Goal: Contribute content

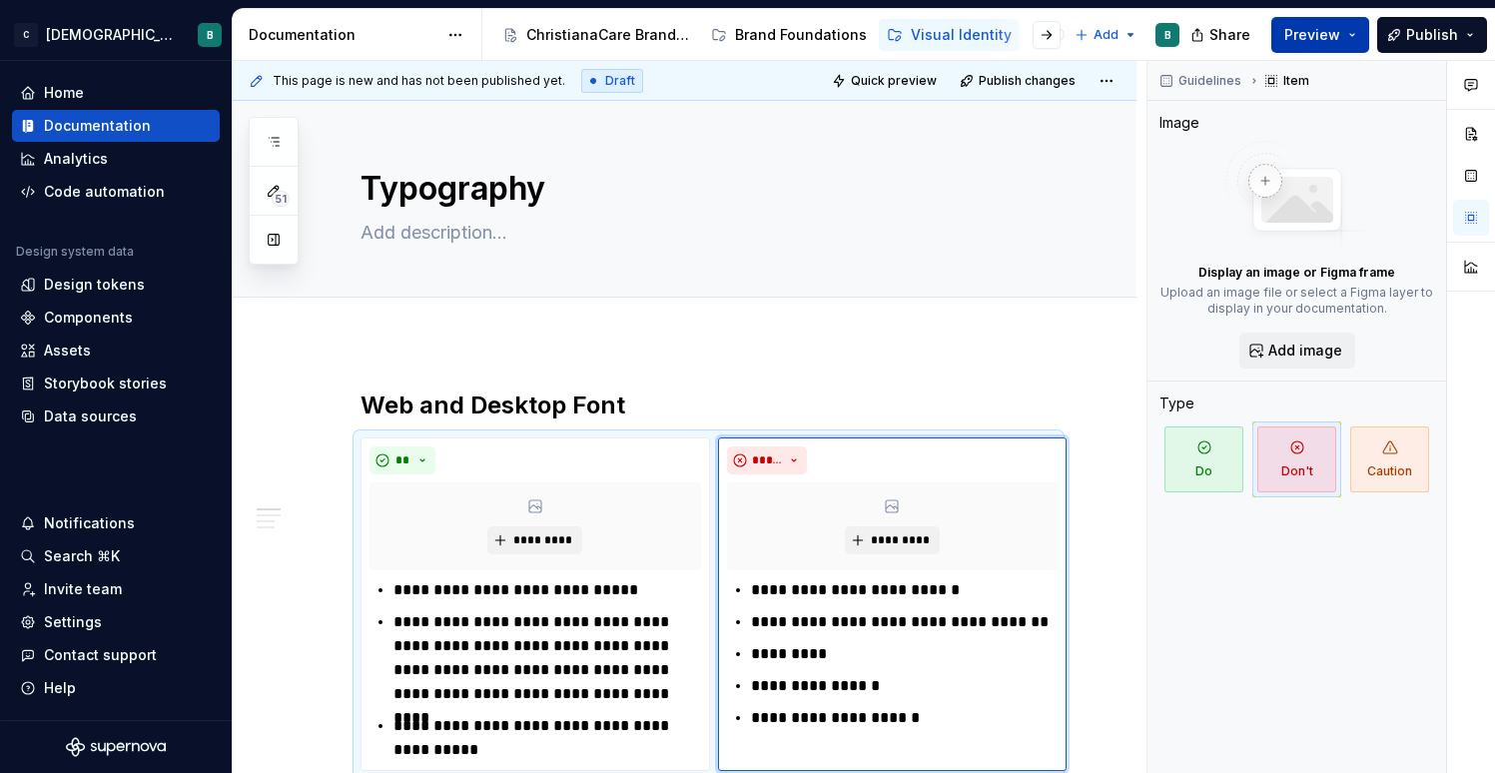
click at [1319, 31] on span "Preview" at bounding box center [1312, 35] width 56 height 20
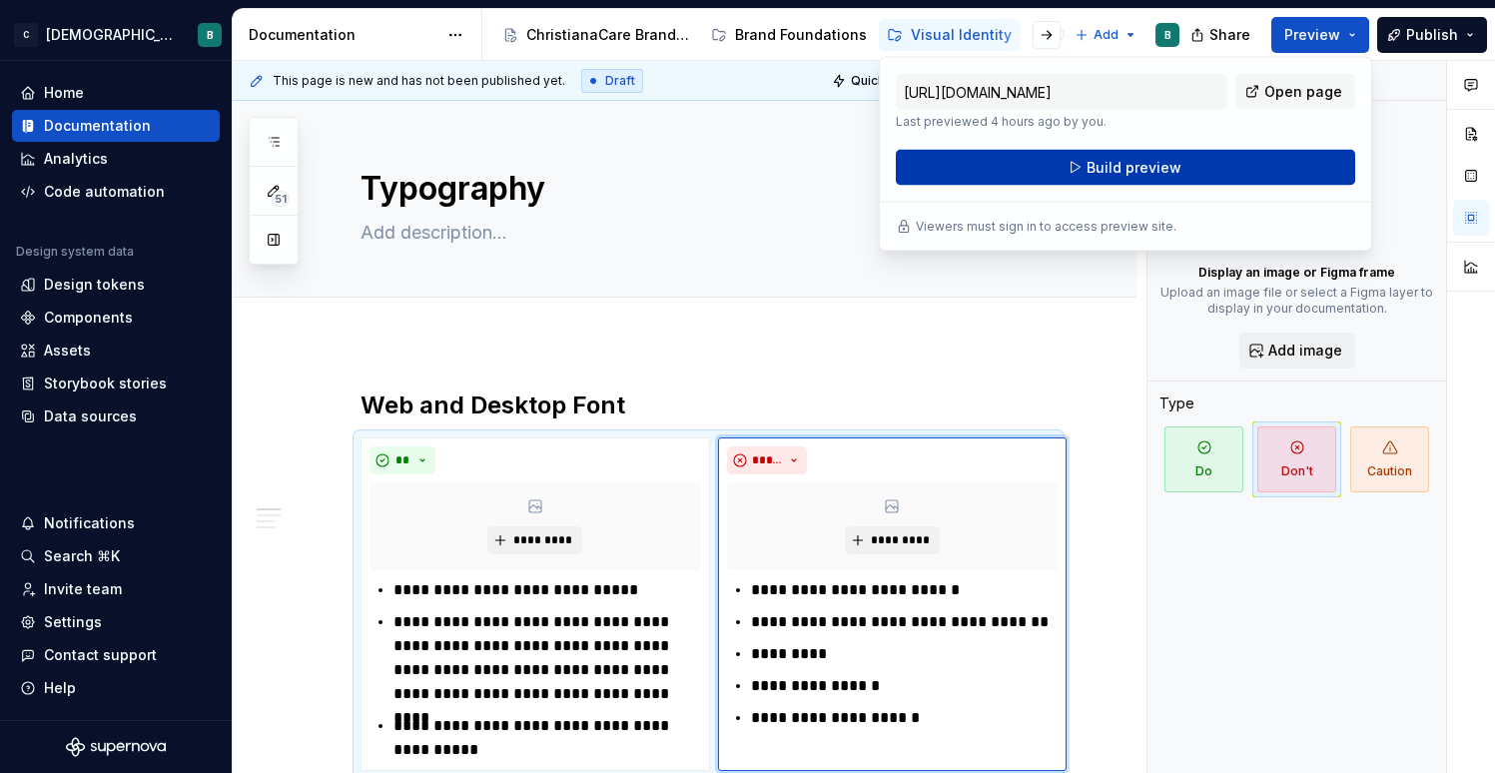
click at [1215, 179] on button "Build preview" at bounding box center [1125, 168] width 459 height 36
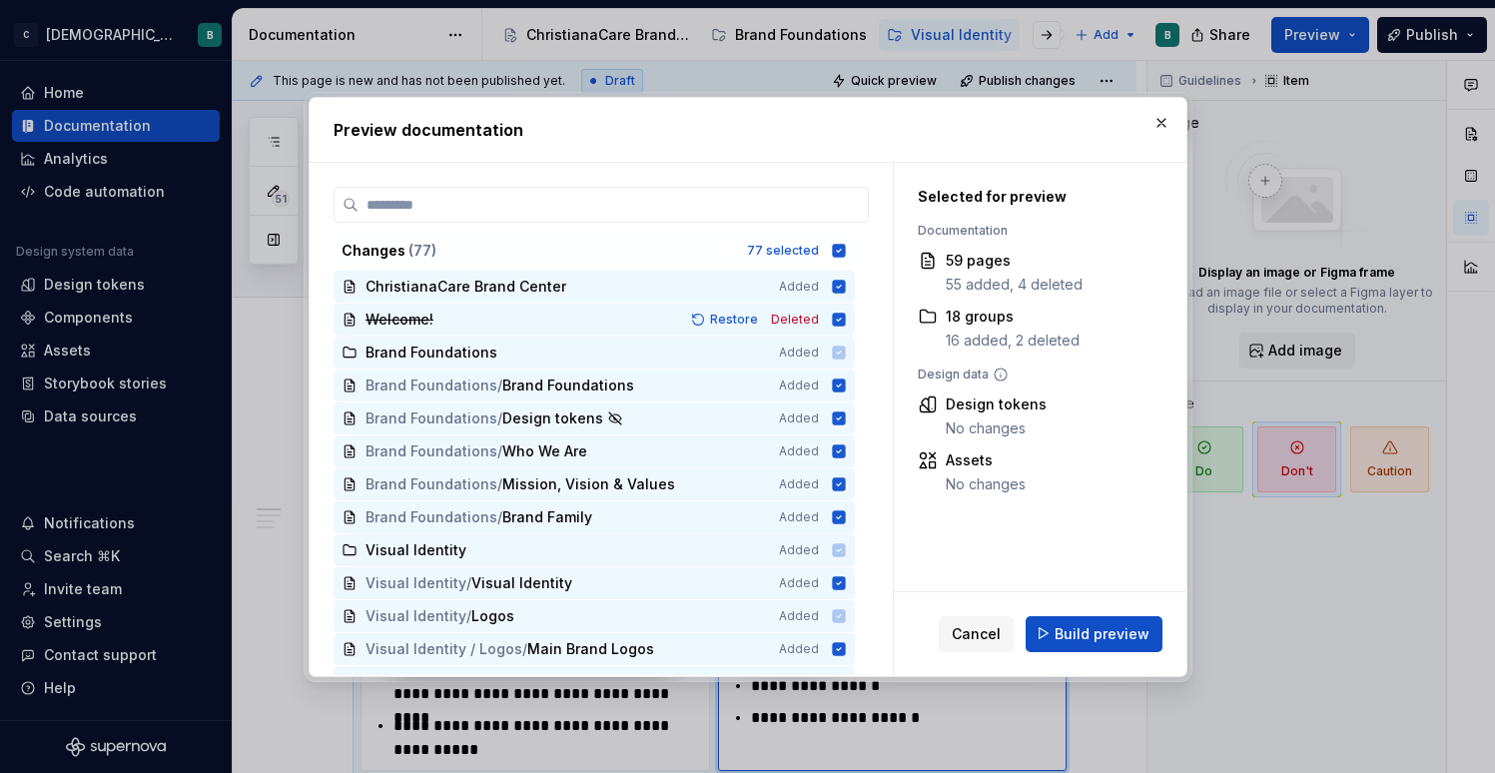
click at [1088, 652] on div "Cancel Build preview" at bounding box center [1040, 633] width 293 height 84
click at [1090, 628] on span "Build preview" at bounding box center [1102, 633] width 95 height 20
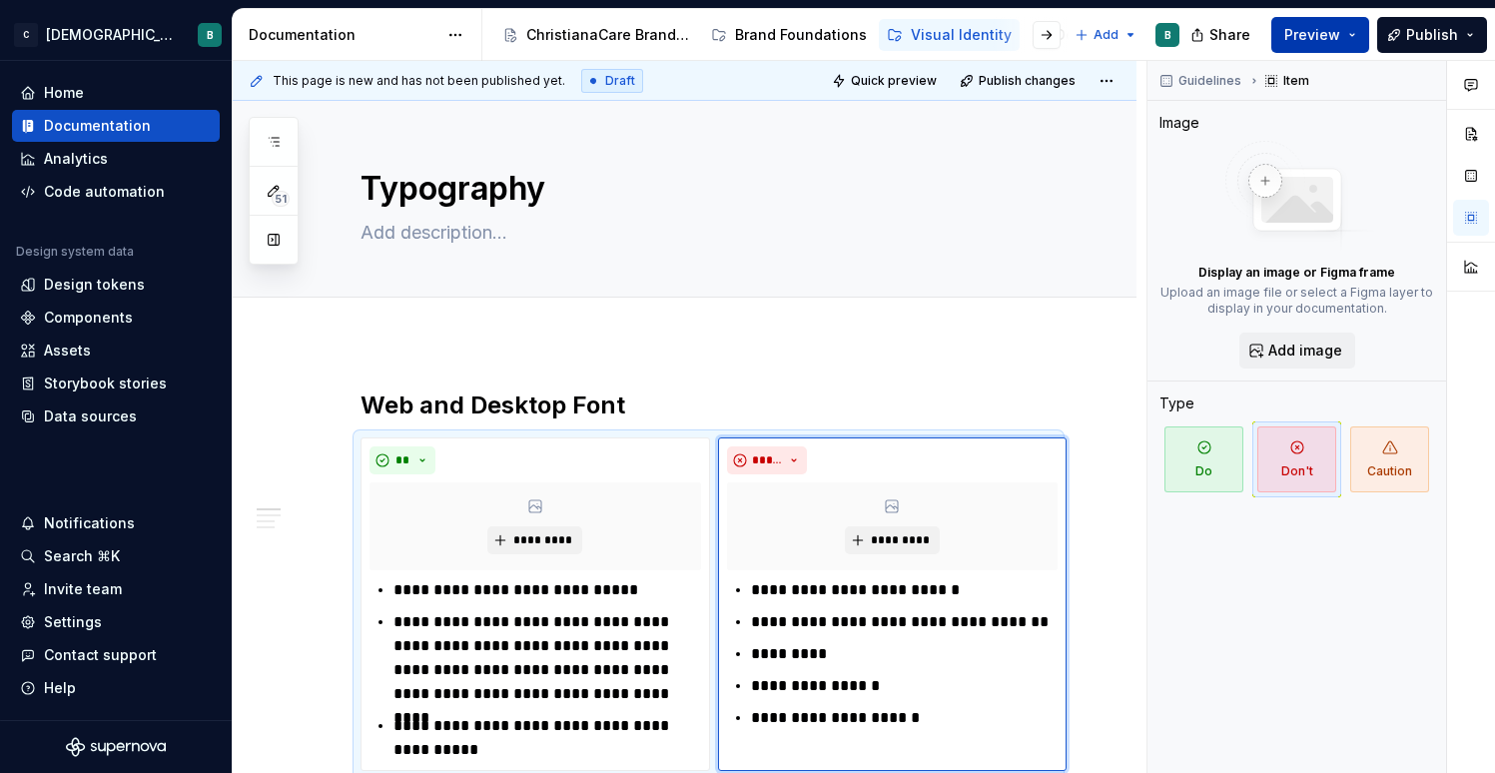
click at [1331, 43] on span "Preview" at bounding box center [1312, 35] width 56 height 20
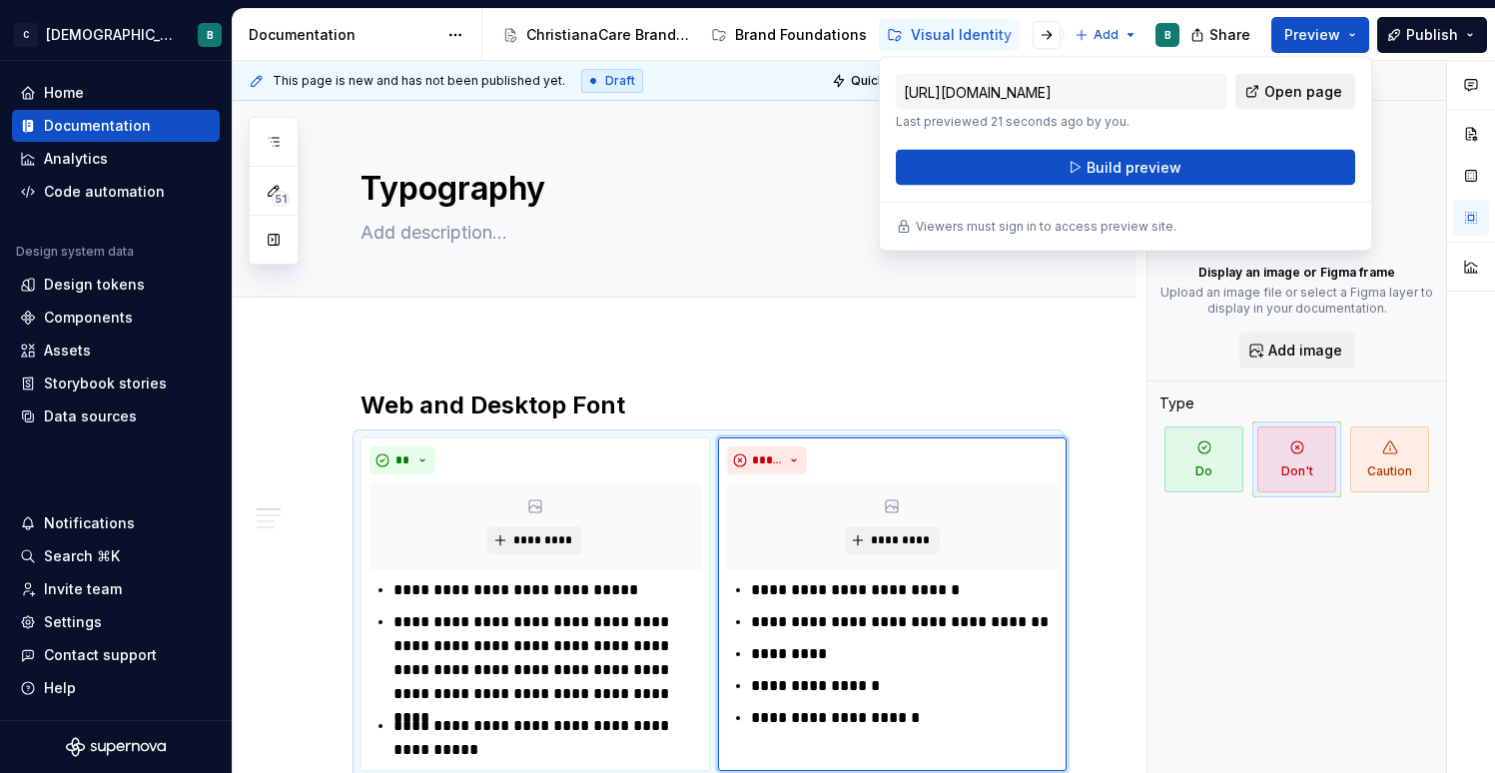
click at [1284, 91] on span "Open page" at bounding box center [1303, 92] width 78 height 20
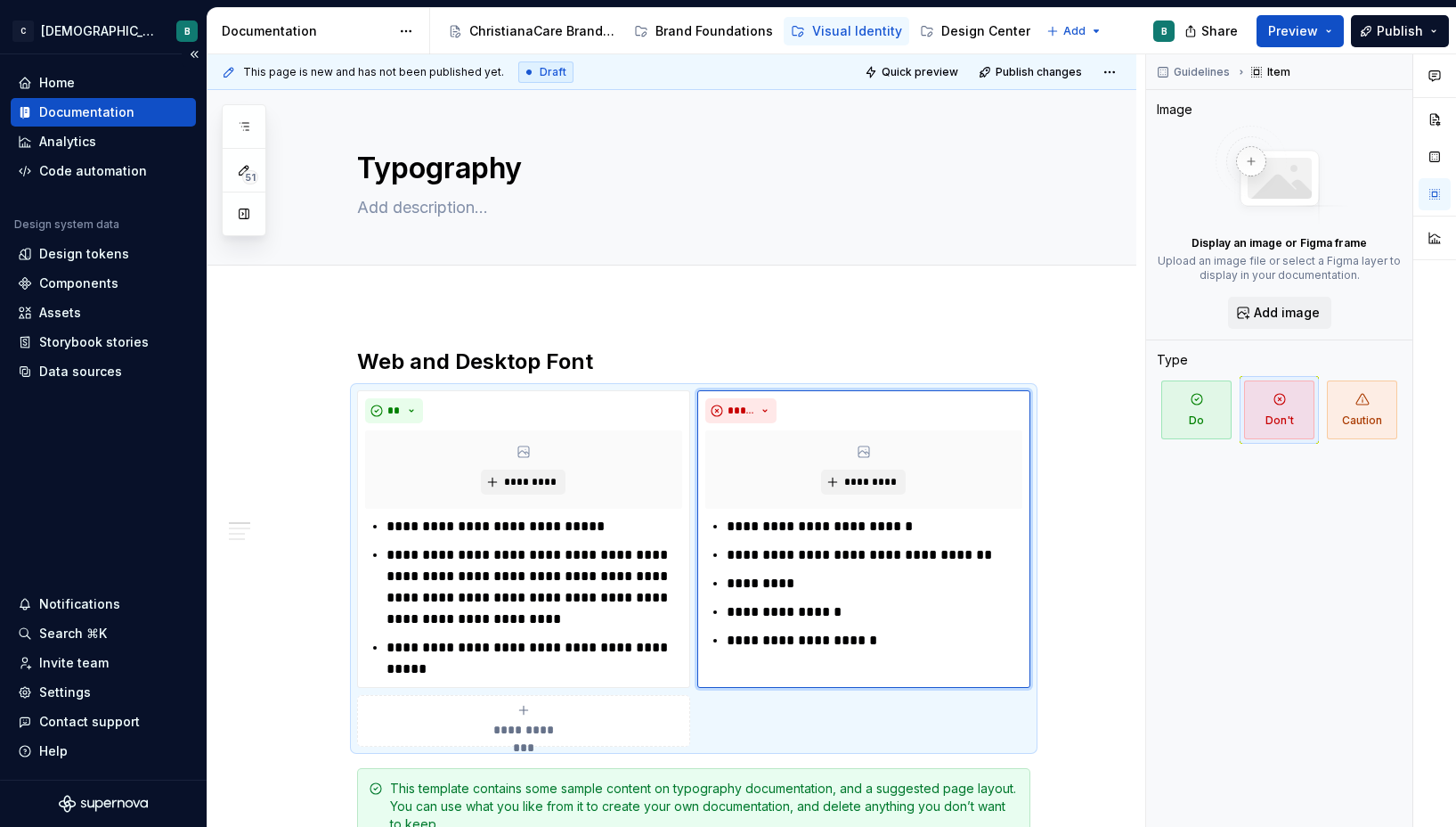
click at [101, 112] on div "Documentation" at bounding box center [86, 112] width 95 height 18
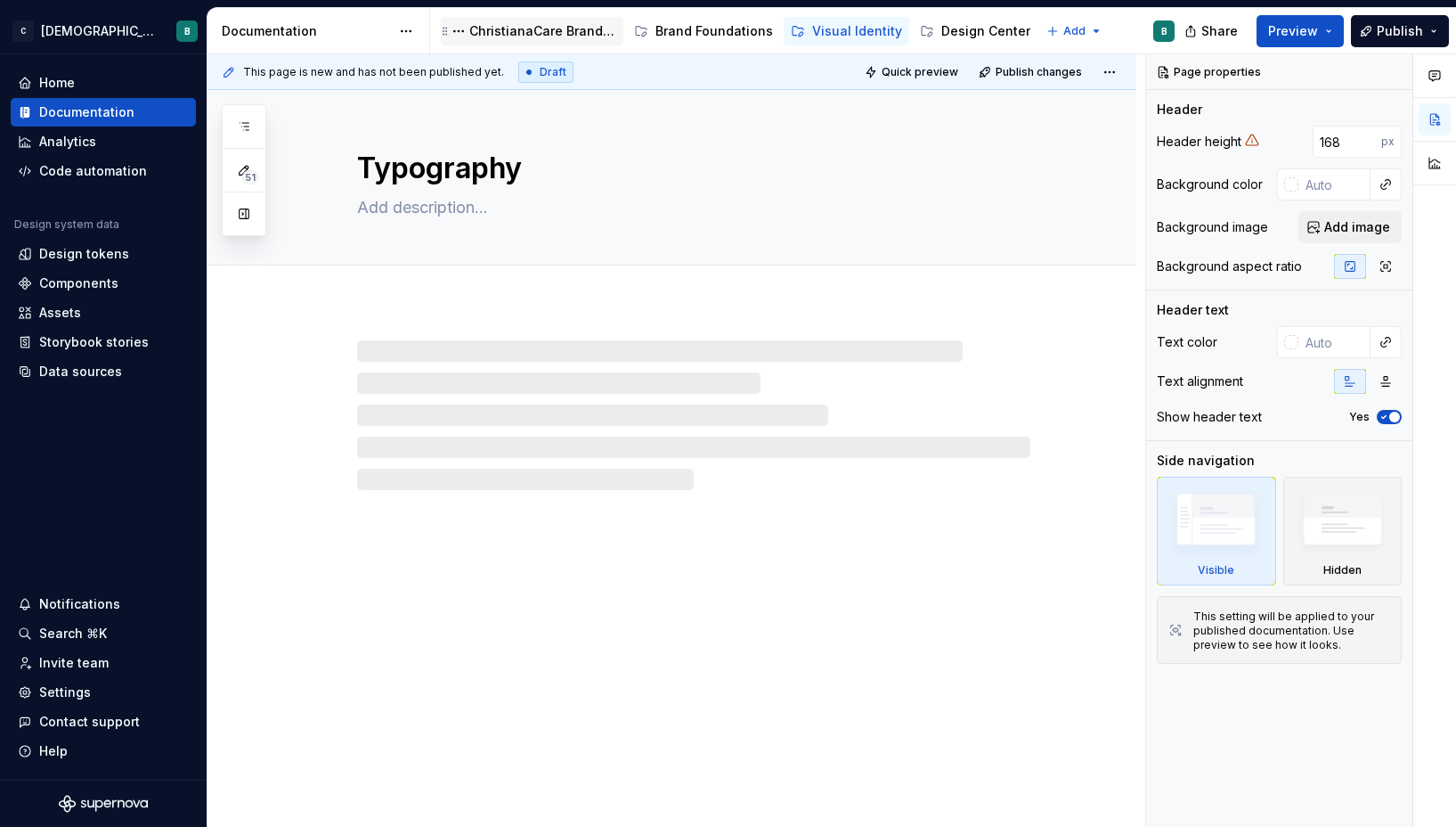
click at [546, 34] on div "ChristianaCare Brand Center" at bounding box center [542, 31] width 147 height 18
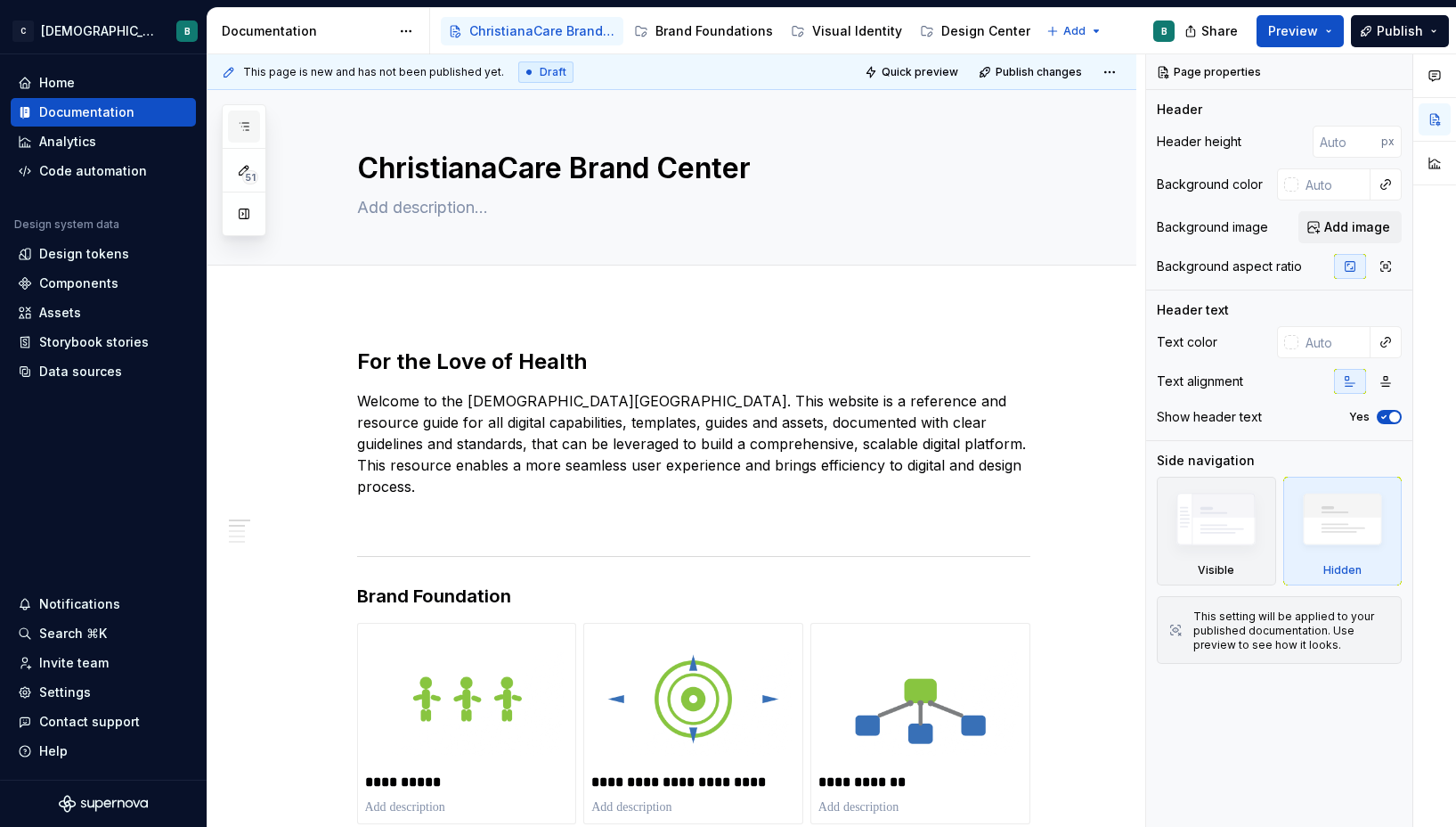
click at [233, 120] on button "button" at bounding box center [244, 127] width 32 height 32
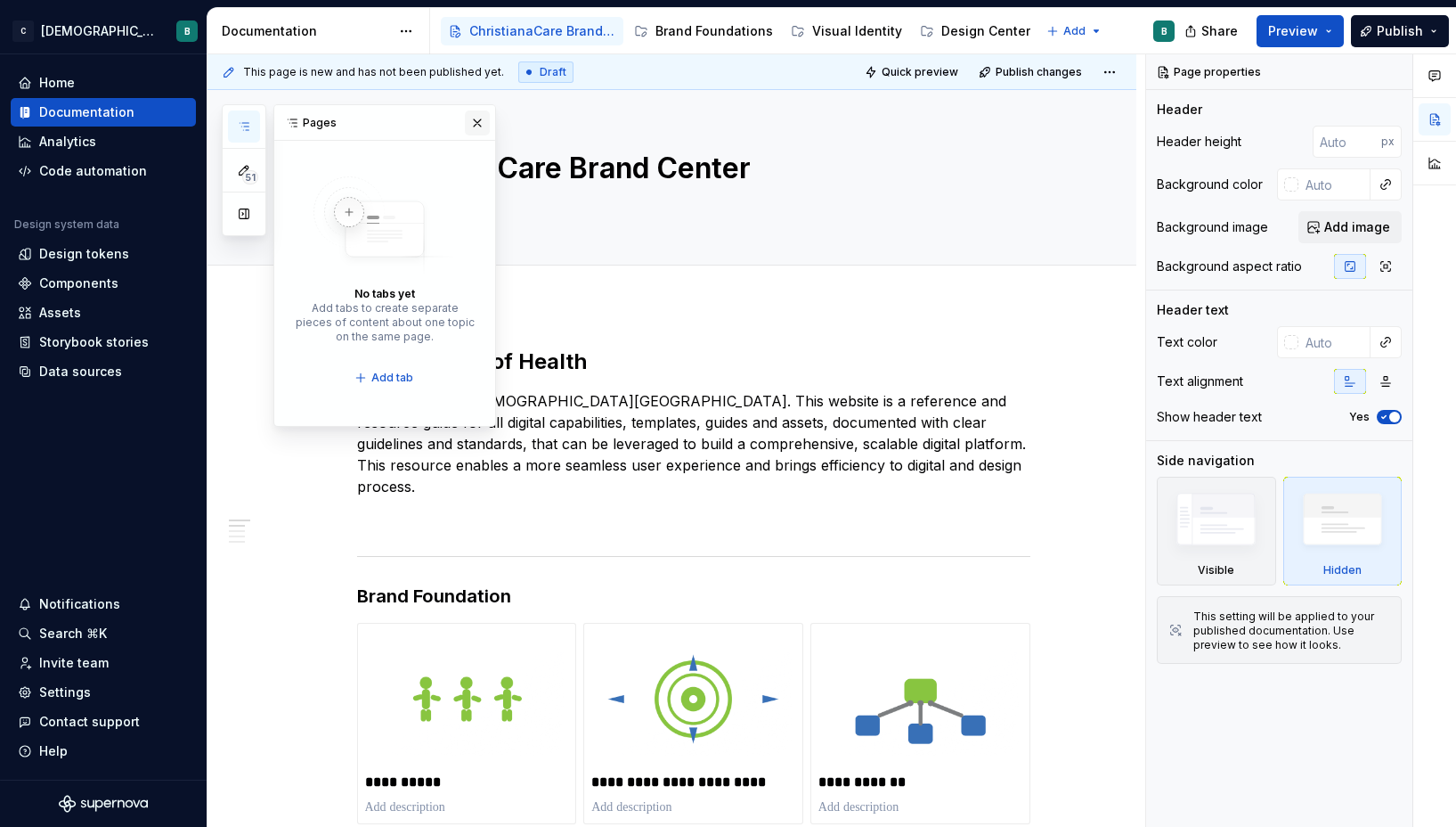
click at [476, 126] on button "button" at bounding box center [477, 123] width 25 height 25
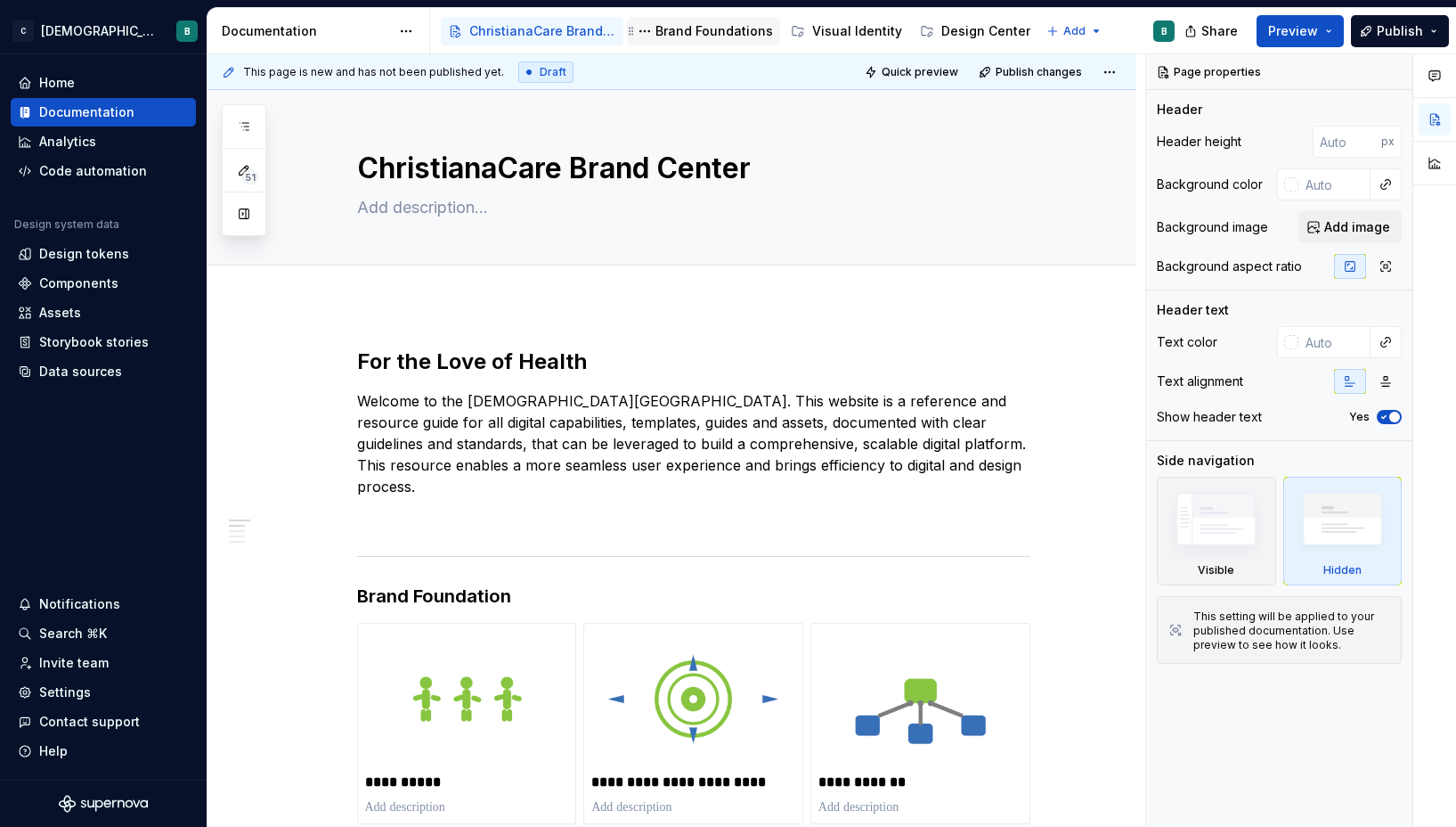
click at [665, 35] on div "Brand Foundations" at bounding box center [714, 31] width 118 height 18
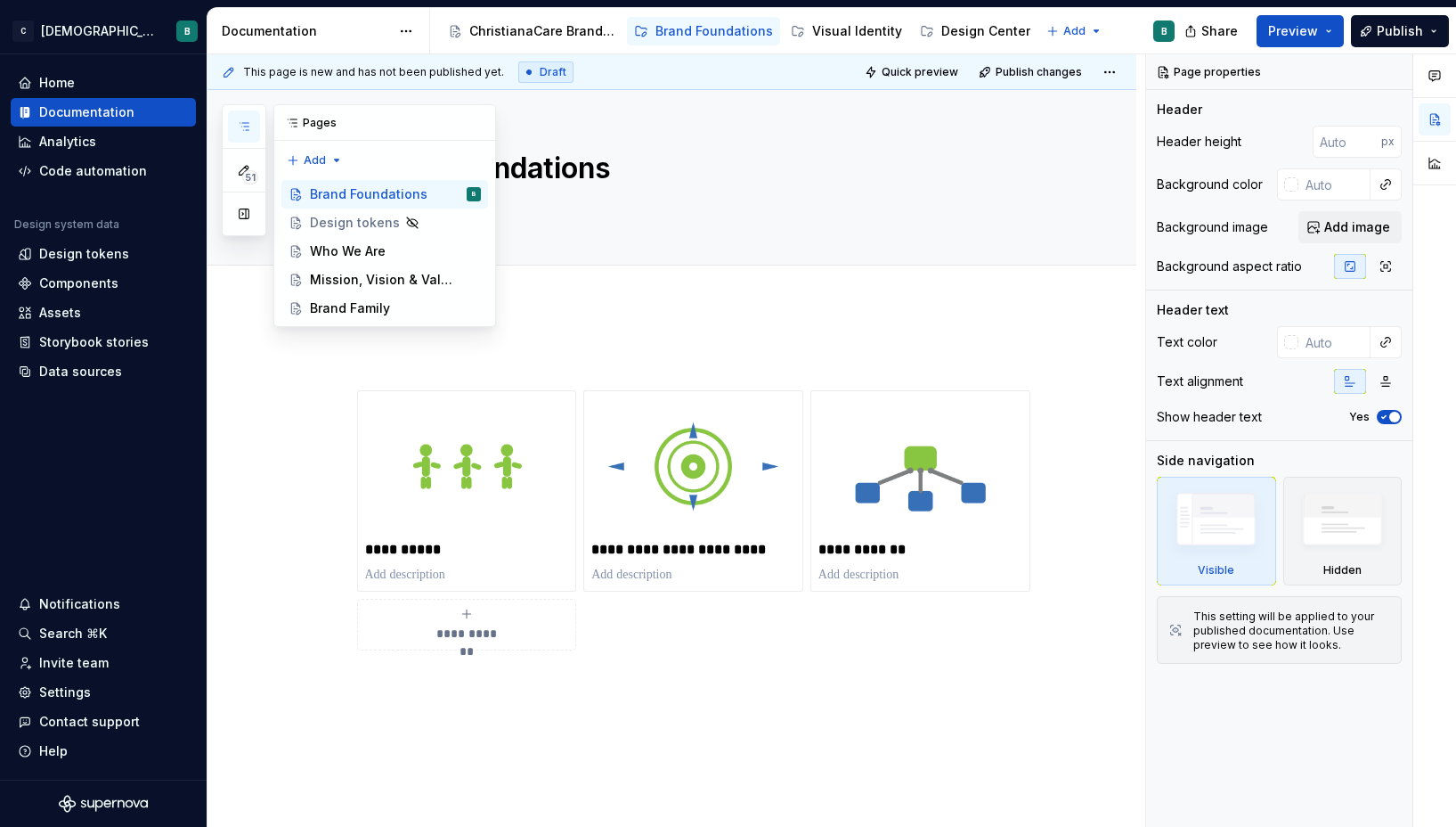
click at [245, 126] on icon "button" at bounding box center [244, 127] width 14 height 14
click at [440, 225] on button "Page tree" at bounding box center [443, 223] width 25 height 25
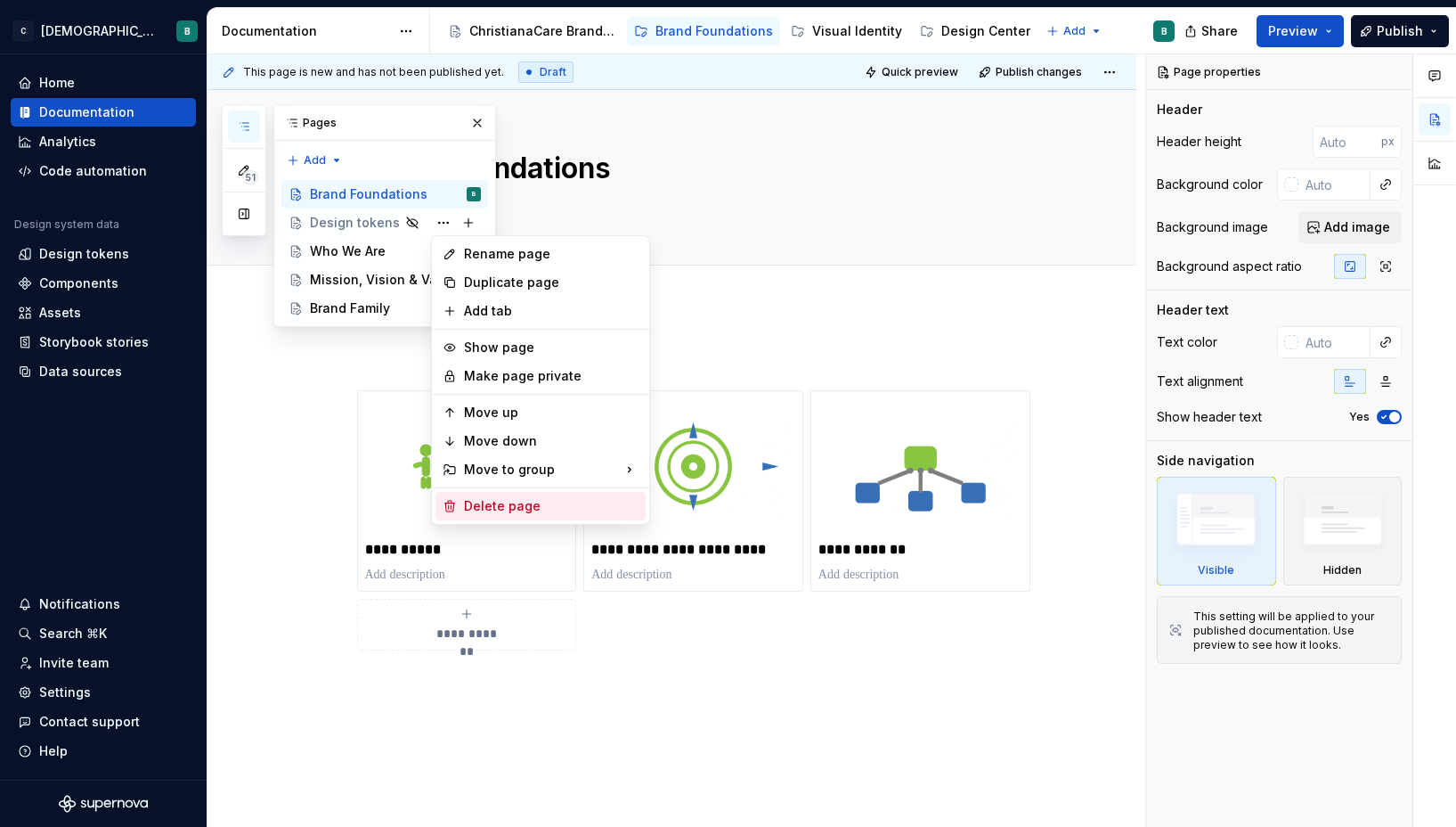
click at [498, 499] on div "Delete page" at bounding box center [551, 506] width 175 height 18
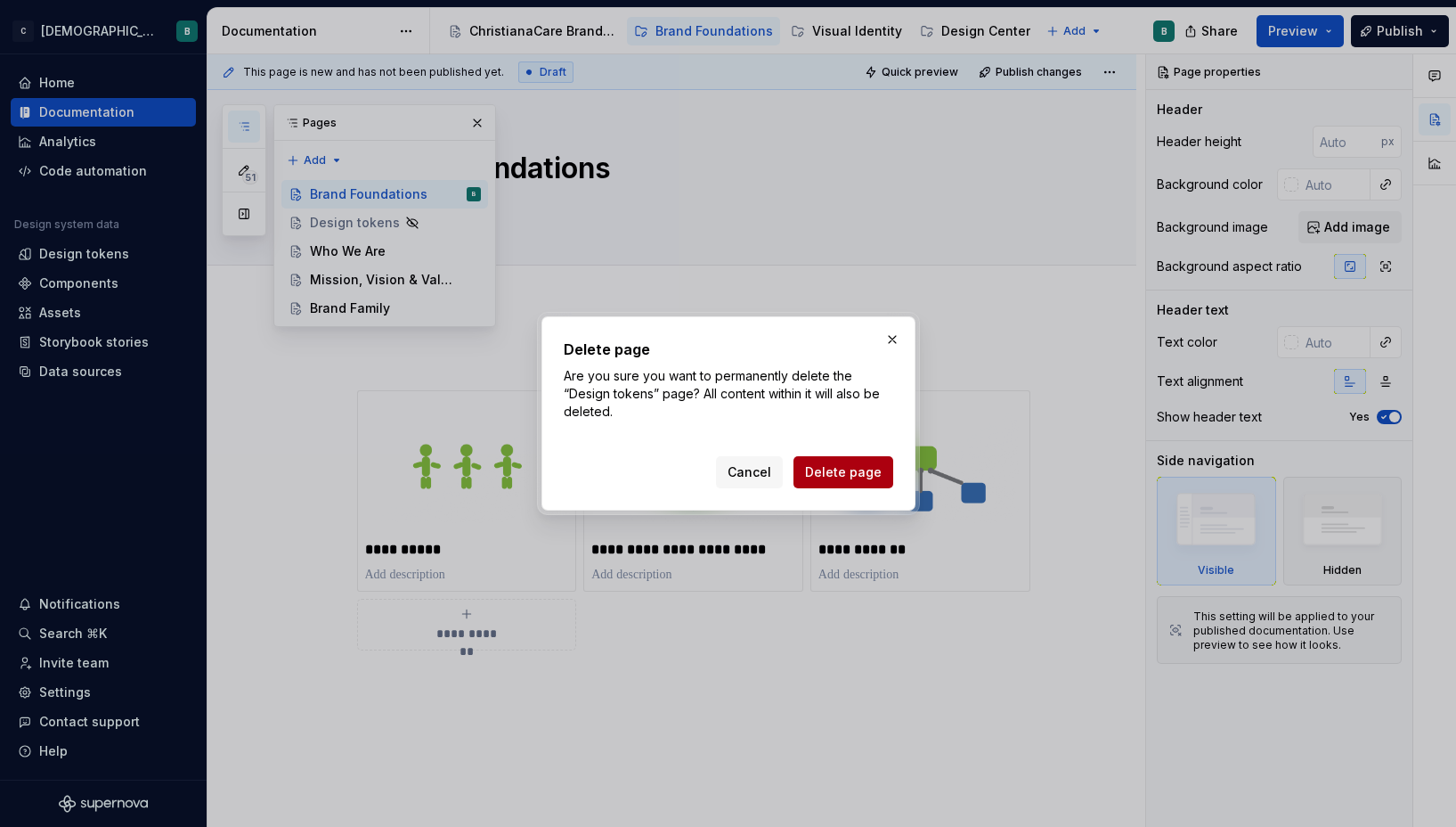
click at [818, 473] on span "Delete page" at bounding box center [843, 472] width 77 height 18
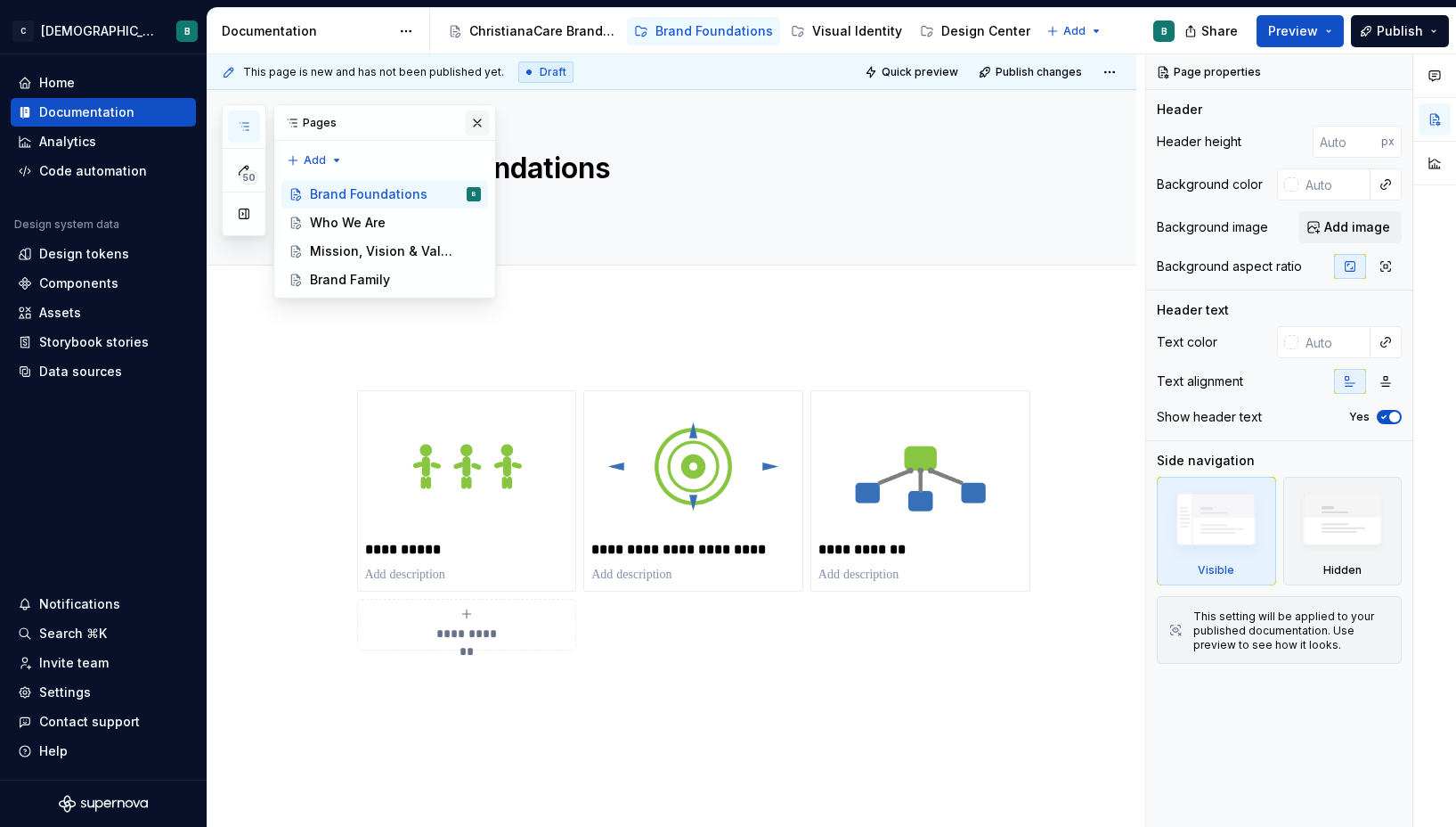
click at [472, 120] on button "button" at bounding box center [477, 123] width 25 height 25
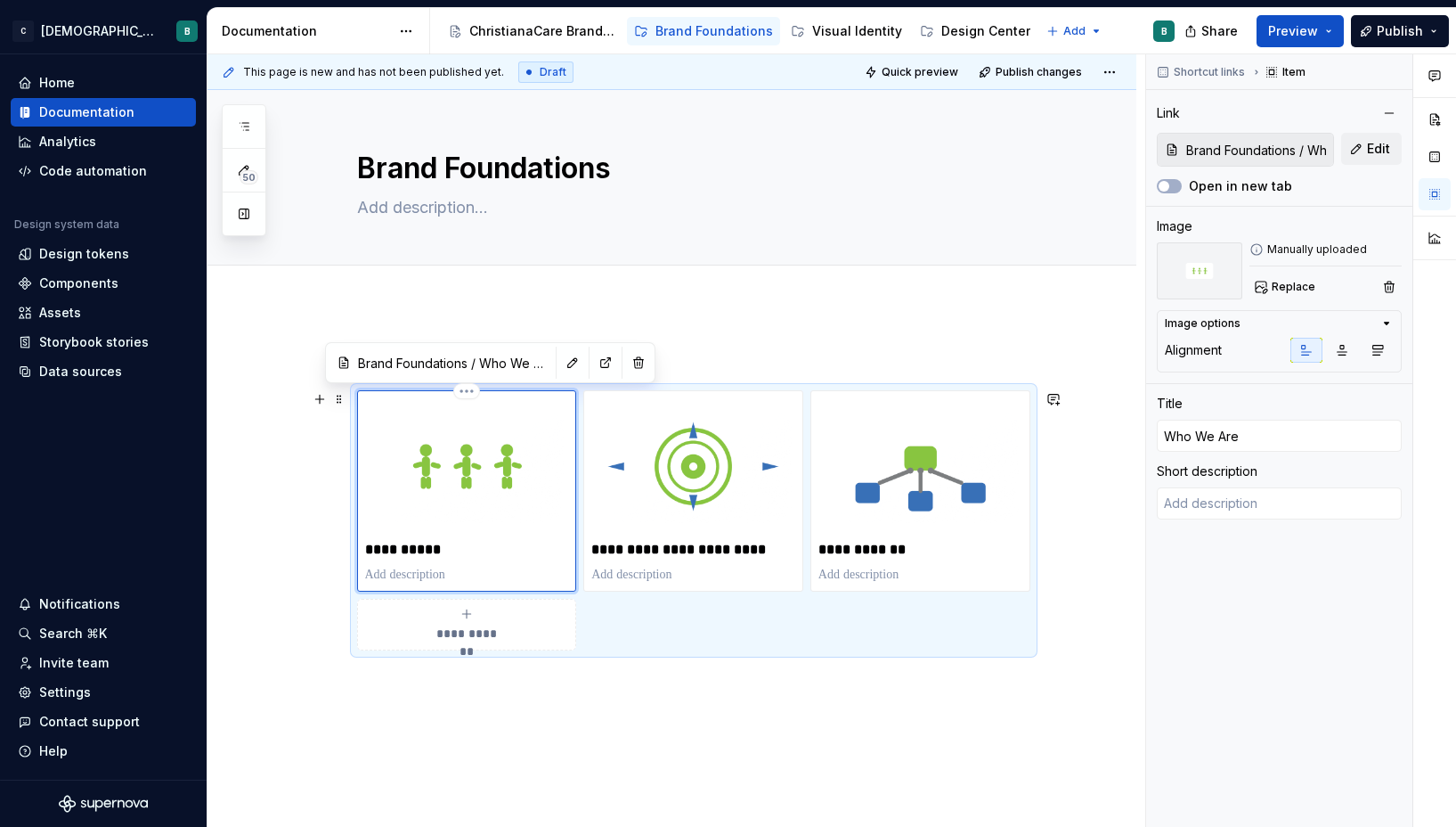
click at [440, 455] on img at bounding box center [466, 466] width 204 height 136
click at [464, 295] on div "Add tab" at bounding box center [693, 285] width 673 height 25
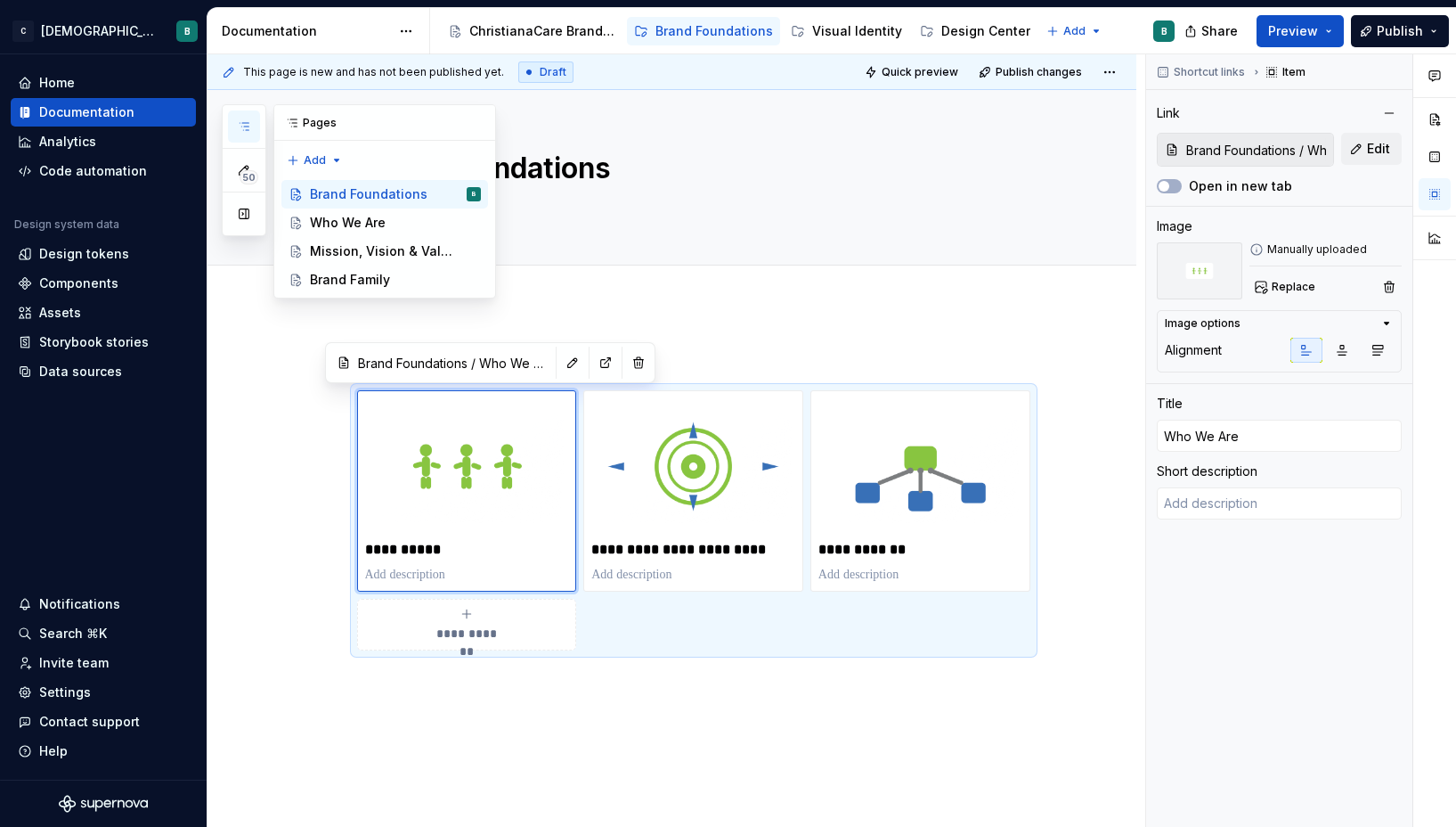
click at [247, 128] on icon "button" at bounding box center [244, 127] width 14 height 14
click at [328, 220] on div "Who We Are" at bounding box center [348, 223] width 76 height 18
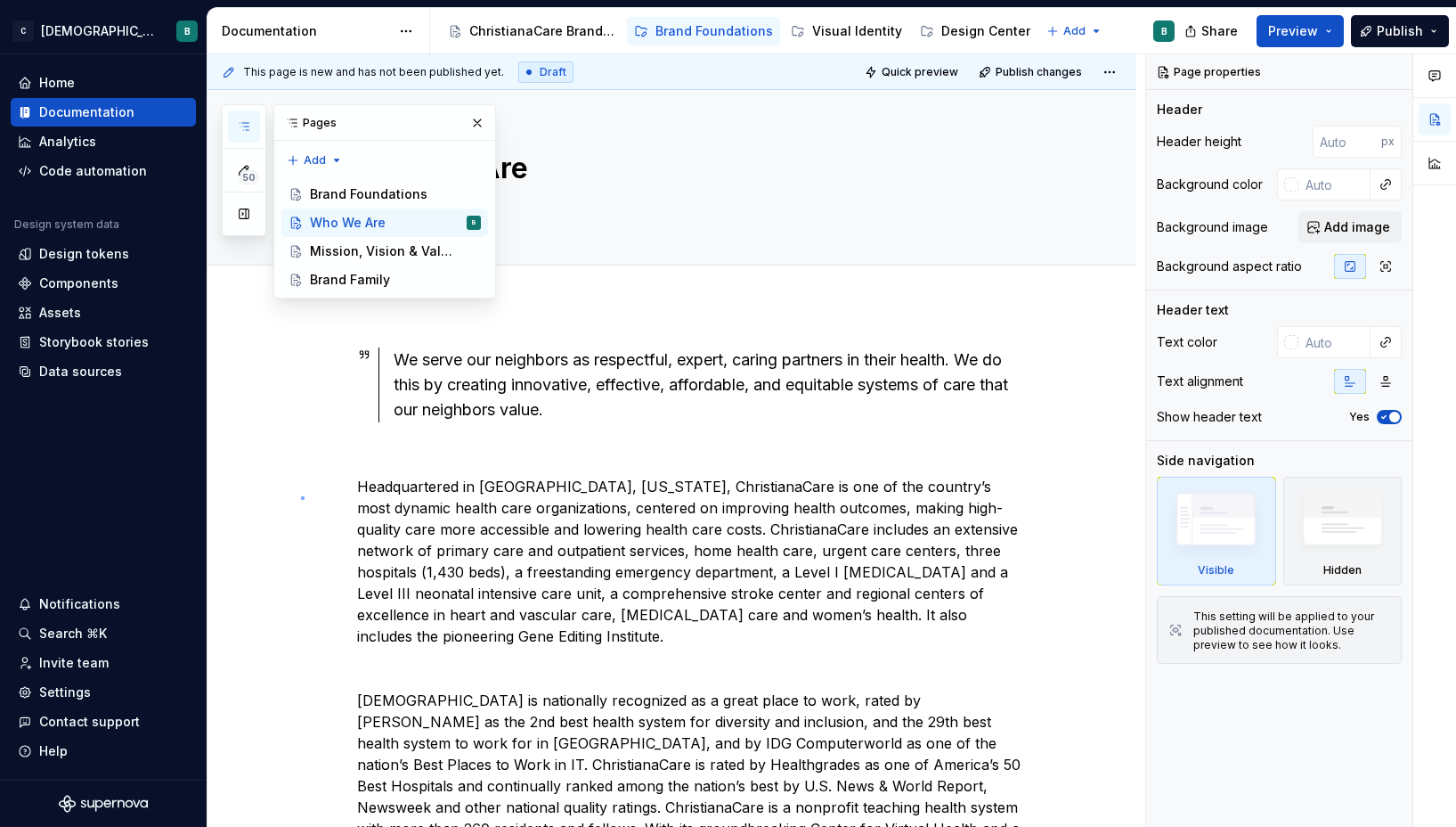
click at [301, 496] on div "This page is new and has not been published yet. Draft Quick preview Publish ch…" at bounding box center [677, 441] width 938 height 773
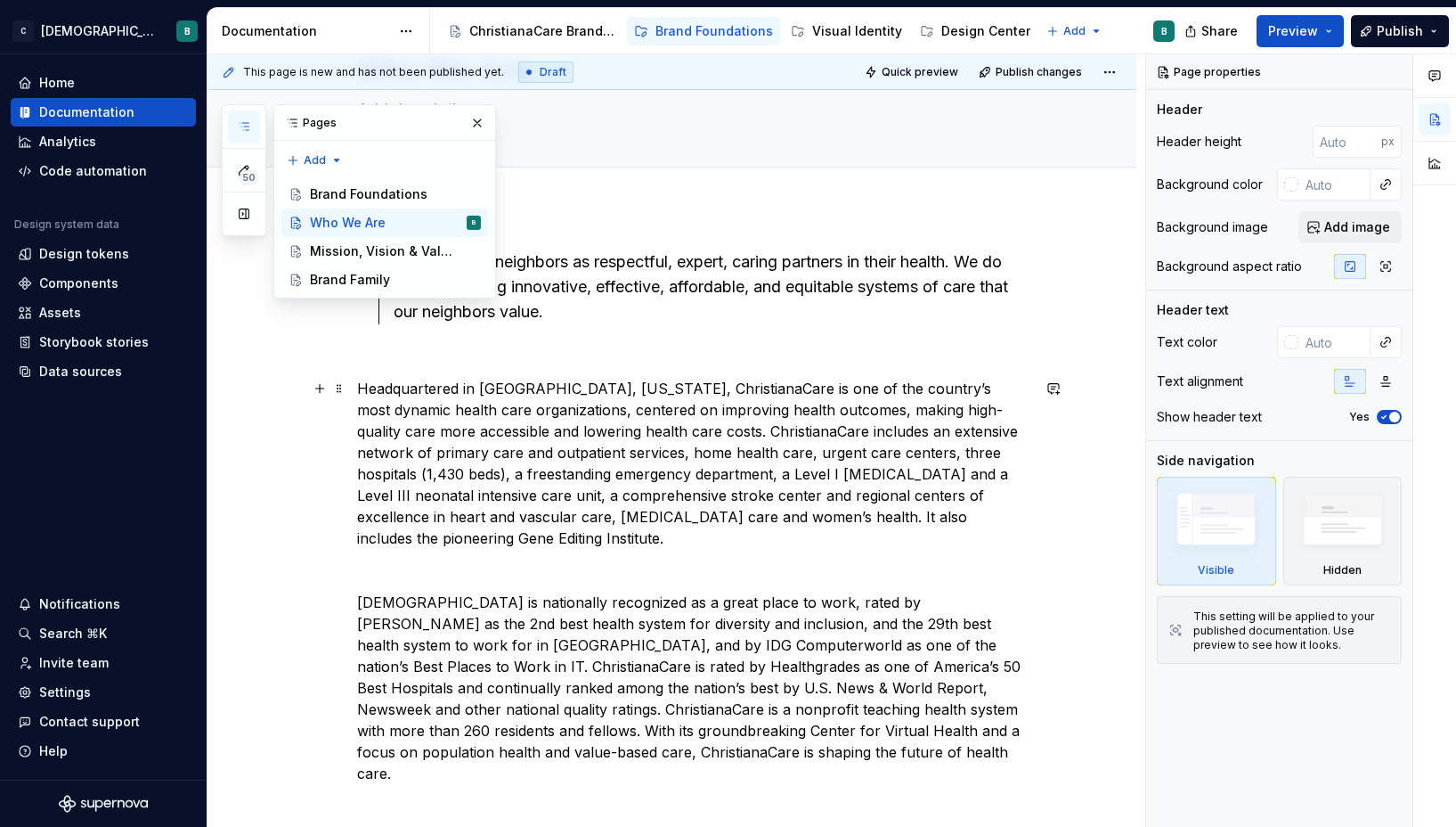
scroll to position [334, 0]
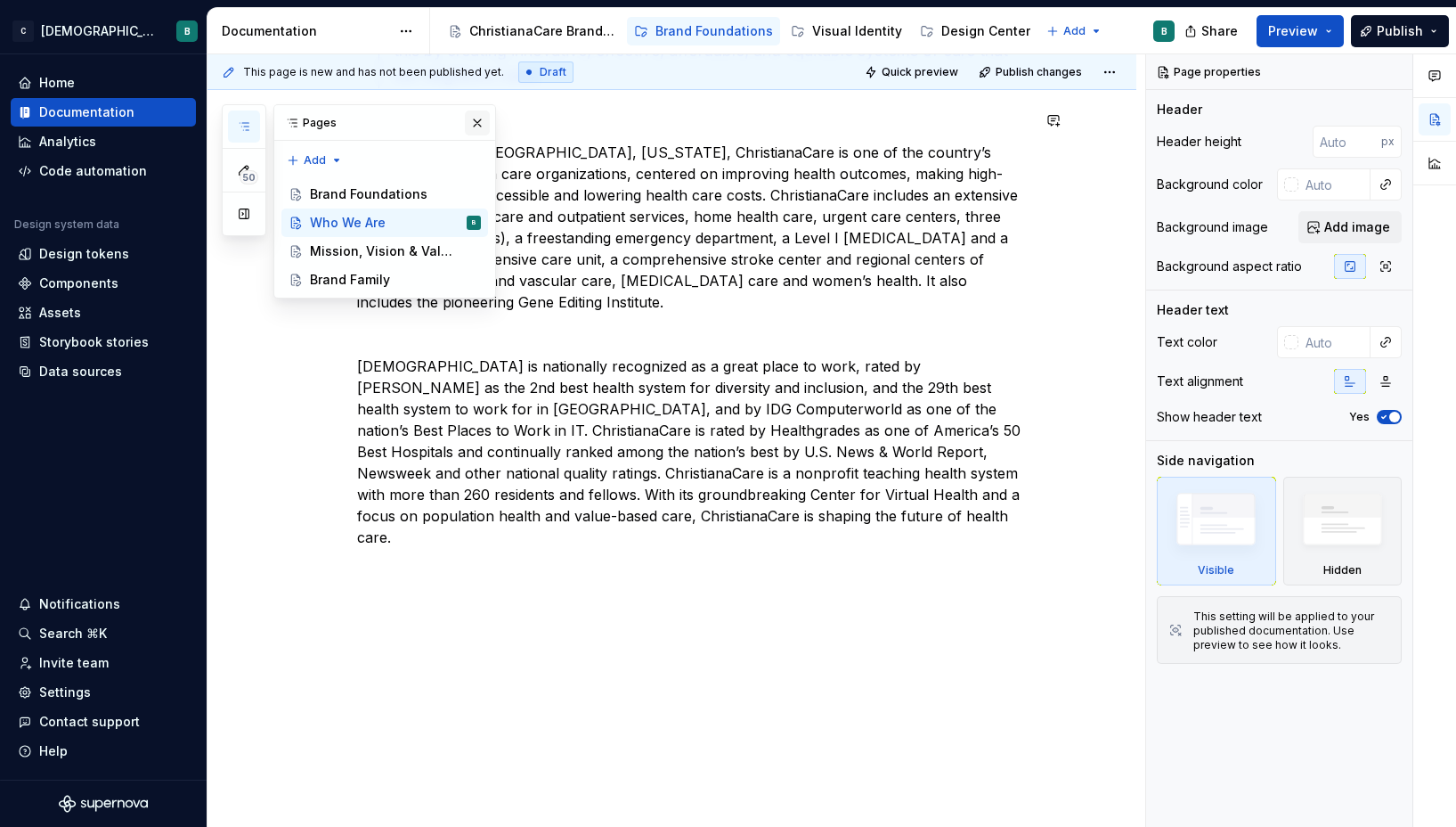
click at [475, 119] on button "button" at bounding box center [477, 123] width 25 height 25
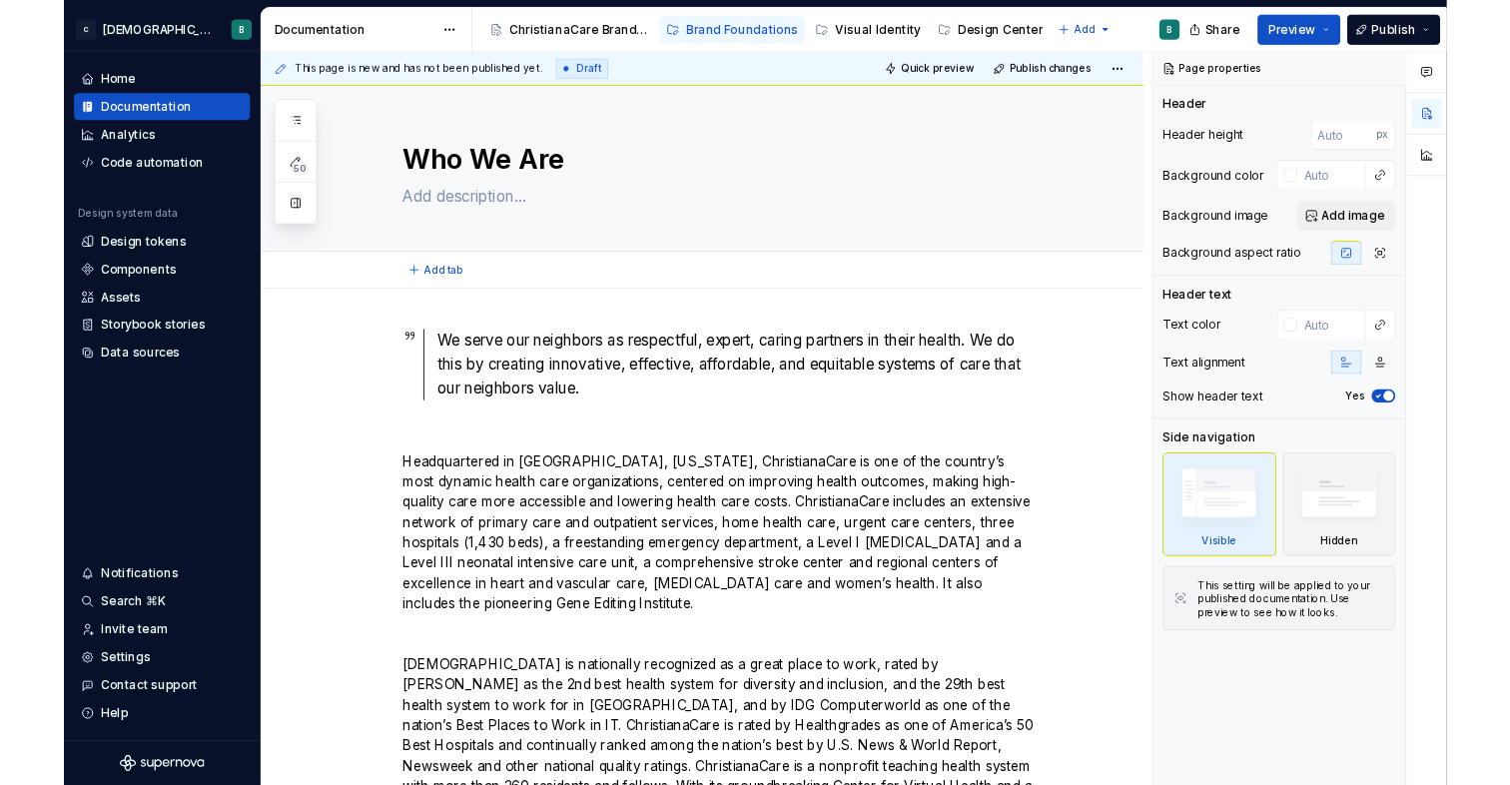
scroll to position [0, 0]
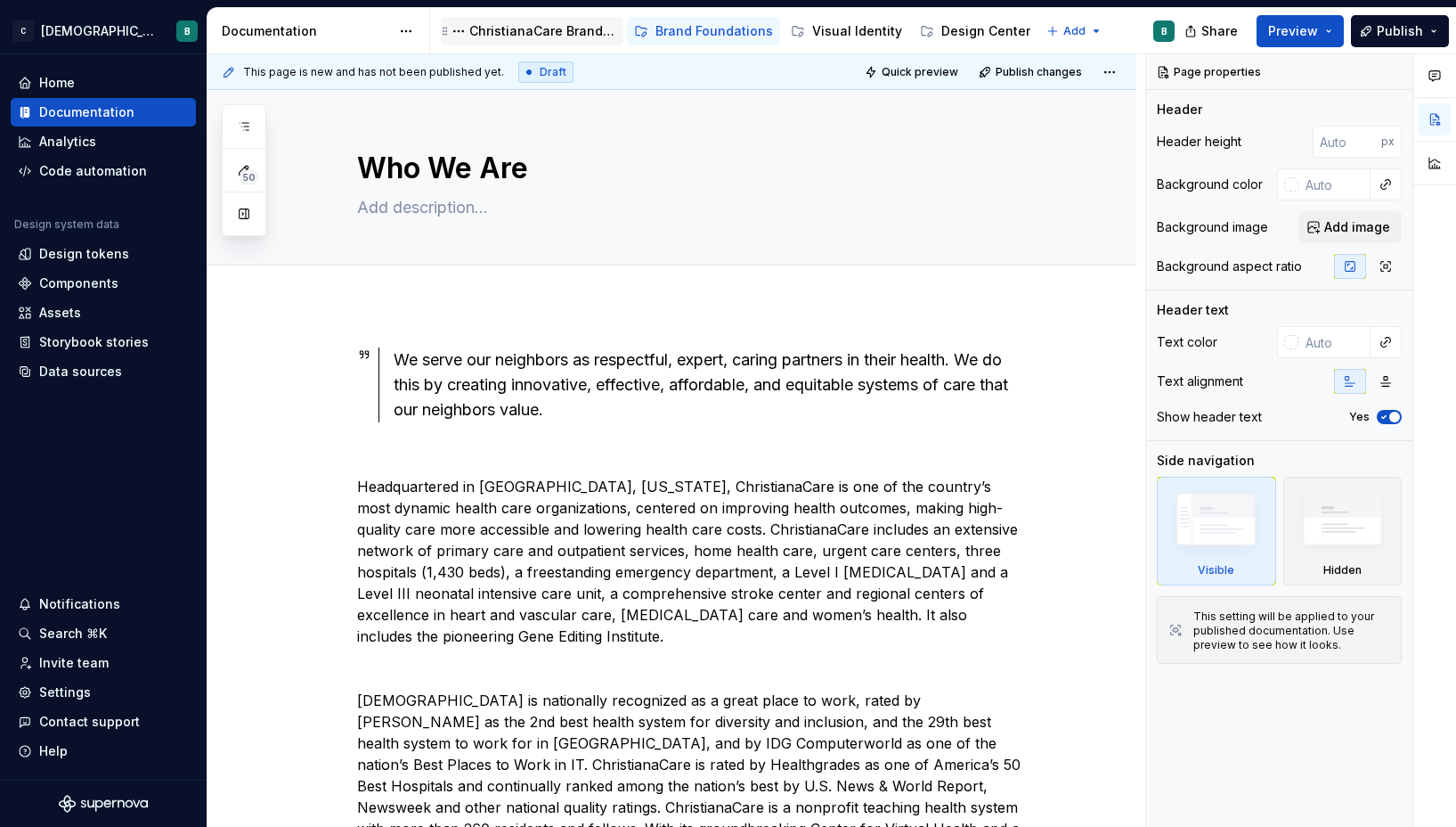
click at [552, 30] on div "ChristianaCare Brand Center" at bounding box center [542, 31] width 147 height 18
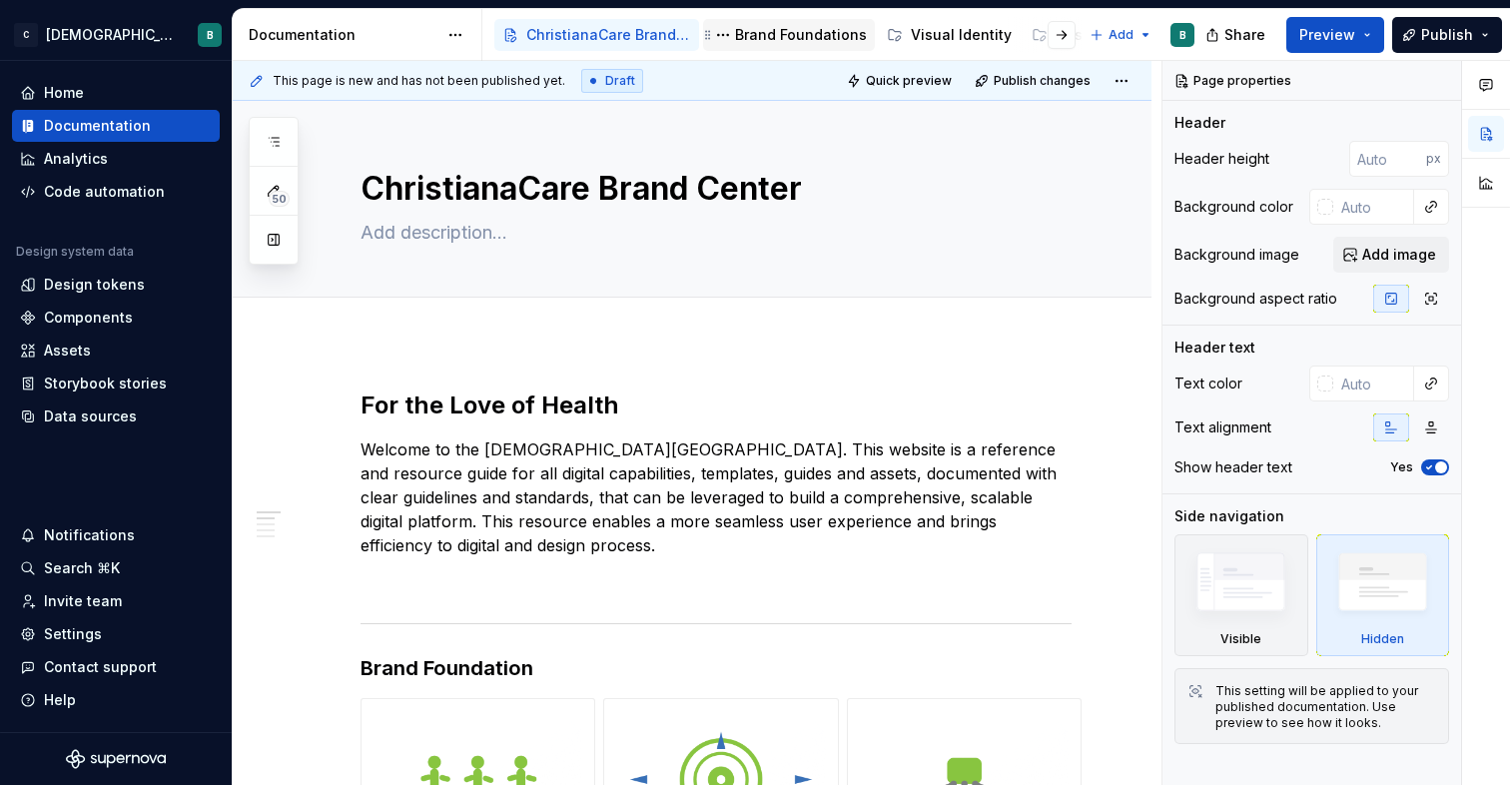
click at [820, 44] on div "Brand Foundations" at bounding box center [801, 35] width 132 height 20
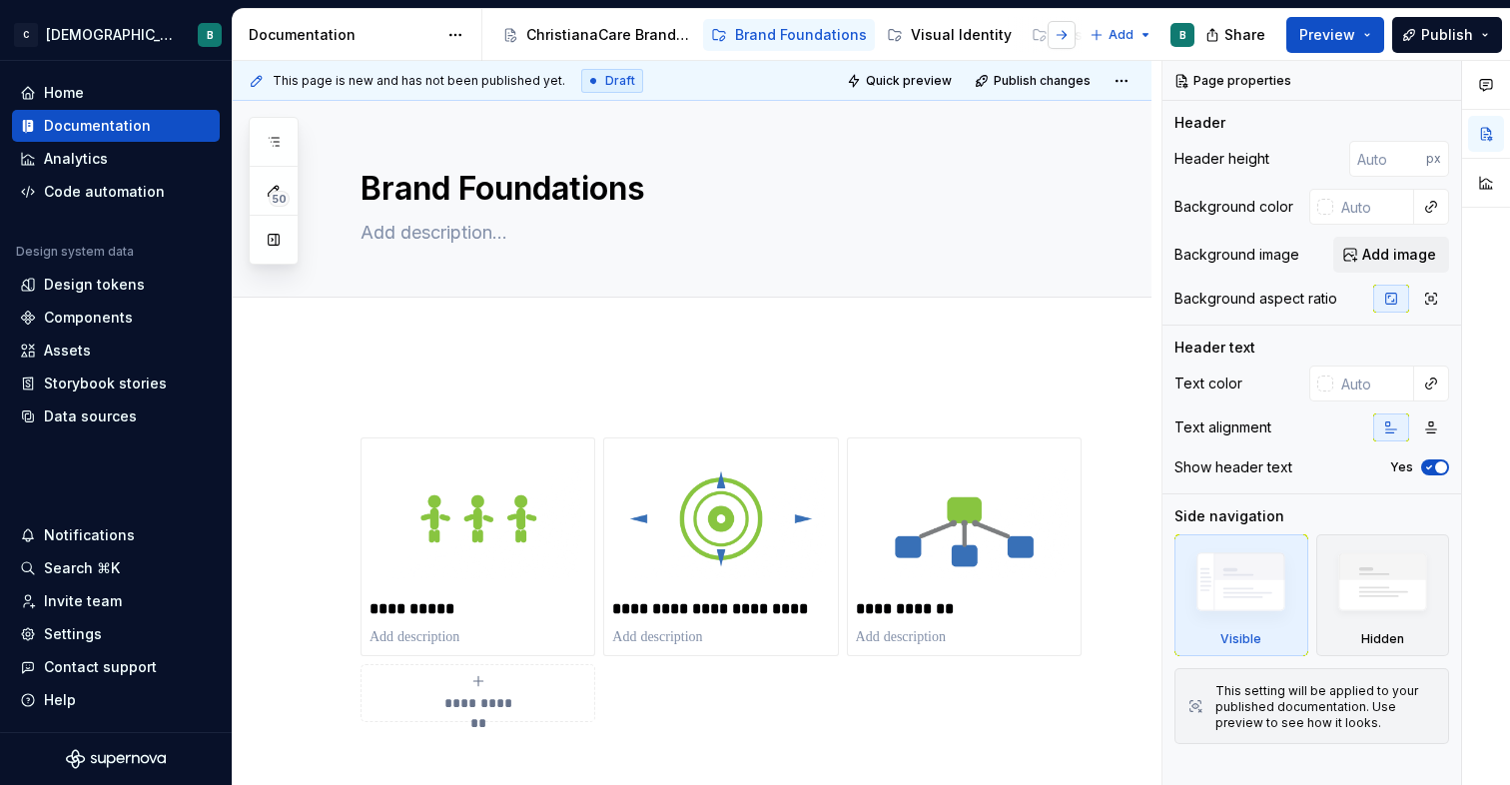
click at [1062, 34] on button "button" at bounding box center [1062, 35] width 28 height 28
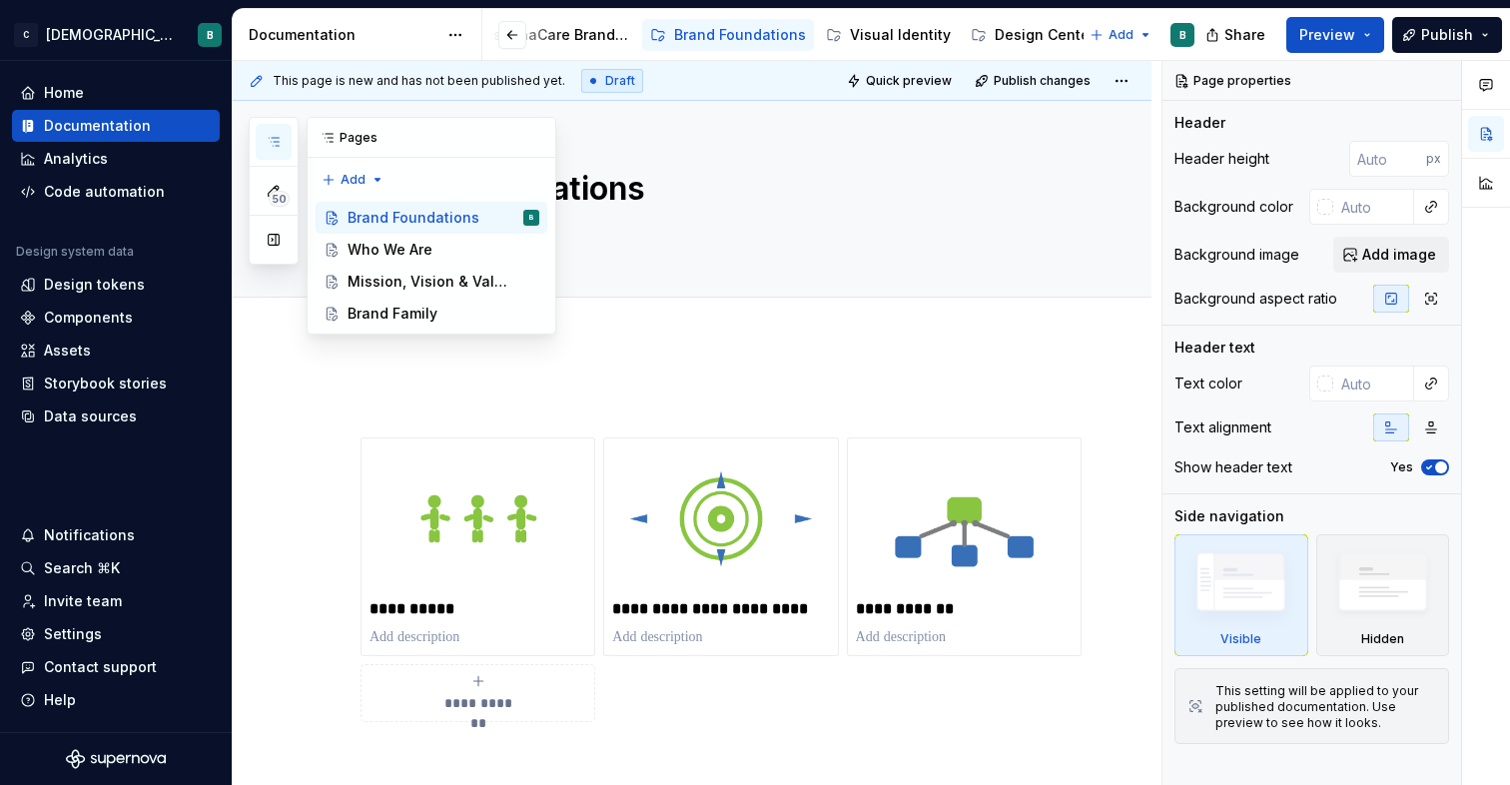
click at [273, 134] on icon "button" at bounding box center [274, 142] width 16 height 16
click at [406, 248] on div "Who We Are" at bounding box center [390, 250] width 85 height 20
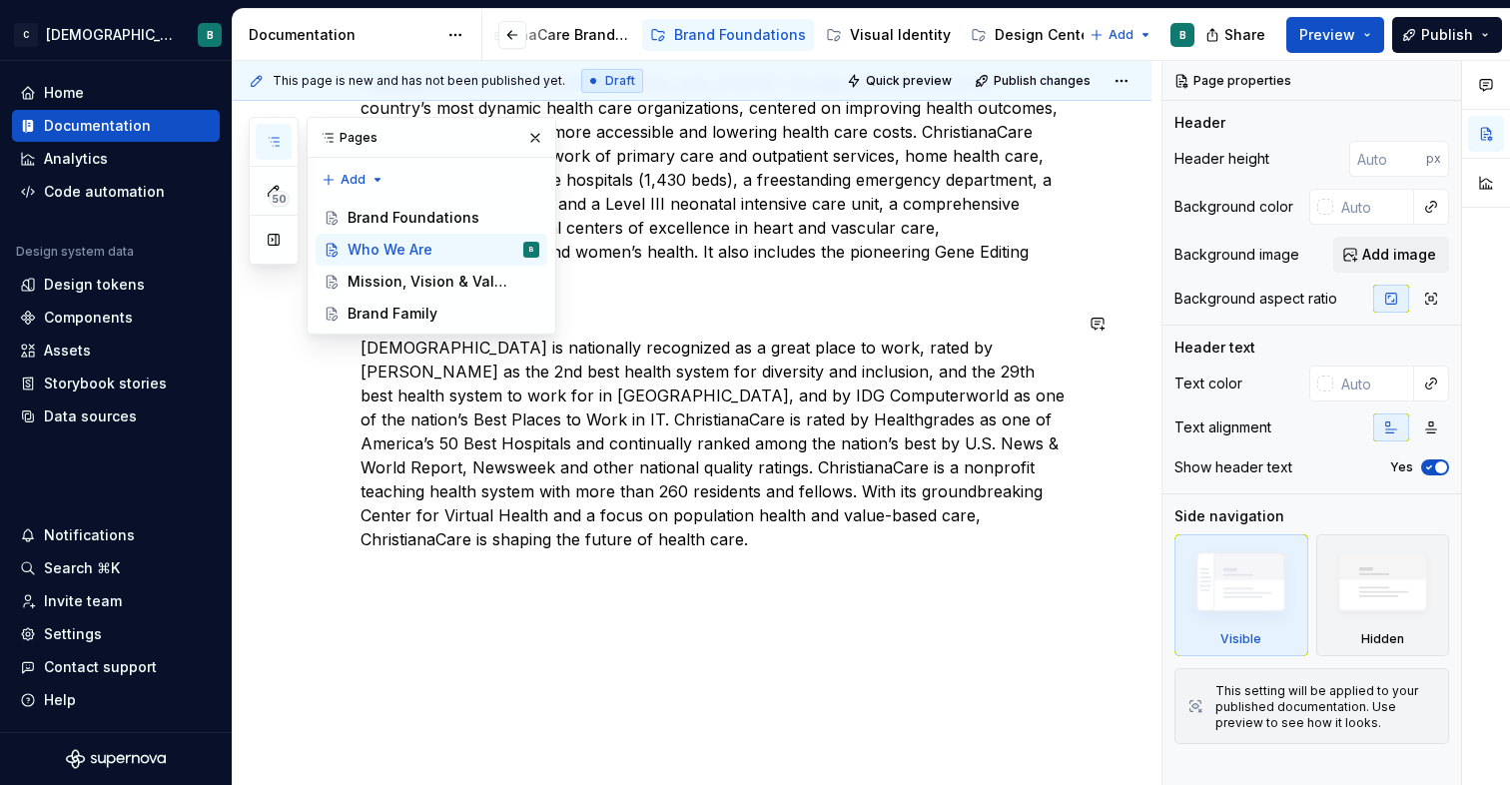
scroll to position [474, 0]
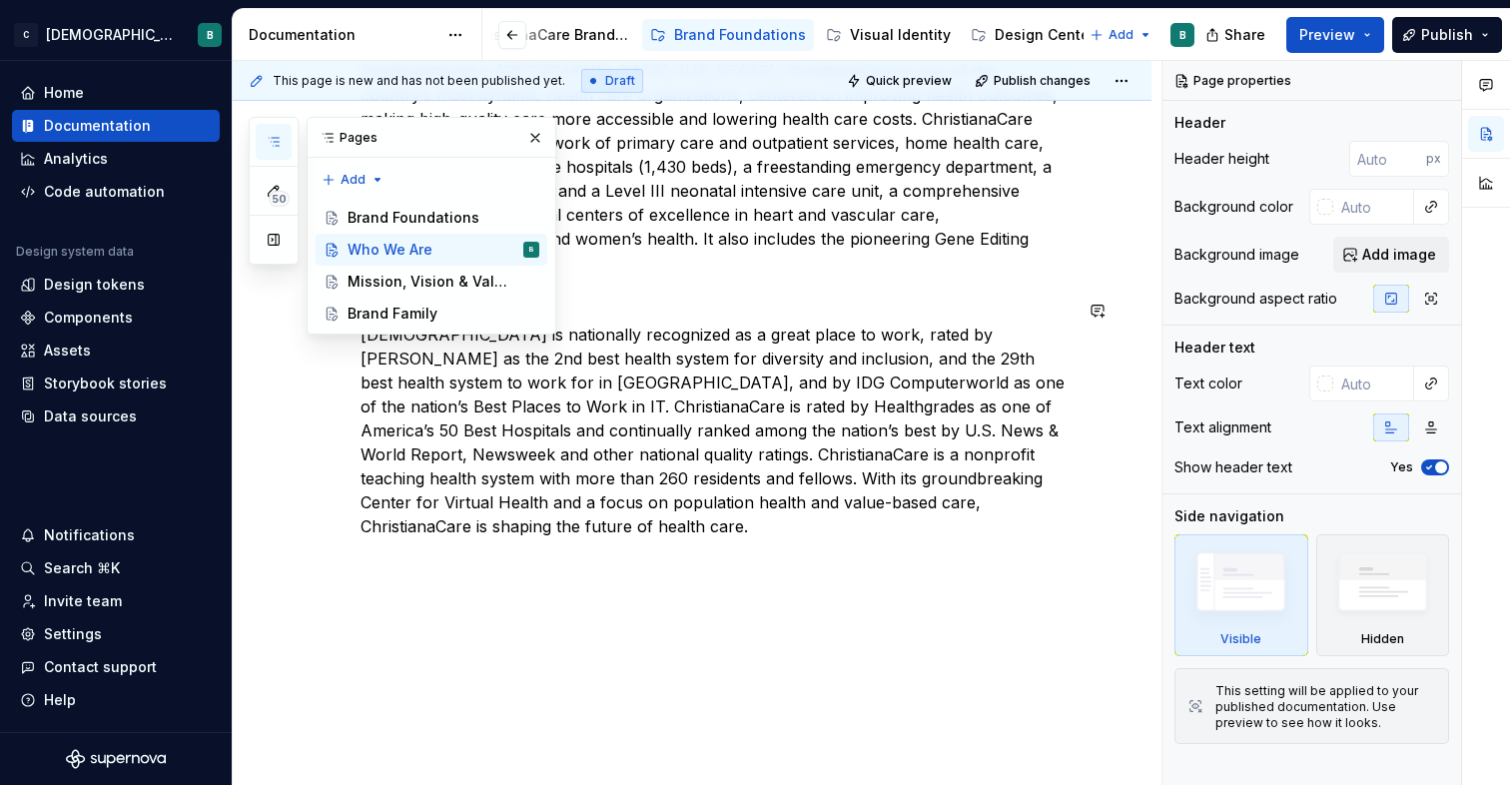
click at [871, 335] on p "[DEMOGRAPHIC_DATA] is nationally recognized as a great place to work, rated by …" at bounding box center [715, 431] width 711 height 216
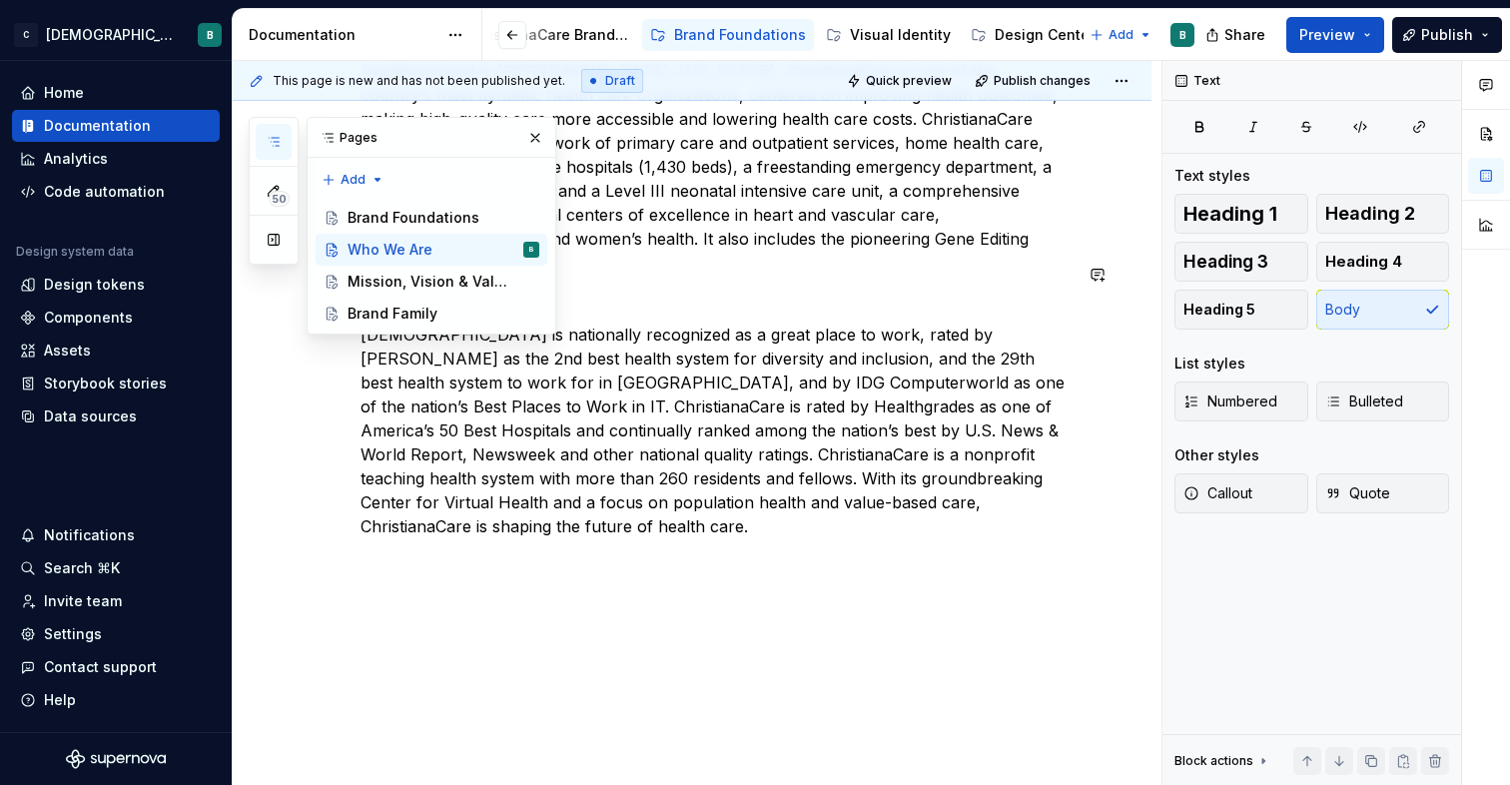
click at [852, 287] on p at bounding box center [715, 299] width 711 height 24
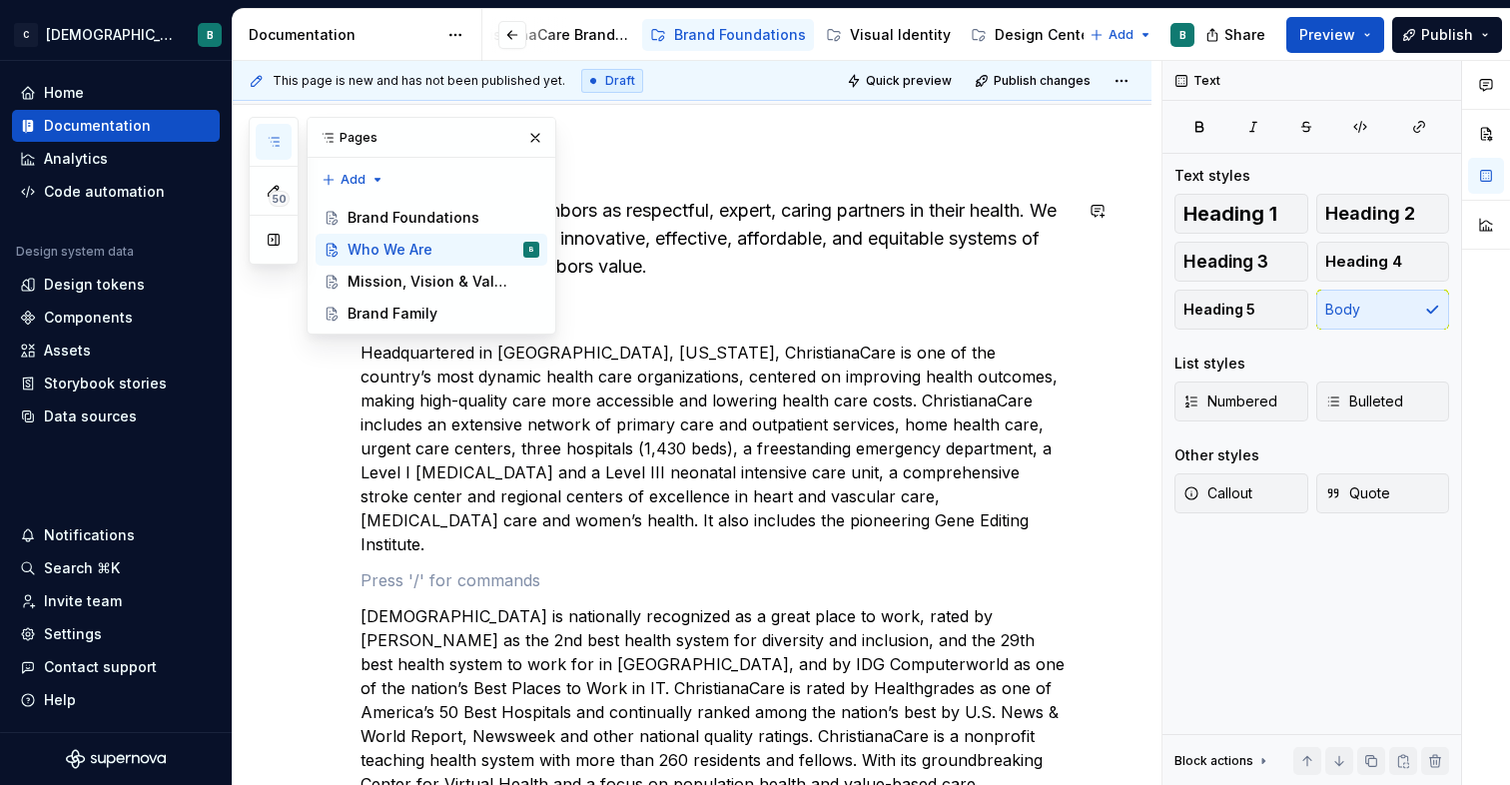
scroll to position [183, 0]
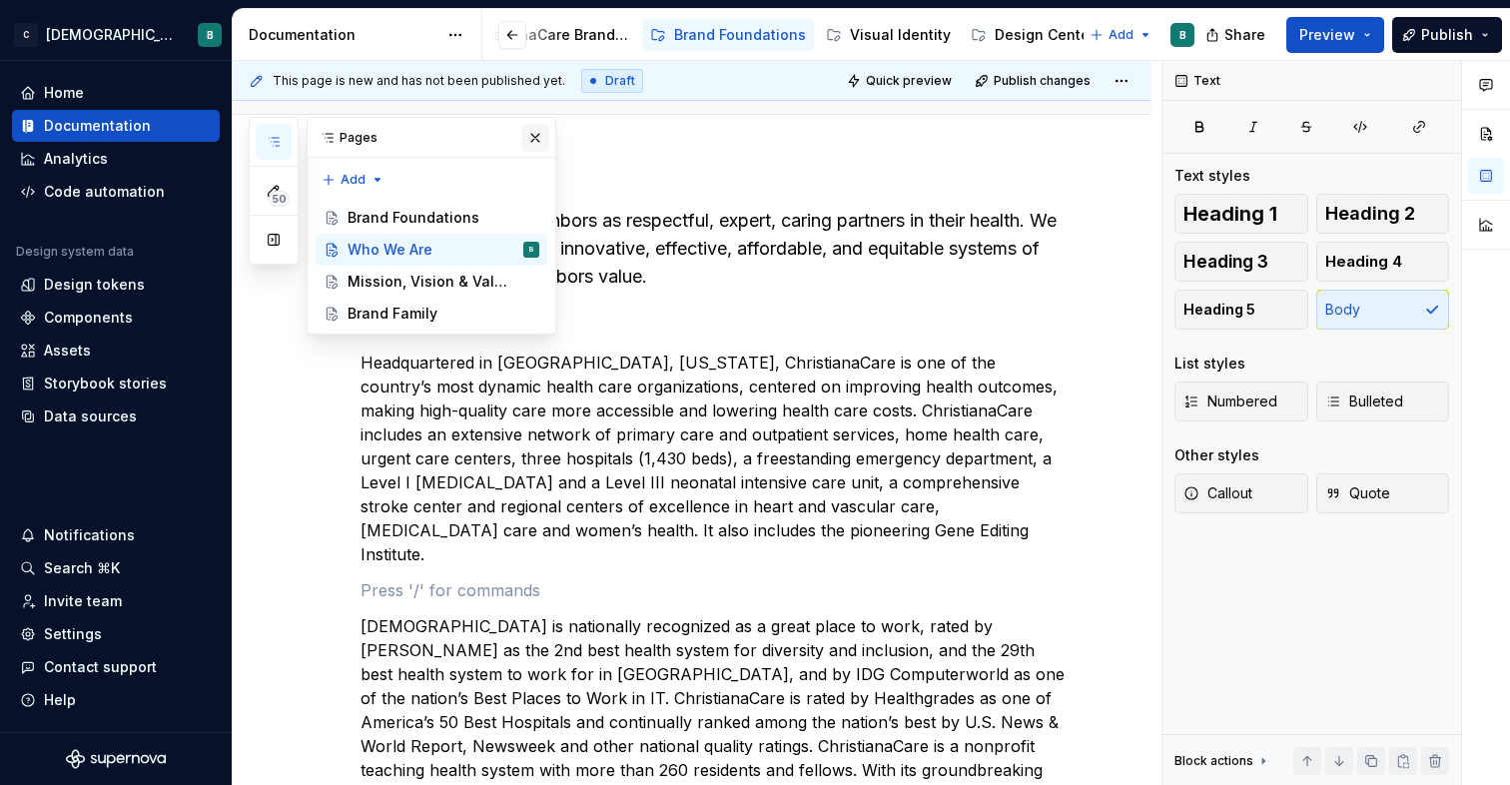
click at [539, 134] on button "button" at bounding box center [535, 138] width 28 height 28
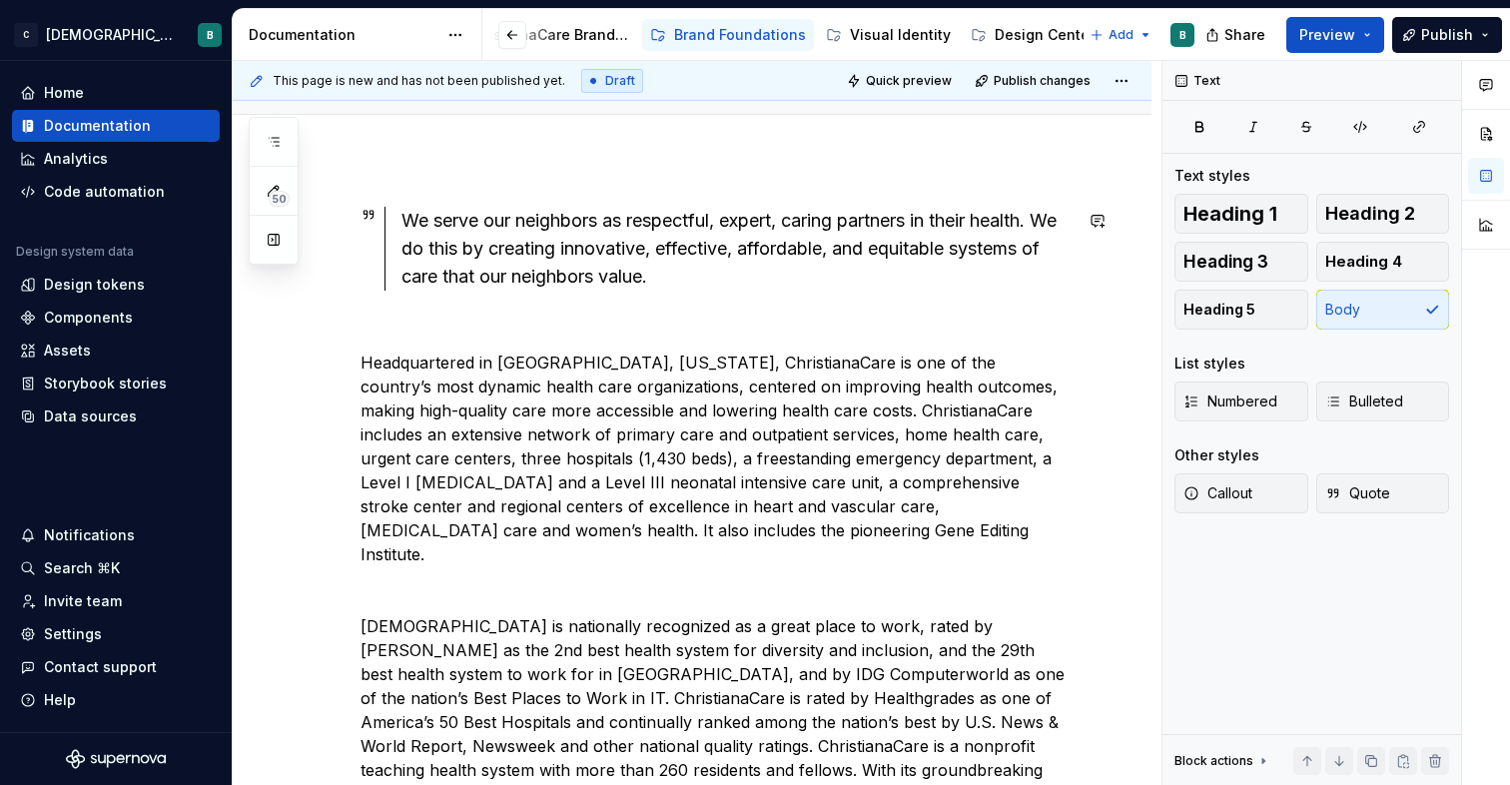
scroll to position [32, 0]
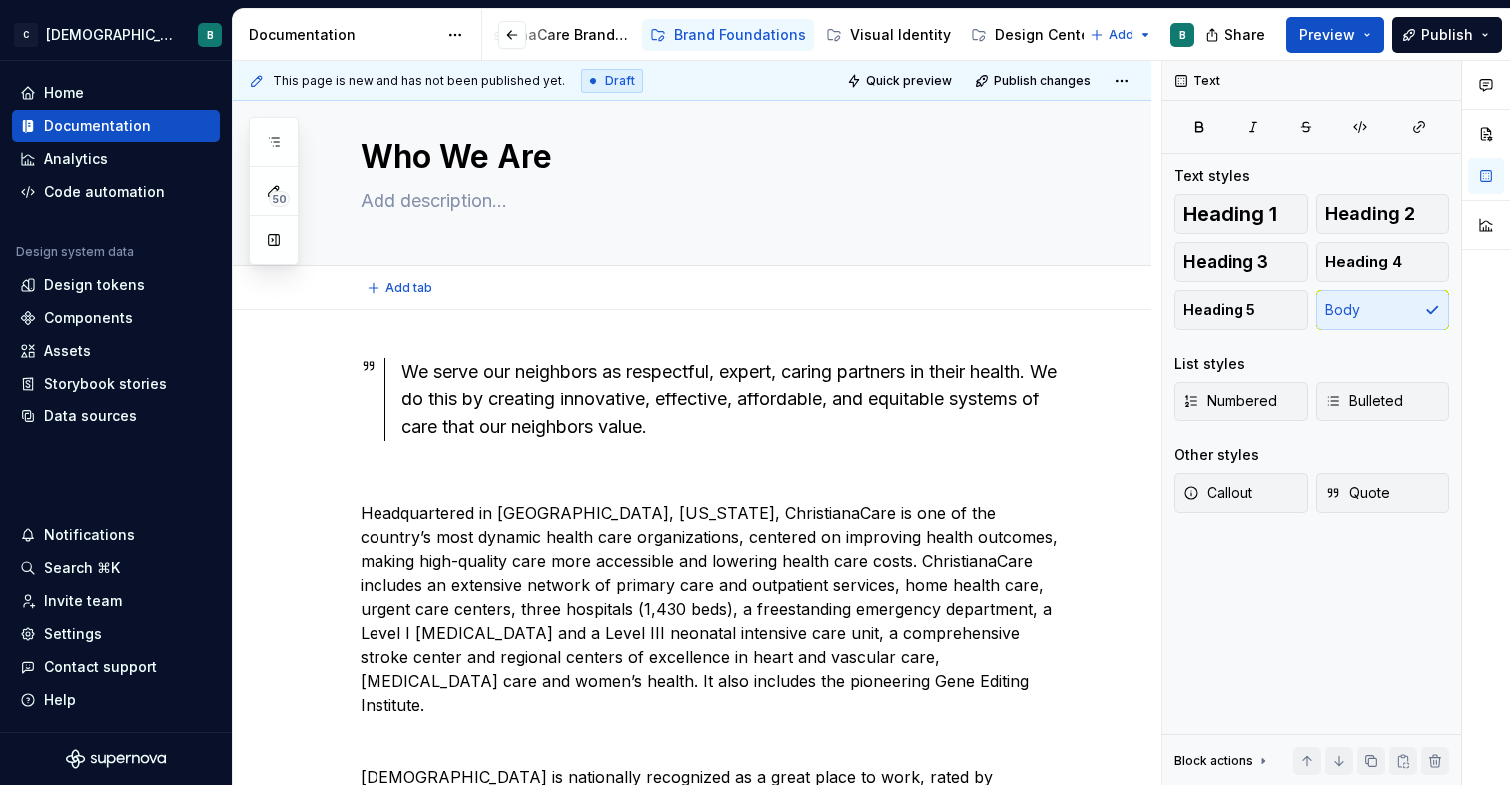
type textarea "*"
click at [720, 434] on div "We serve our neighbors as respectful, expert, caring partners in their health. …" at bounding box center [736, 400] width 670 height 84
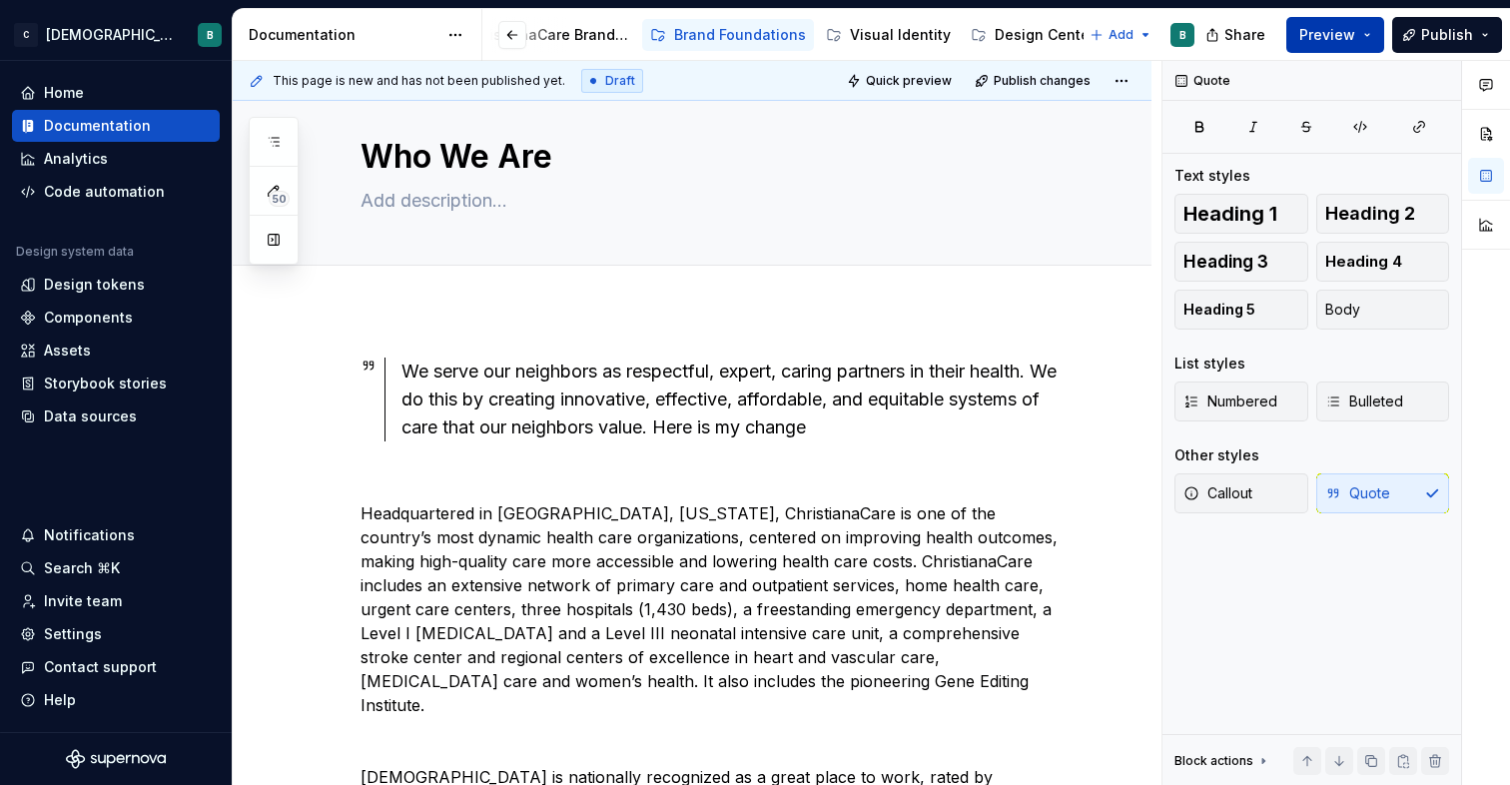
click at [1317, 28] on span "Preview" at bounding box center [1327, 35] width 56 height 20
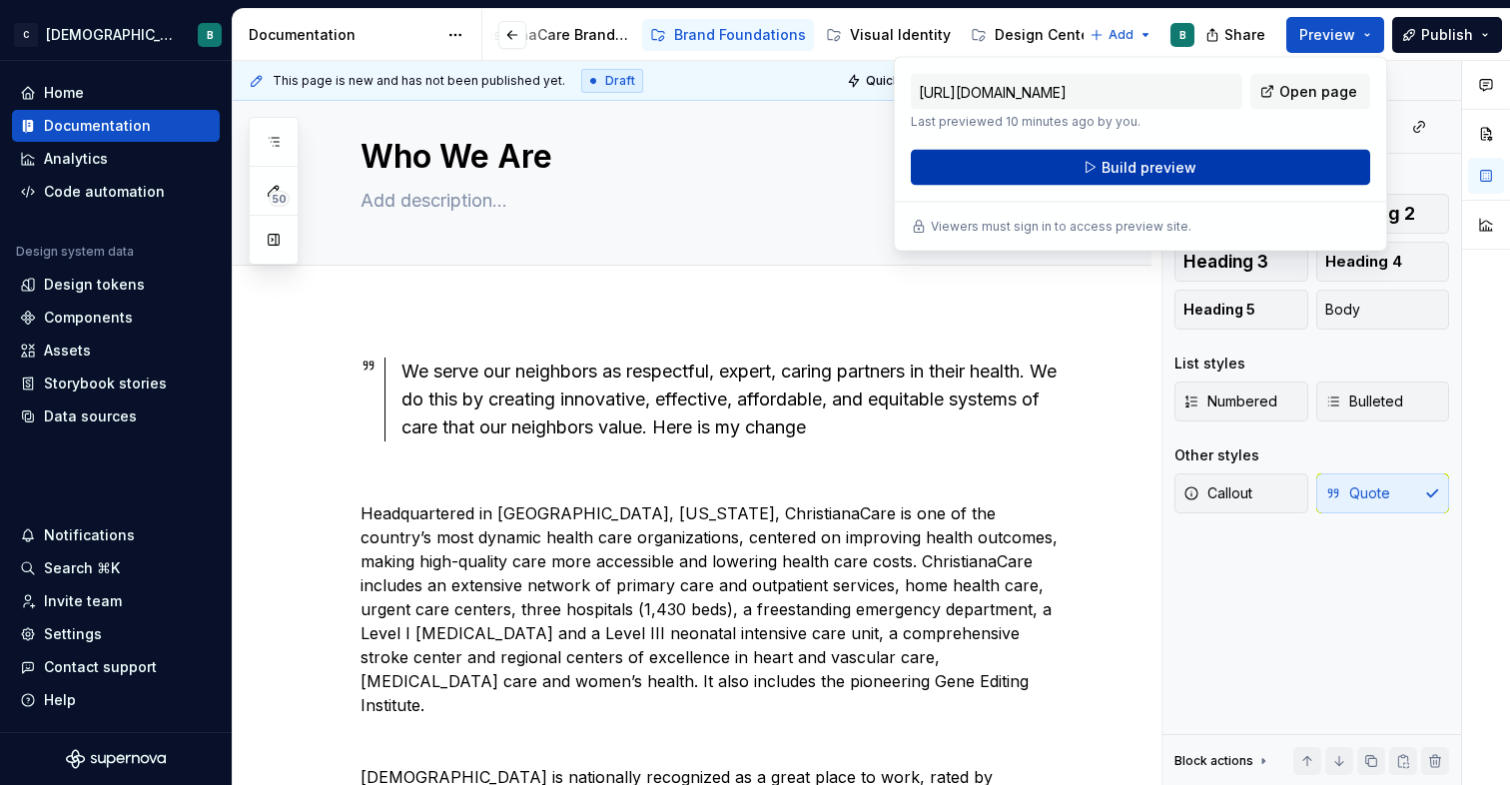
click at [1150, 172] on span "Build preview" at bounding box center [1148, 168] width 95 height 20
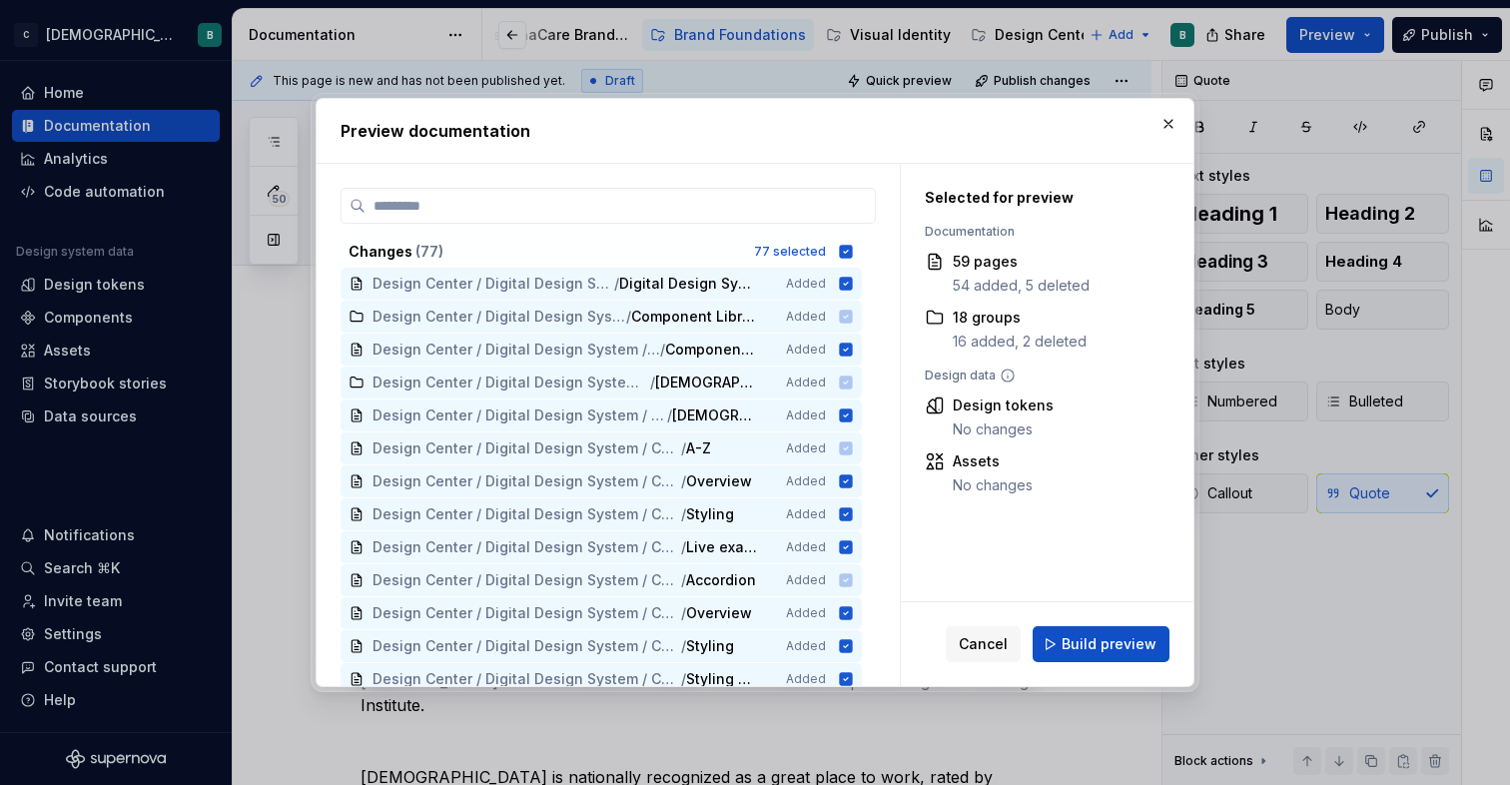
scroll to position [0, 0]
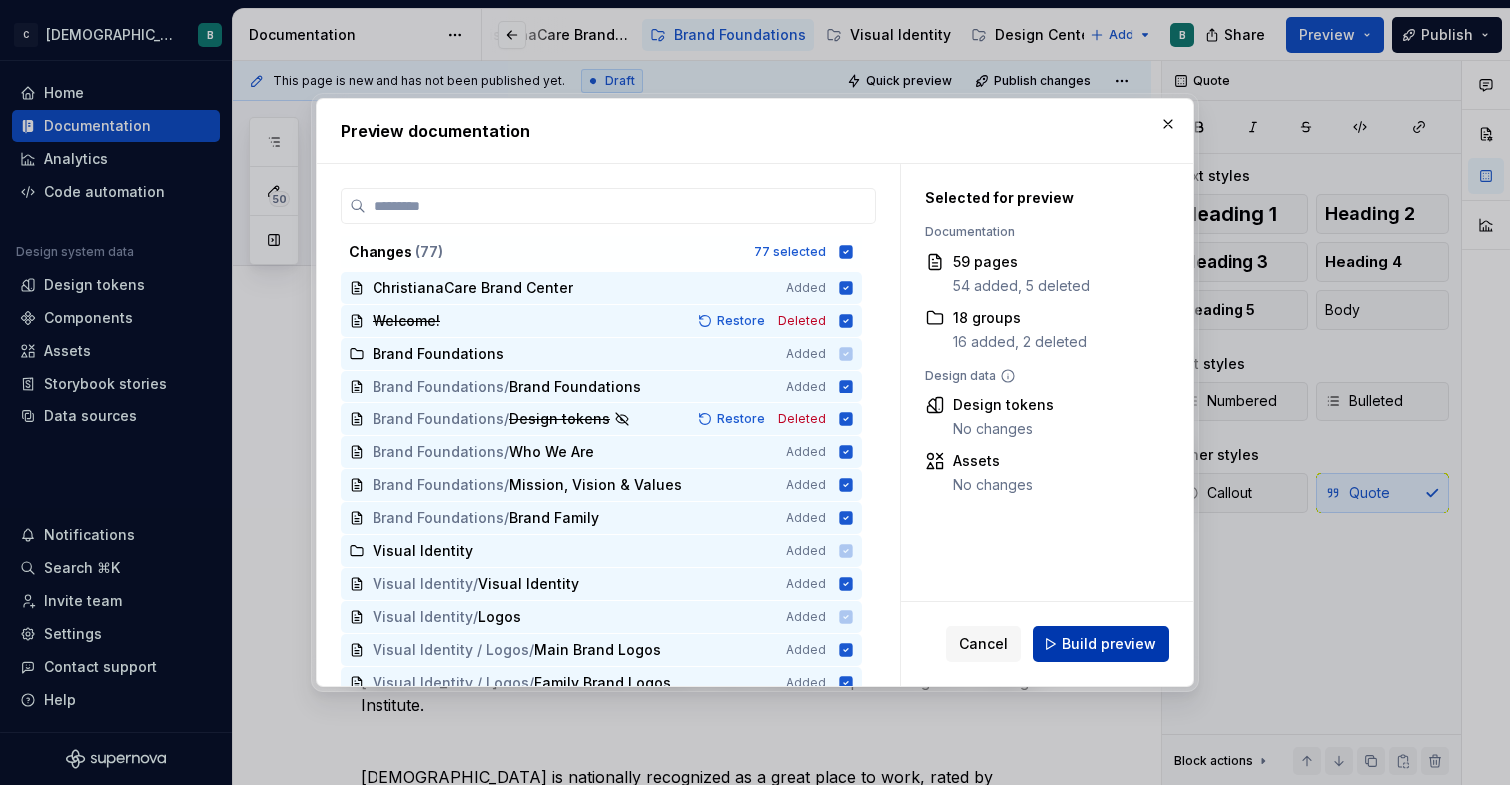
click at [1130, 643] on span "Build preview" at bounding box center [1109, 644] width 95 height 20
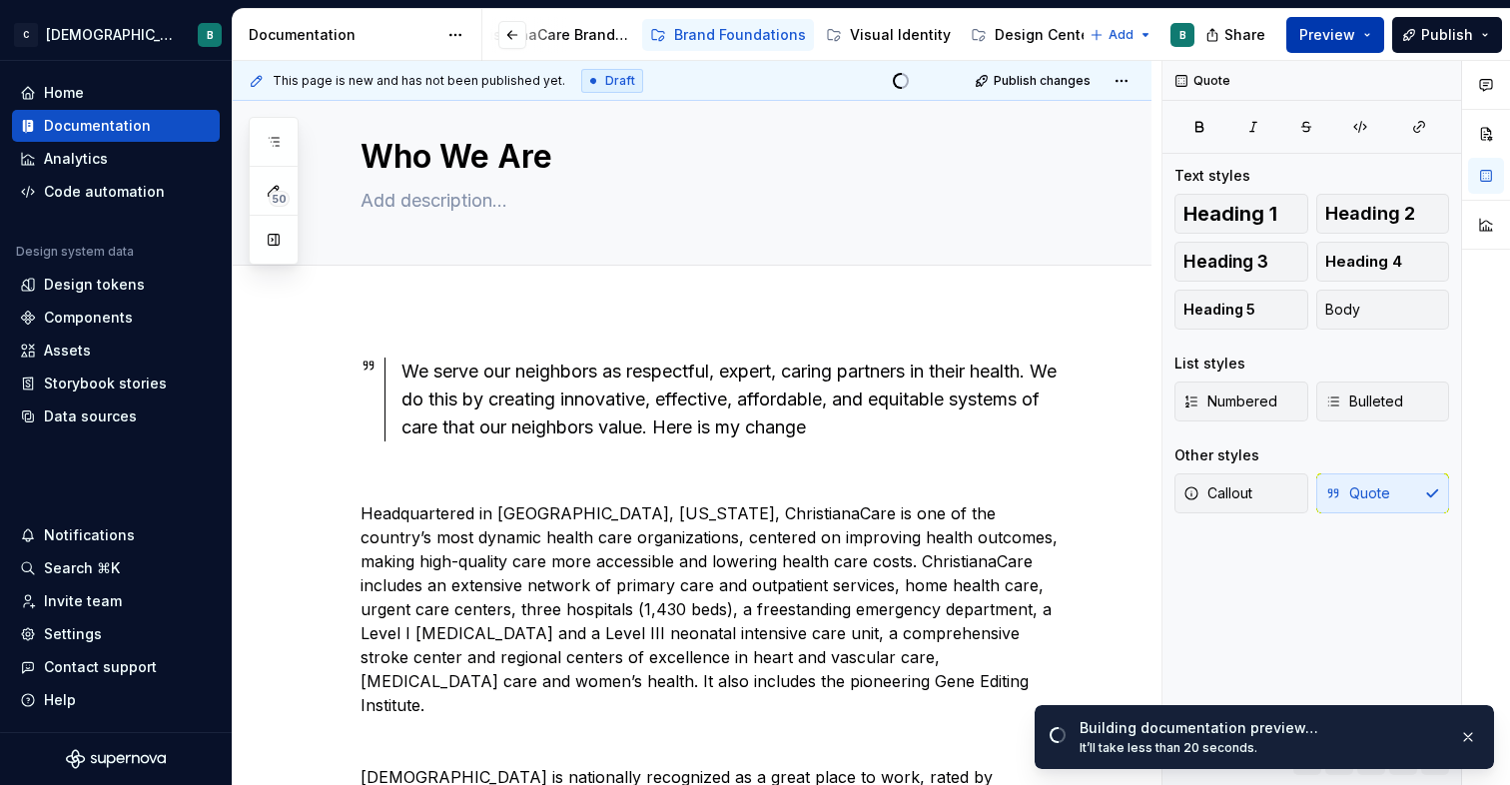
click at [1330, 38] on span "Preview" at bounding box center [1327, 35] width 56 height 20
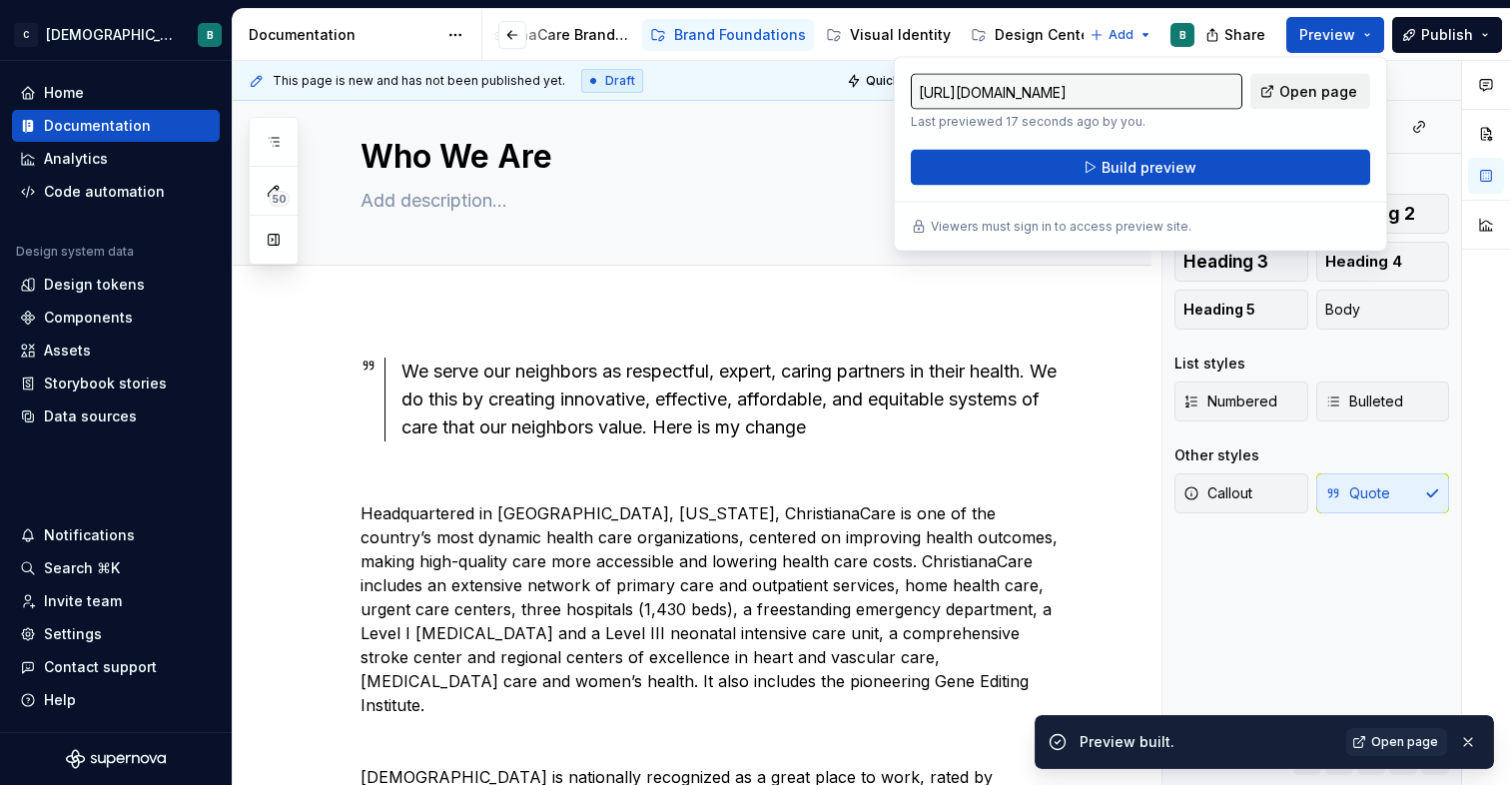
click at [1316, 89] on span "Open page" at bounding box center [1318, 92] width 78 height 20
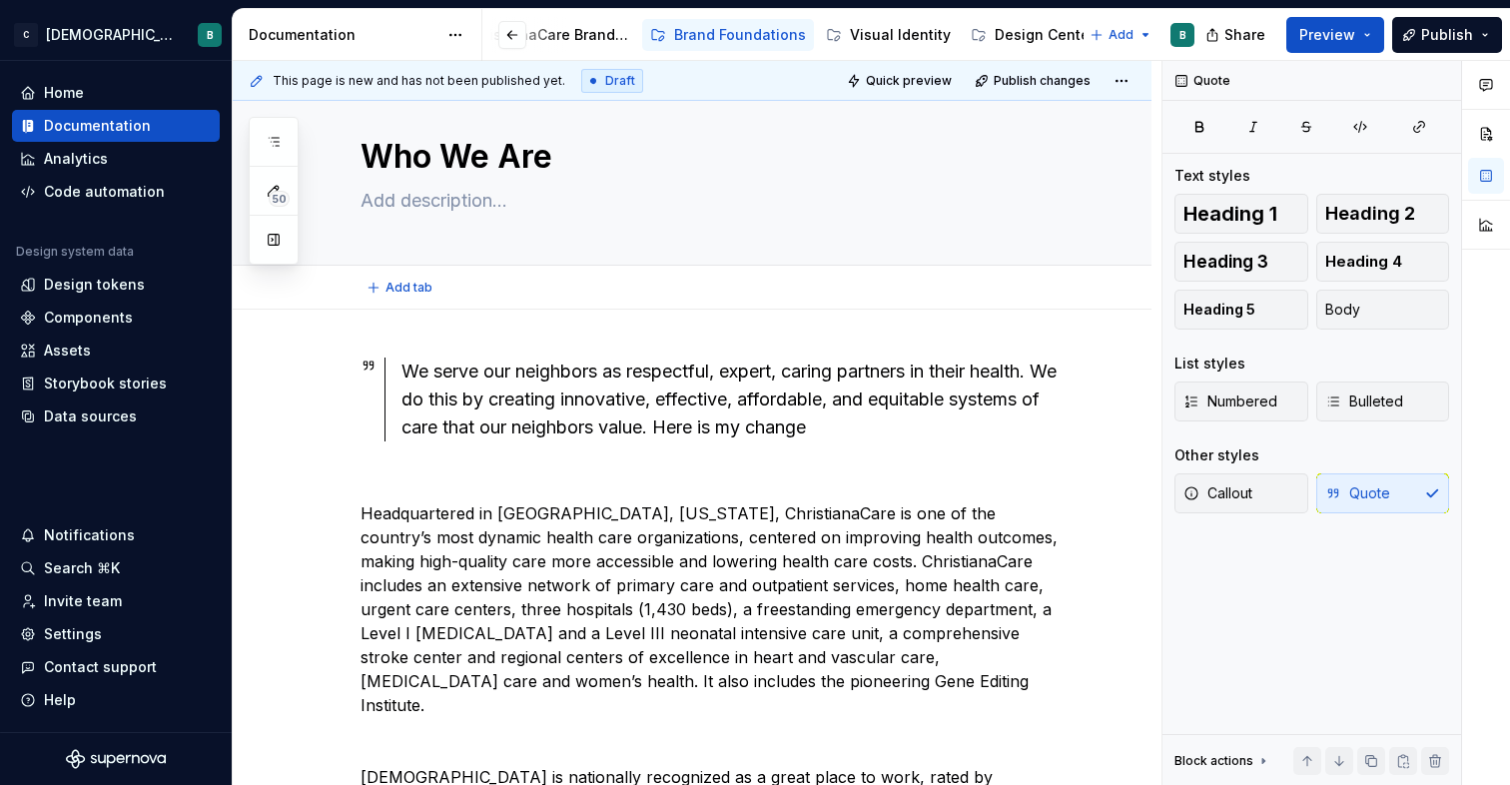
click at [1072, 289] on div "Add tab" at bounding box center [715, 288] width 711 height 28
click at [97, 285] on div "Design tokens" at bounding box center [94, 285] width 101 height 20
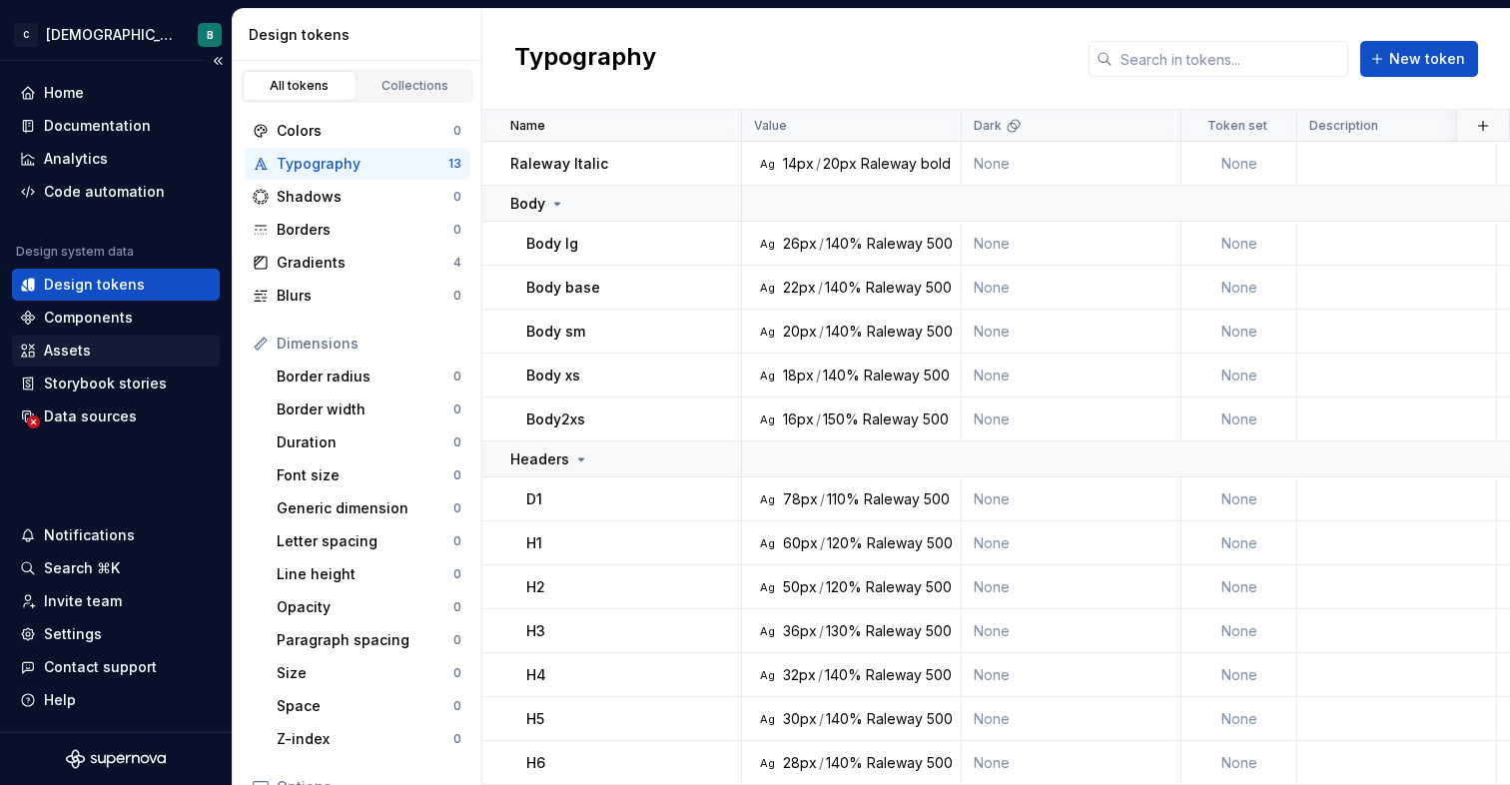
click at [80, 364] on div "Assets" at bounding box center [116, 351] width 208 height 32
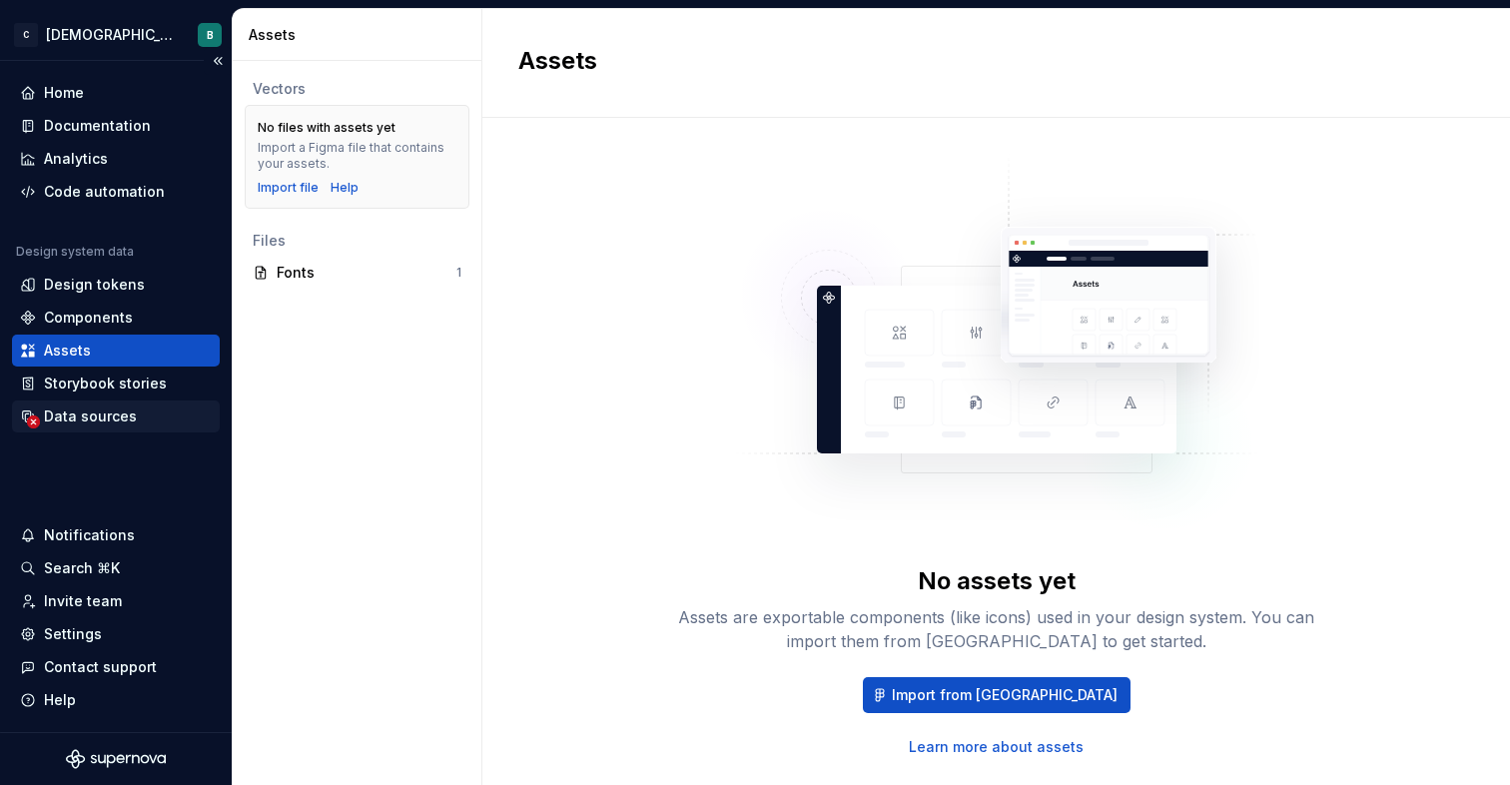
click at [91, 415] on div "Data sources" at bounding box center [90, 416] width 93 height 20
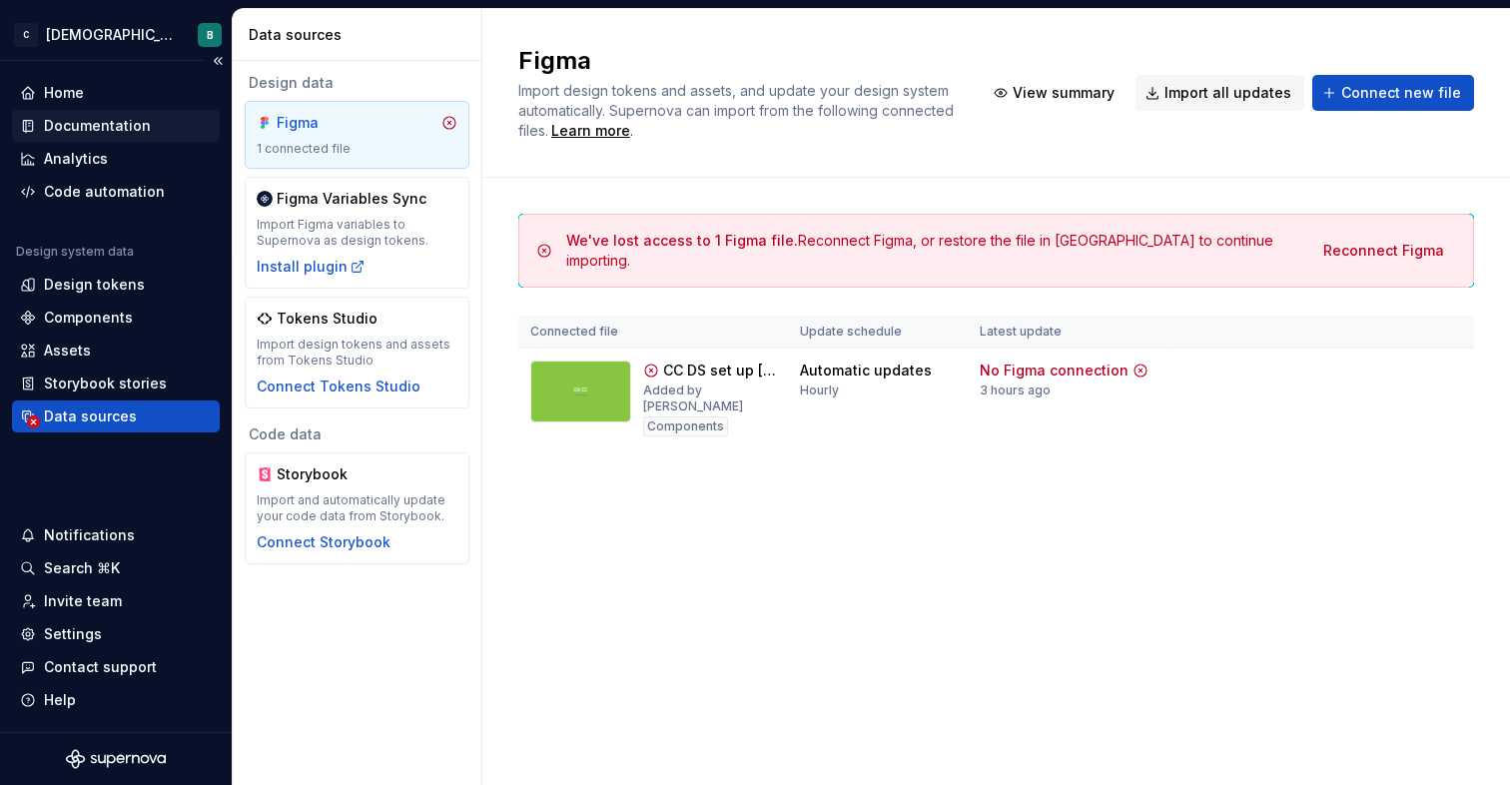
click at [122, 125] on div "Documentation" at bounding box center [97, 126] width 107 height 20
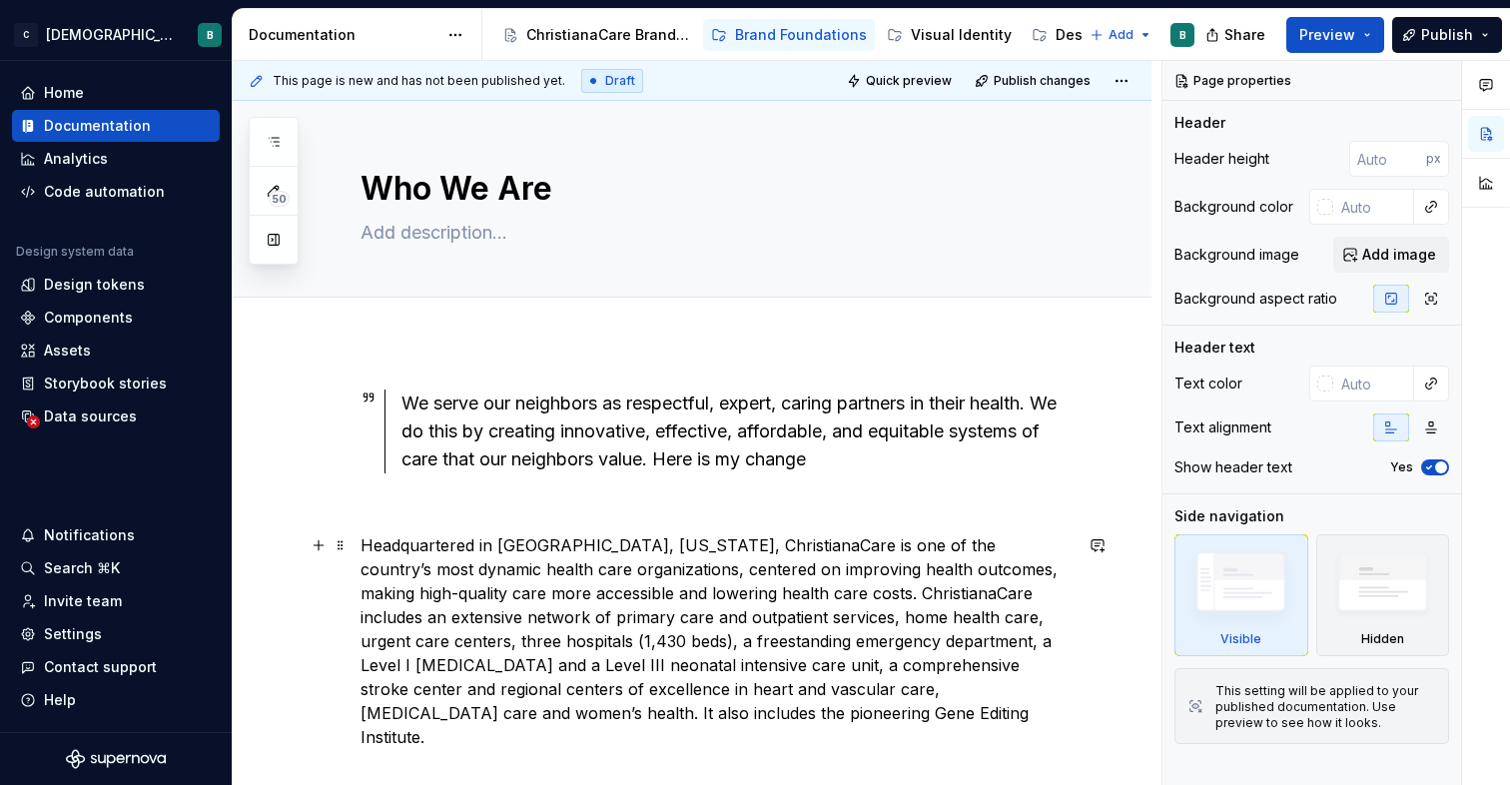
scroll to position [474, 0]
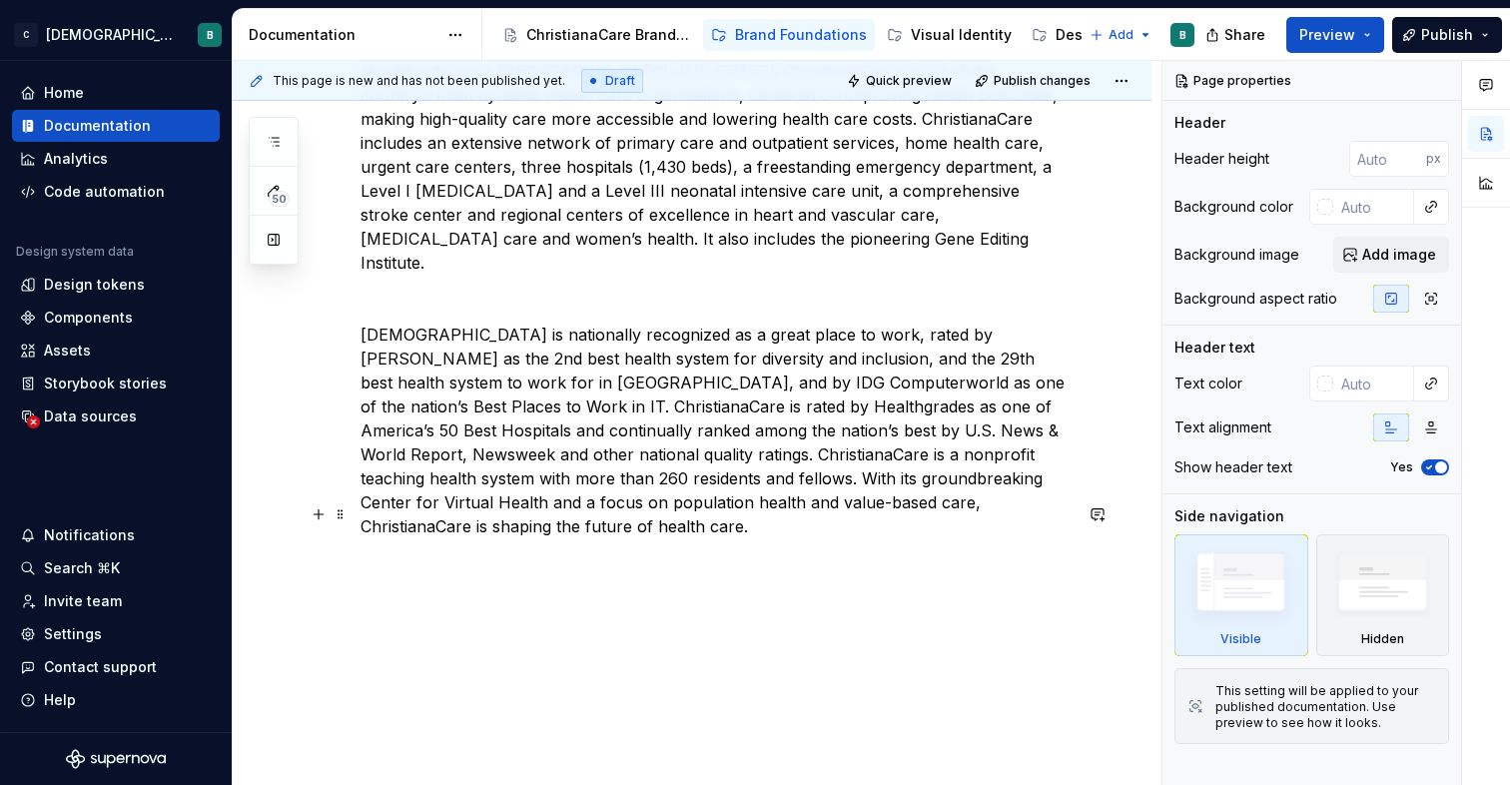
click at [546, 550] on p at bounding box center [715, 562] width 711 height 24
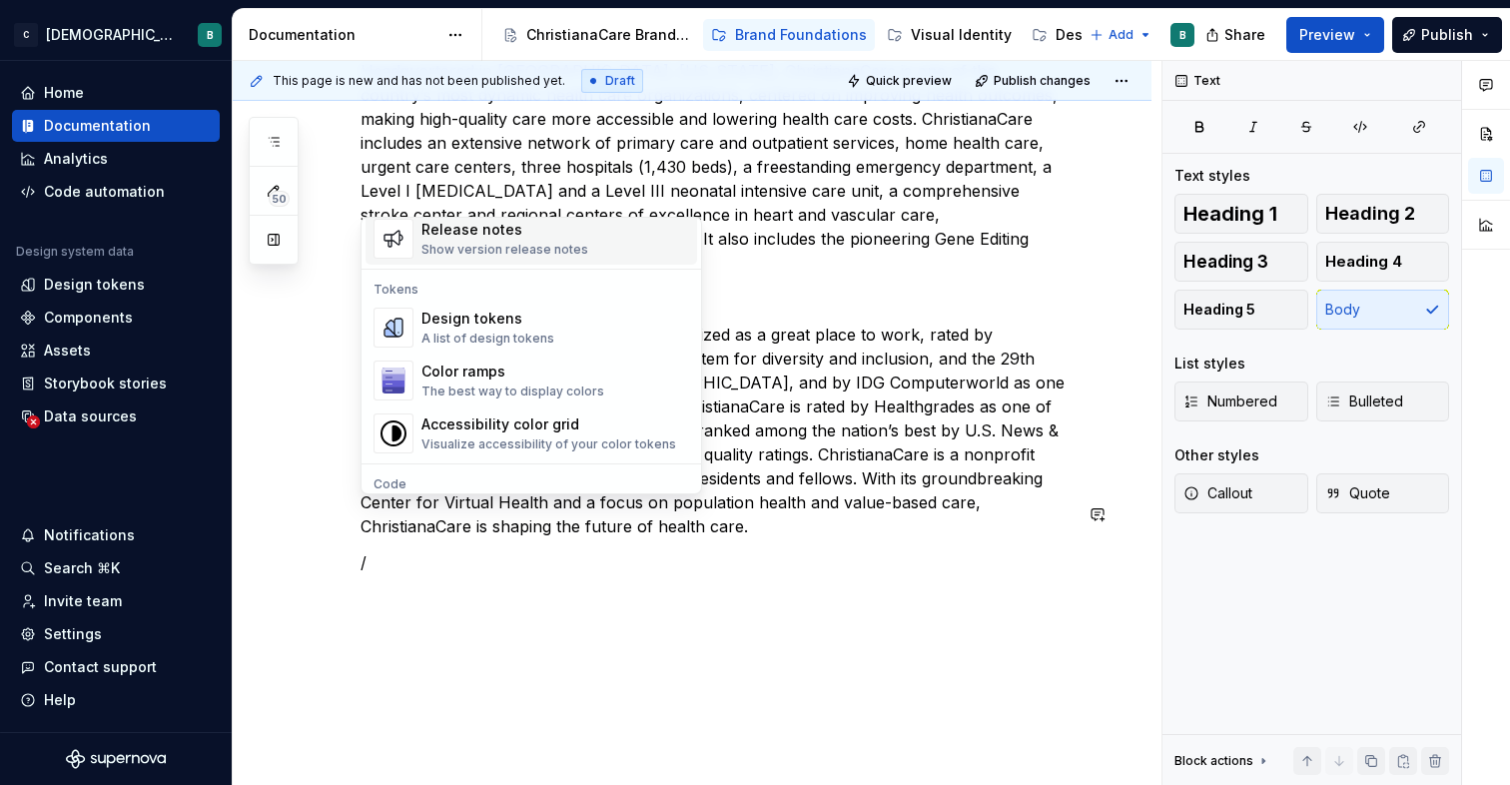
scroll to position [1403, 0]
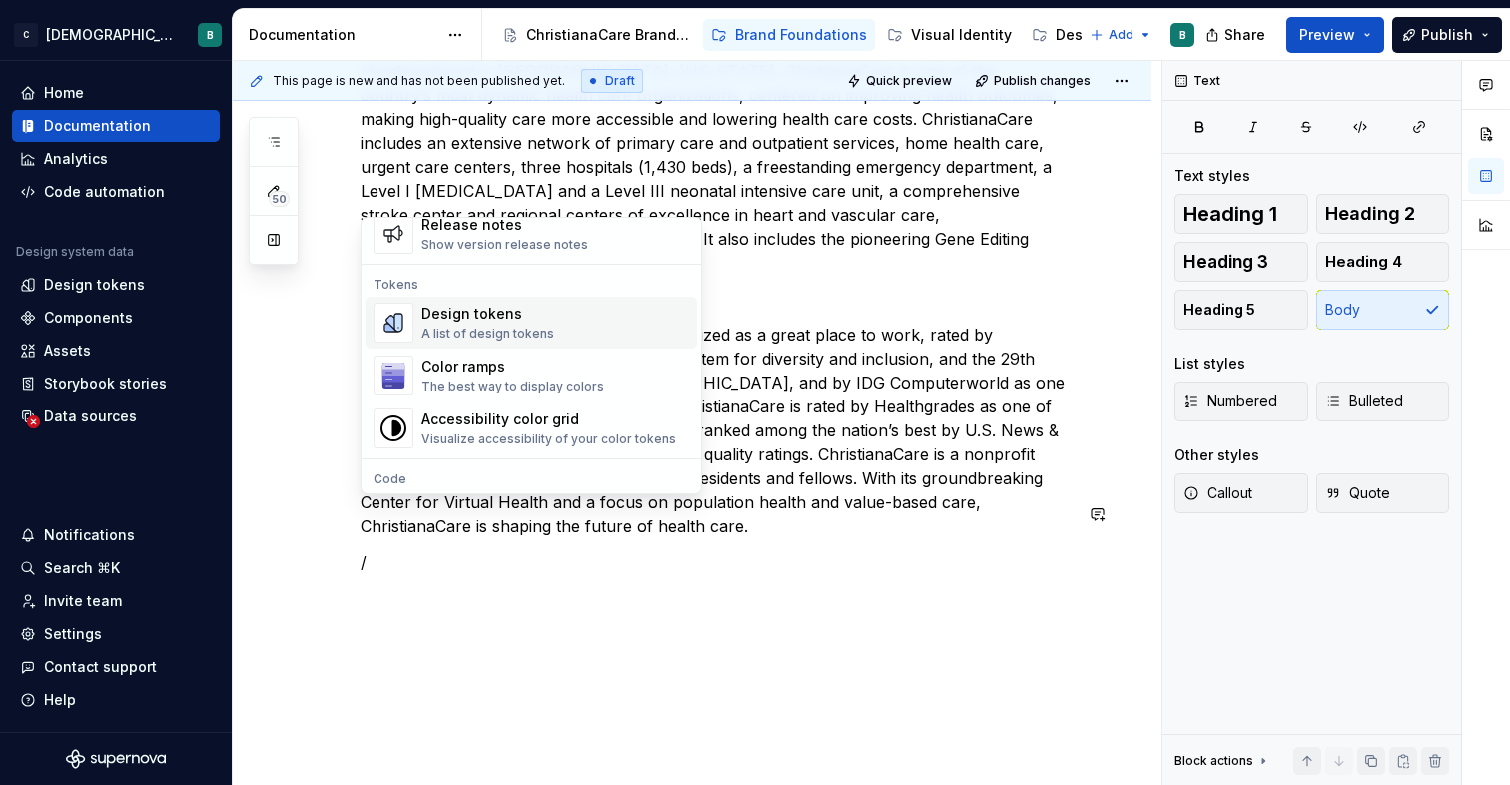
click at [527, 328] on div "A list of design tokens" at bounding box center [487, 334] width 133 height 16
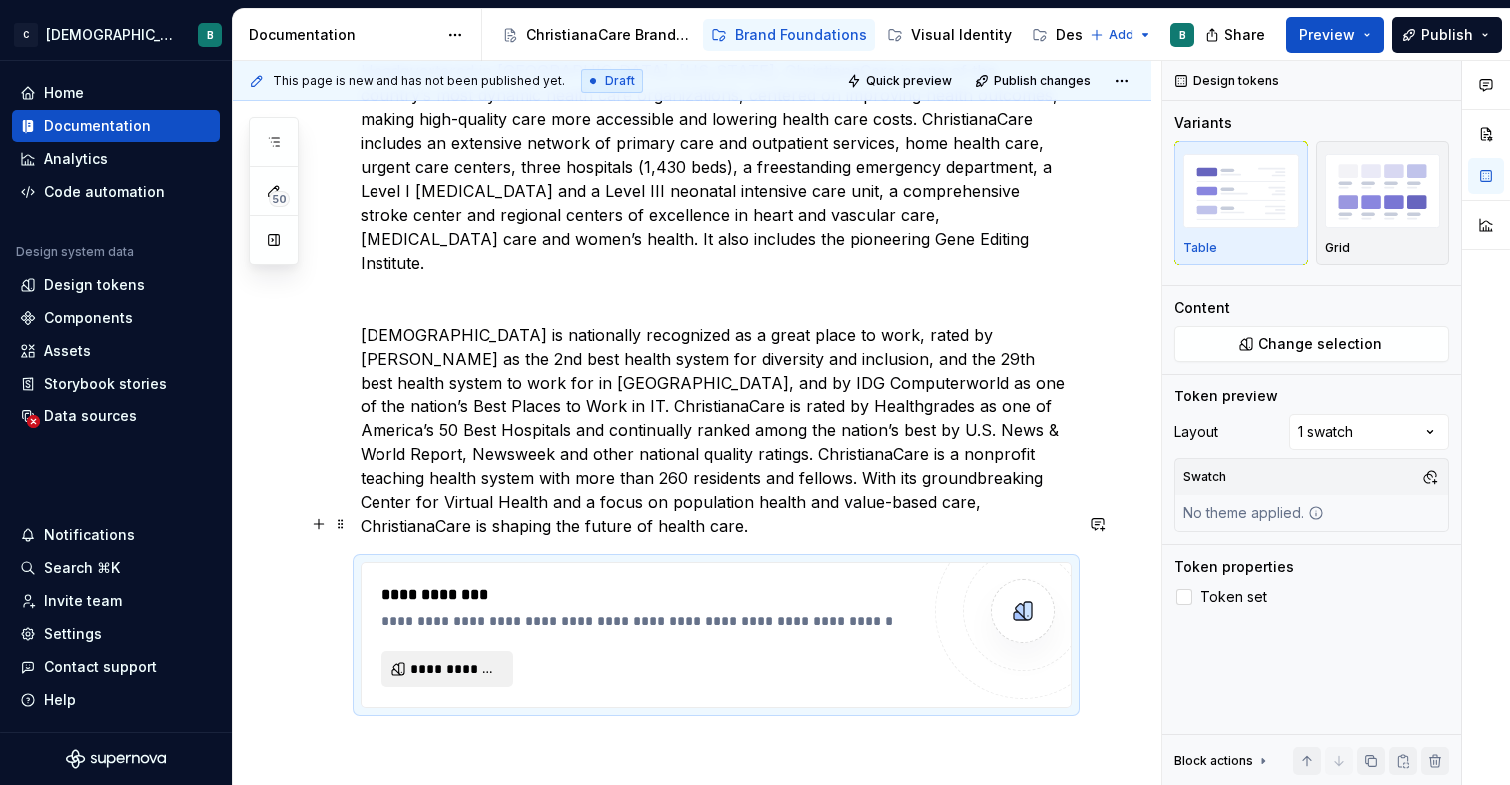
click at [452, 659] on span "**********" at bounding box center [455, 669] width 90 height 20
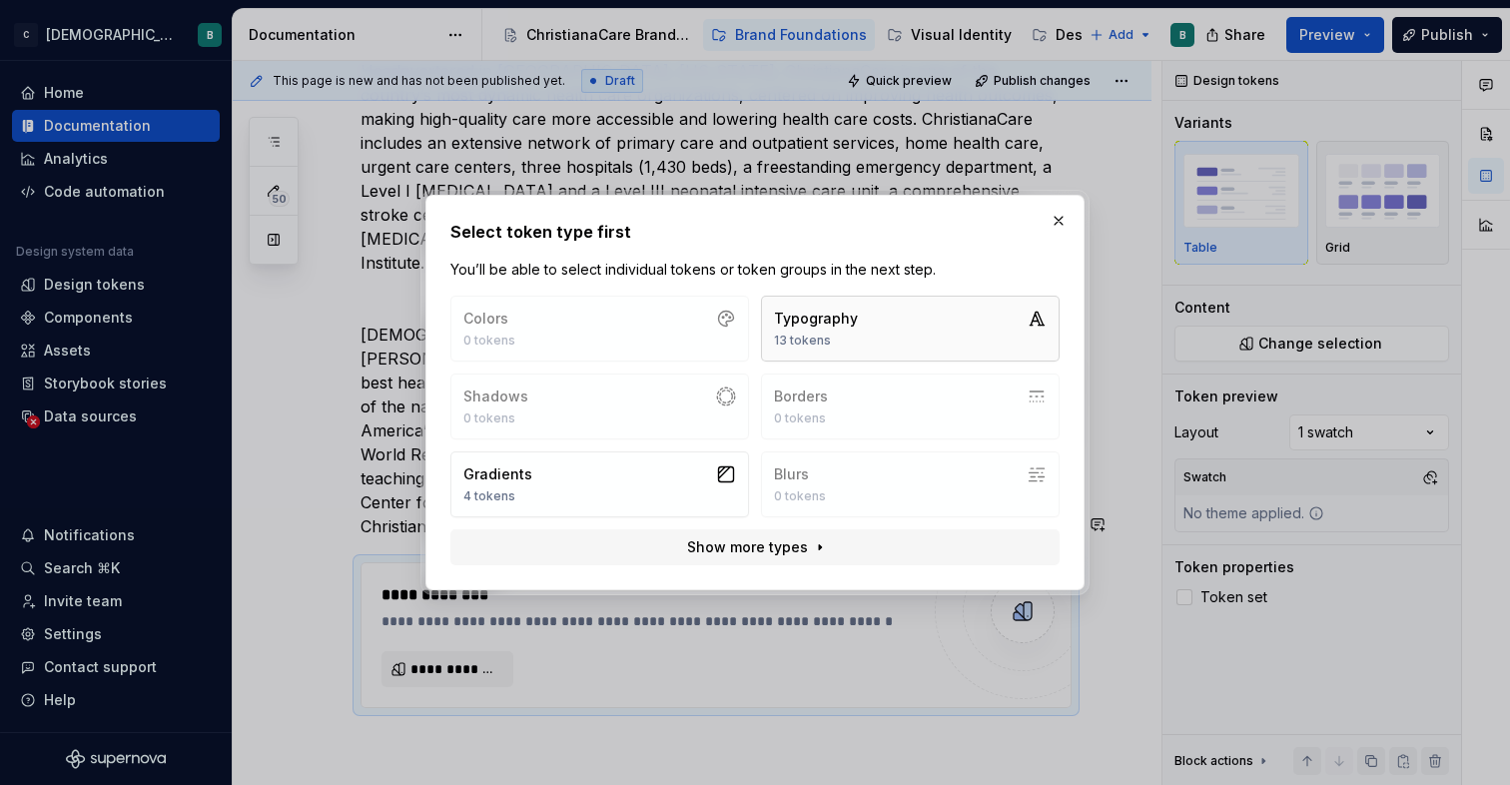
click at [867, 319] on button "Typography 13 tokens" at bounding box center [910, 329] width 299 height 66
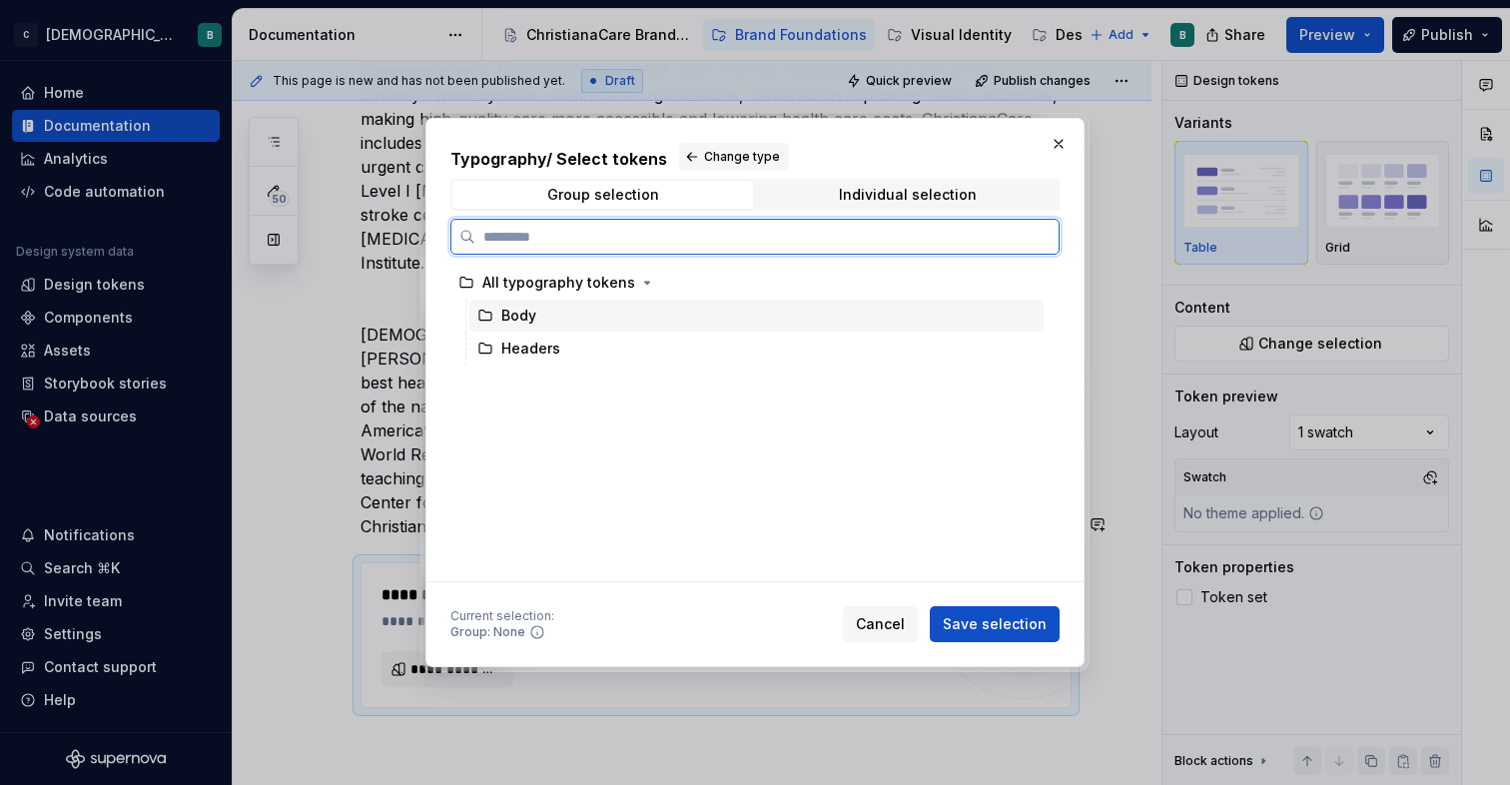
click at [583, 323] on div "Body" at bounding box center [756, 316] width 574 height 32
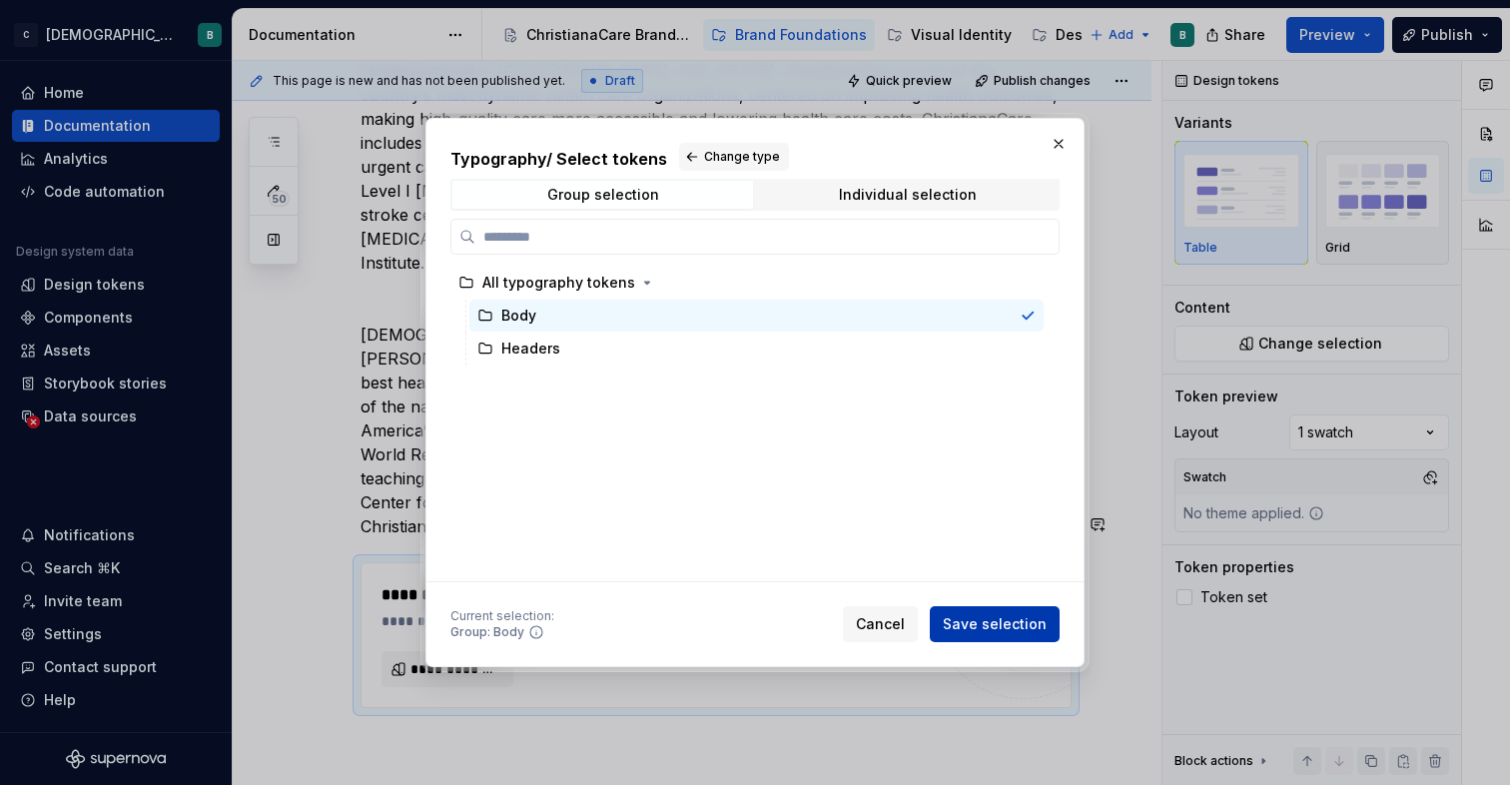
click at [993, 633] on span "Save selection" at bounding box center [995, 624] width 104 height 20
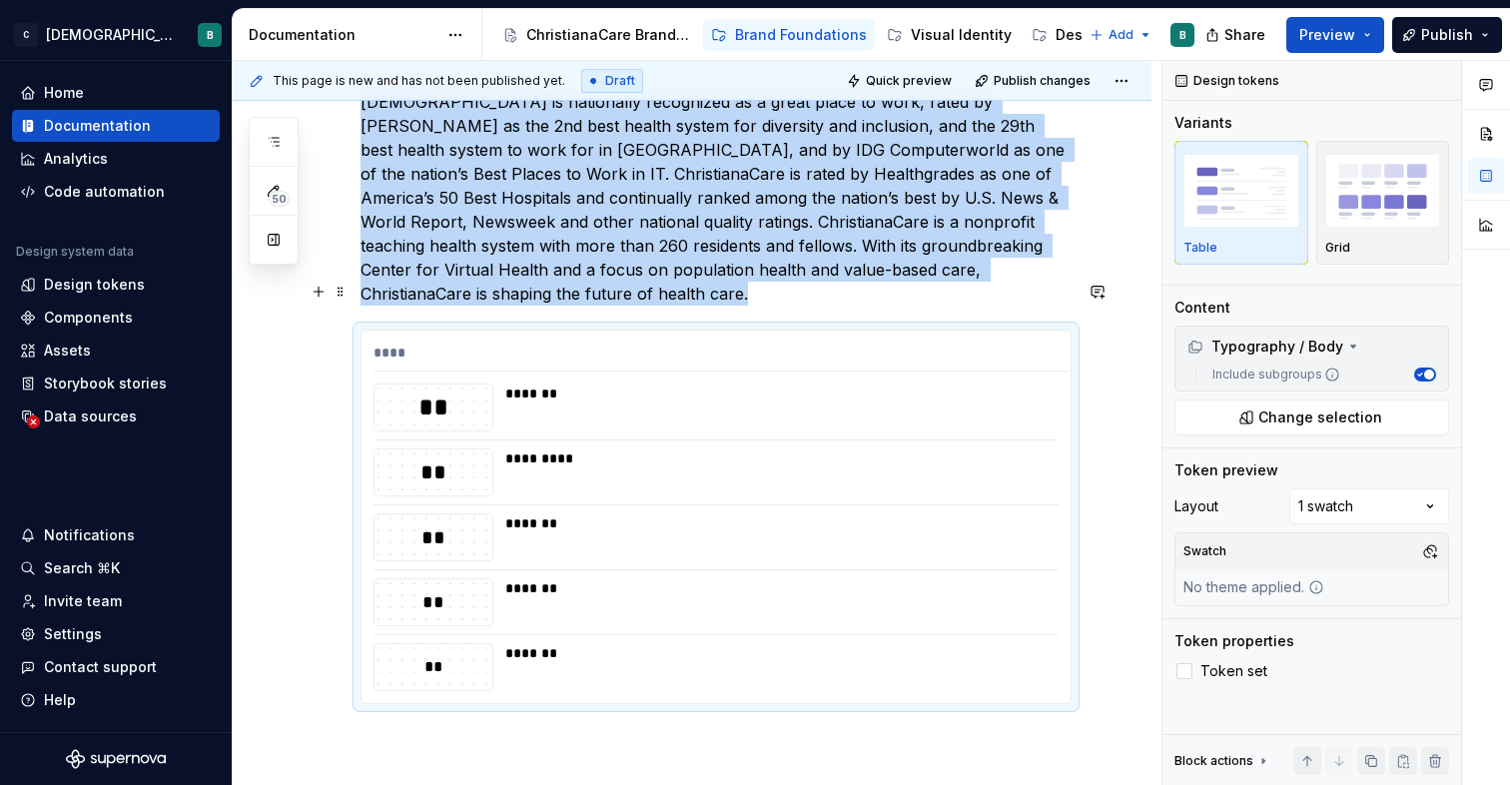
scroll to position [698, 0]
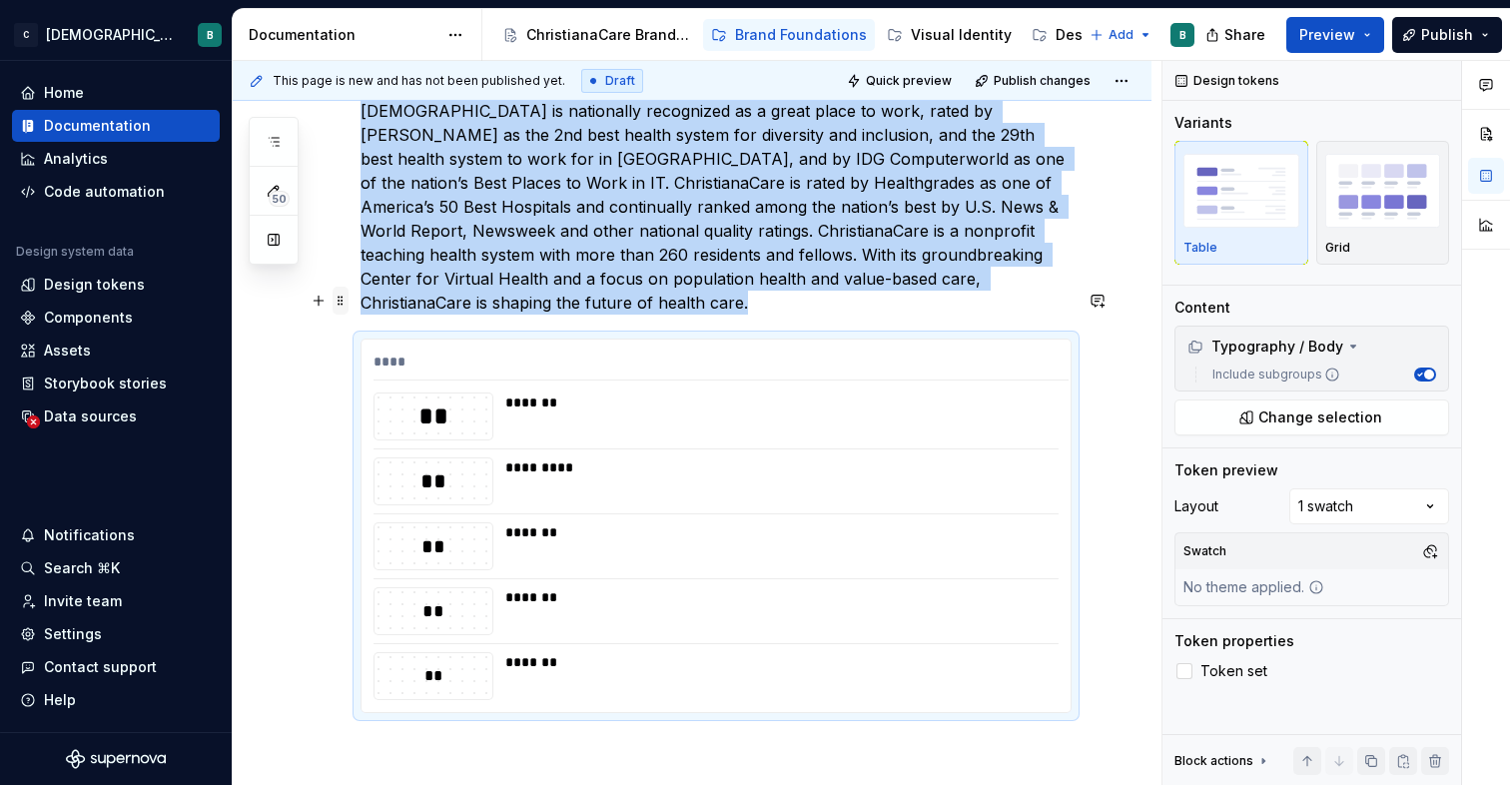
click at [338, 303] on span at bounding box center [341, 301] width 16 height 28
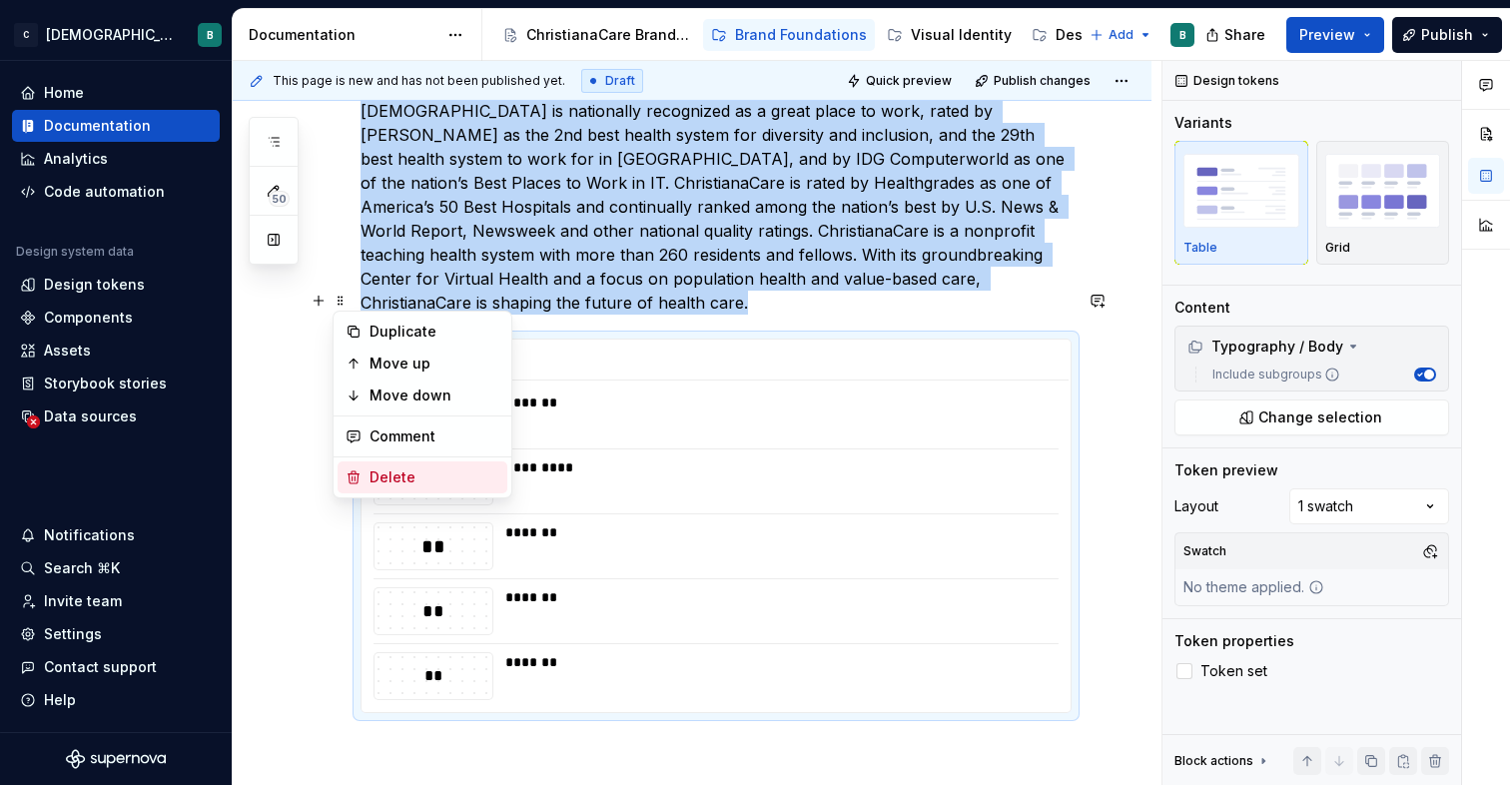
click at [389, 471] on div "Delete" at bounding box center [434, 477] width 130 height 20
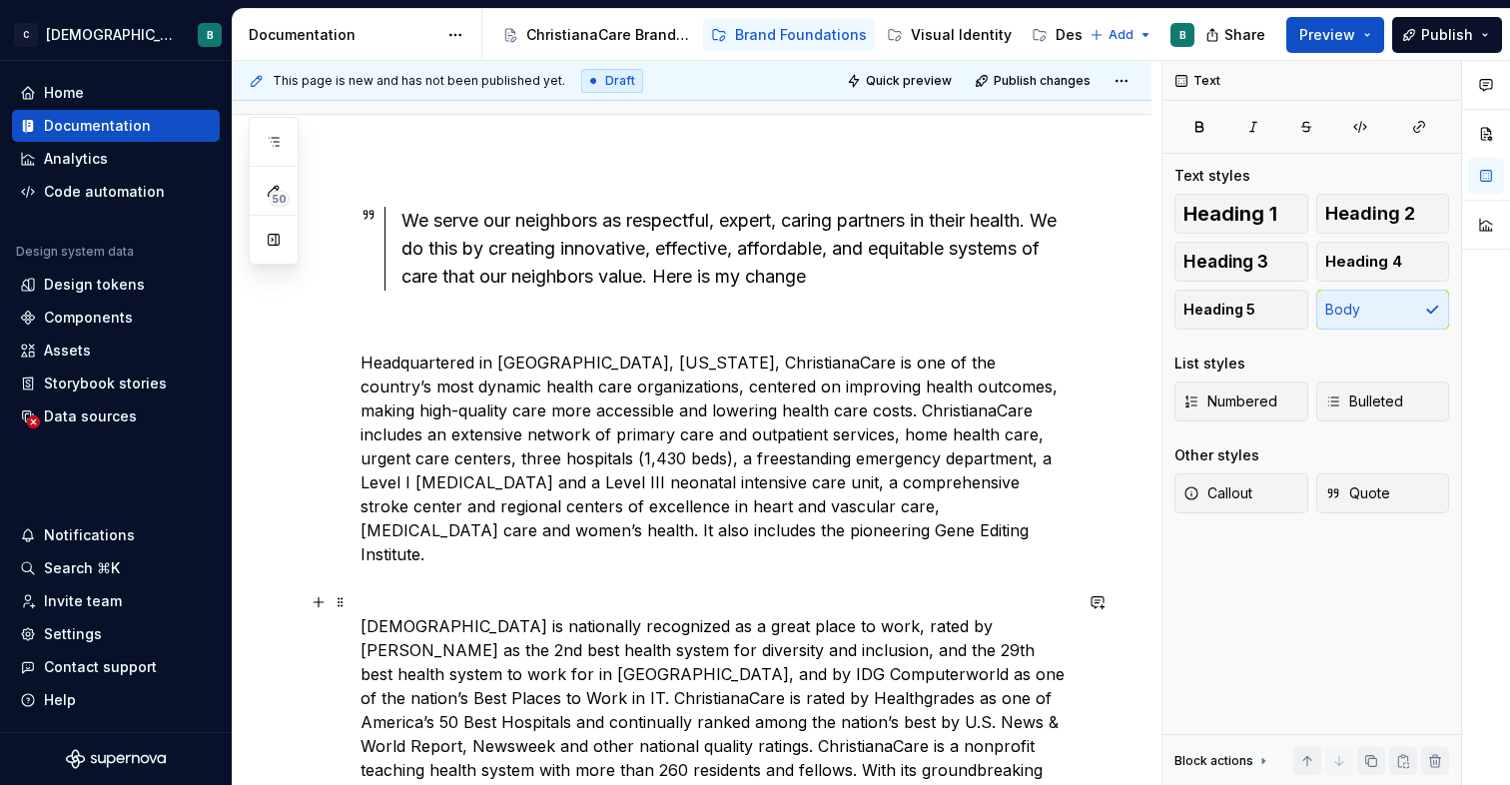
scroll to position [0, 0]
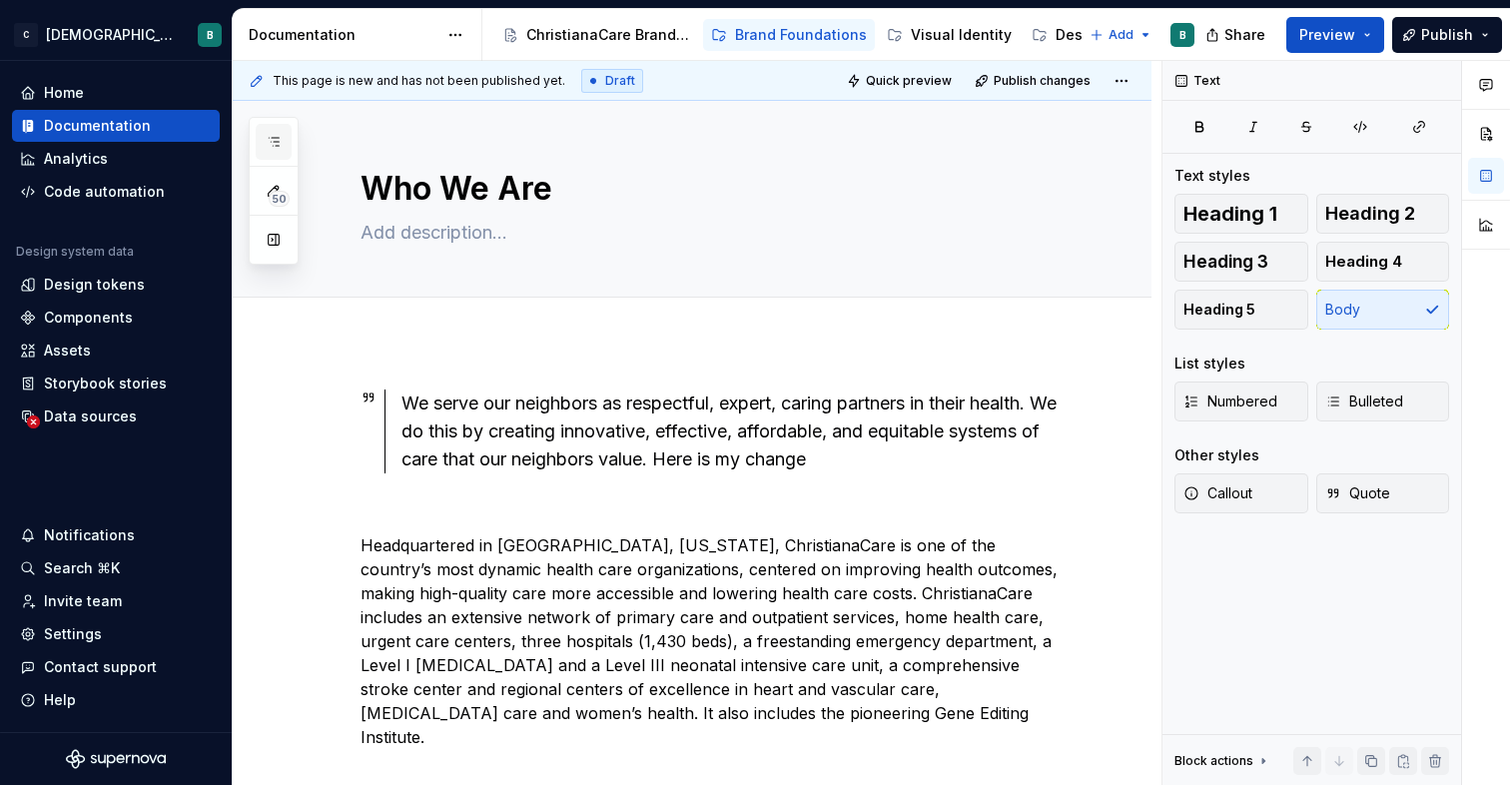
click at [269, 141] on icon "button" at bounding box center [274, 142] width 16 height 16
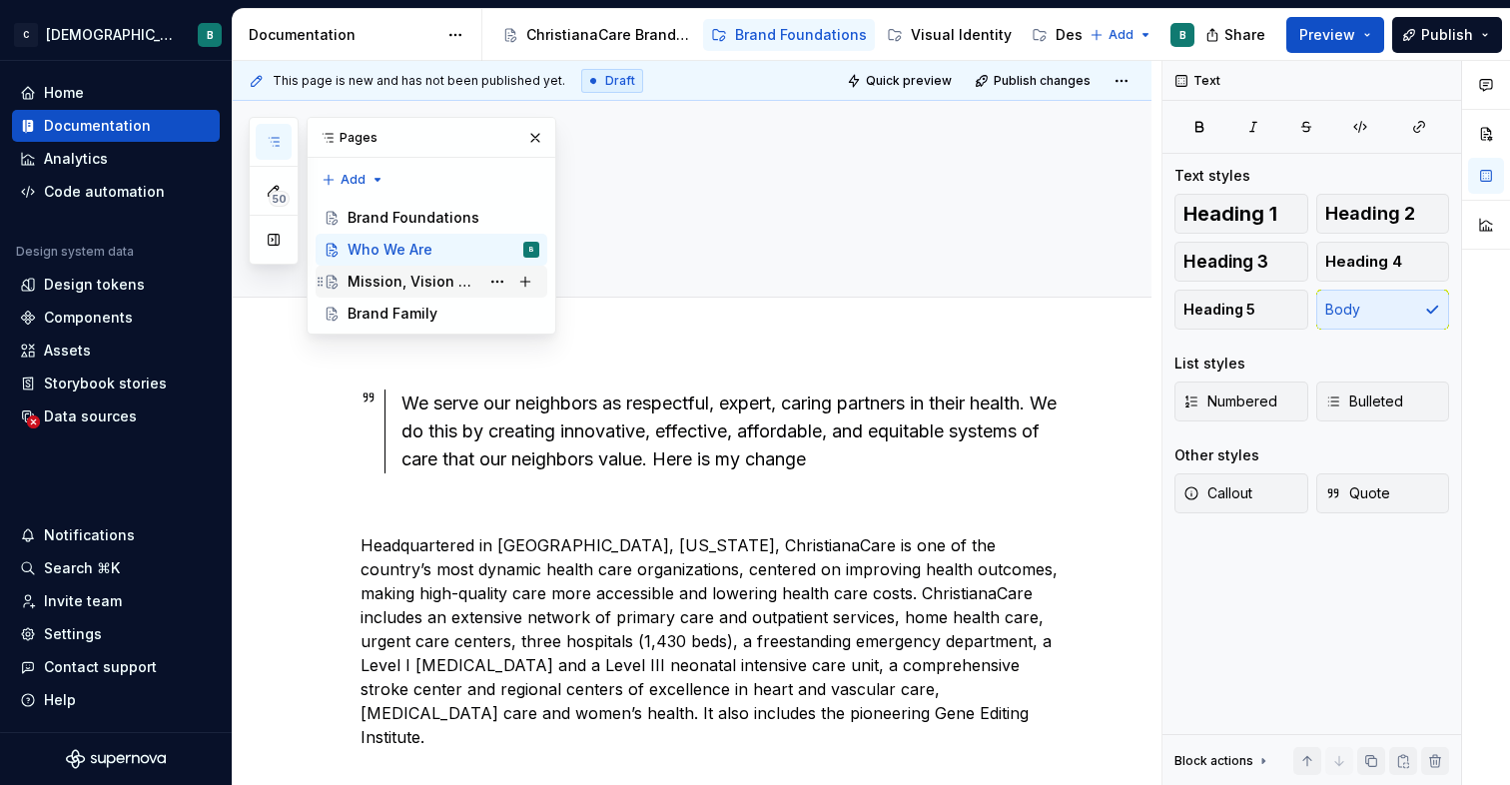
click at [422, 291] on div "Mission, Vision & Values" at bounding box center [414, 282] width 132 height 20
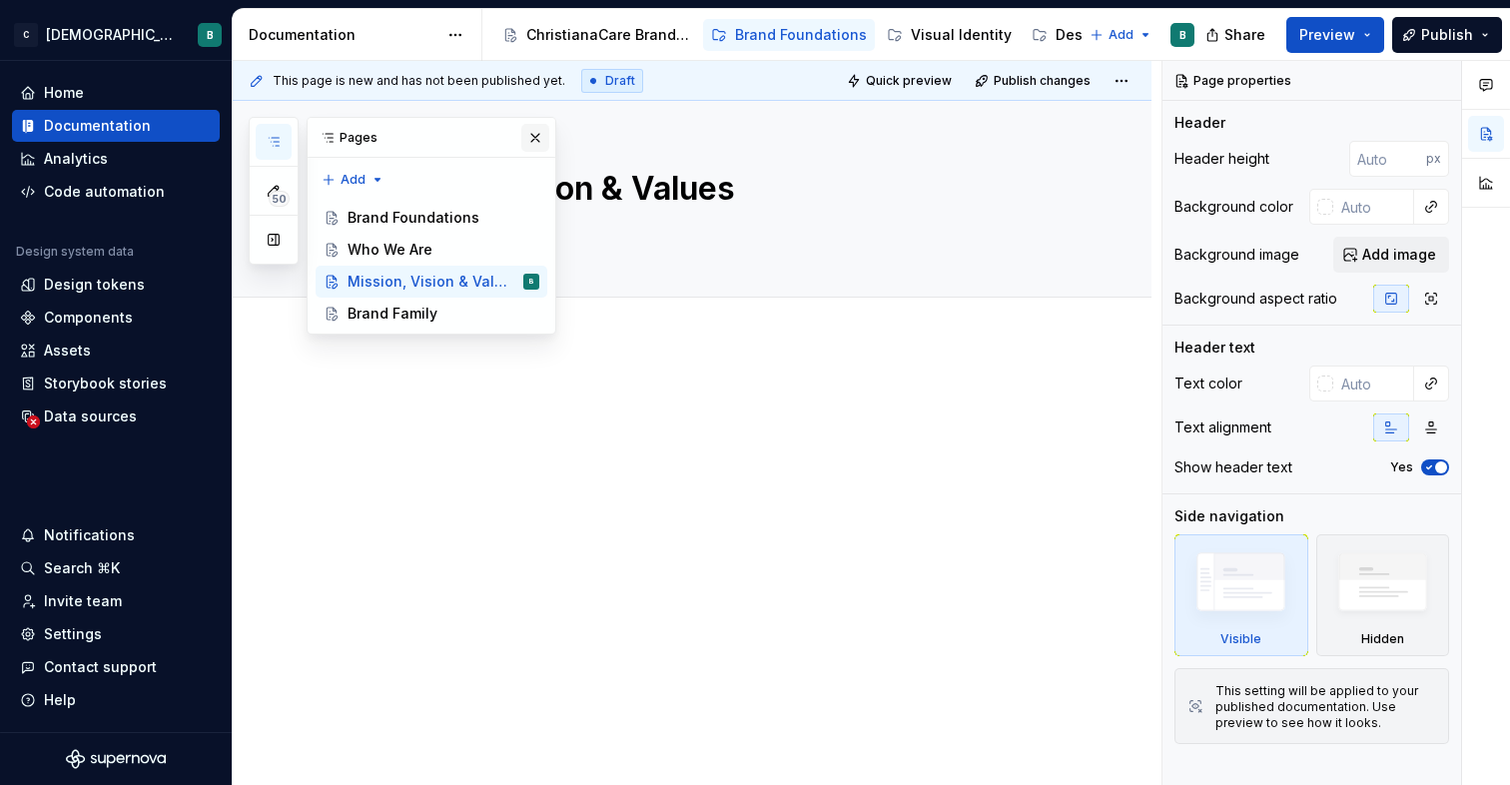
click at [533, 138] on button "button" at bounding box center [535, 138] width 28 height 28
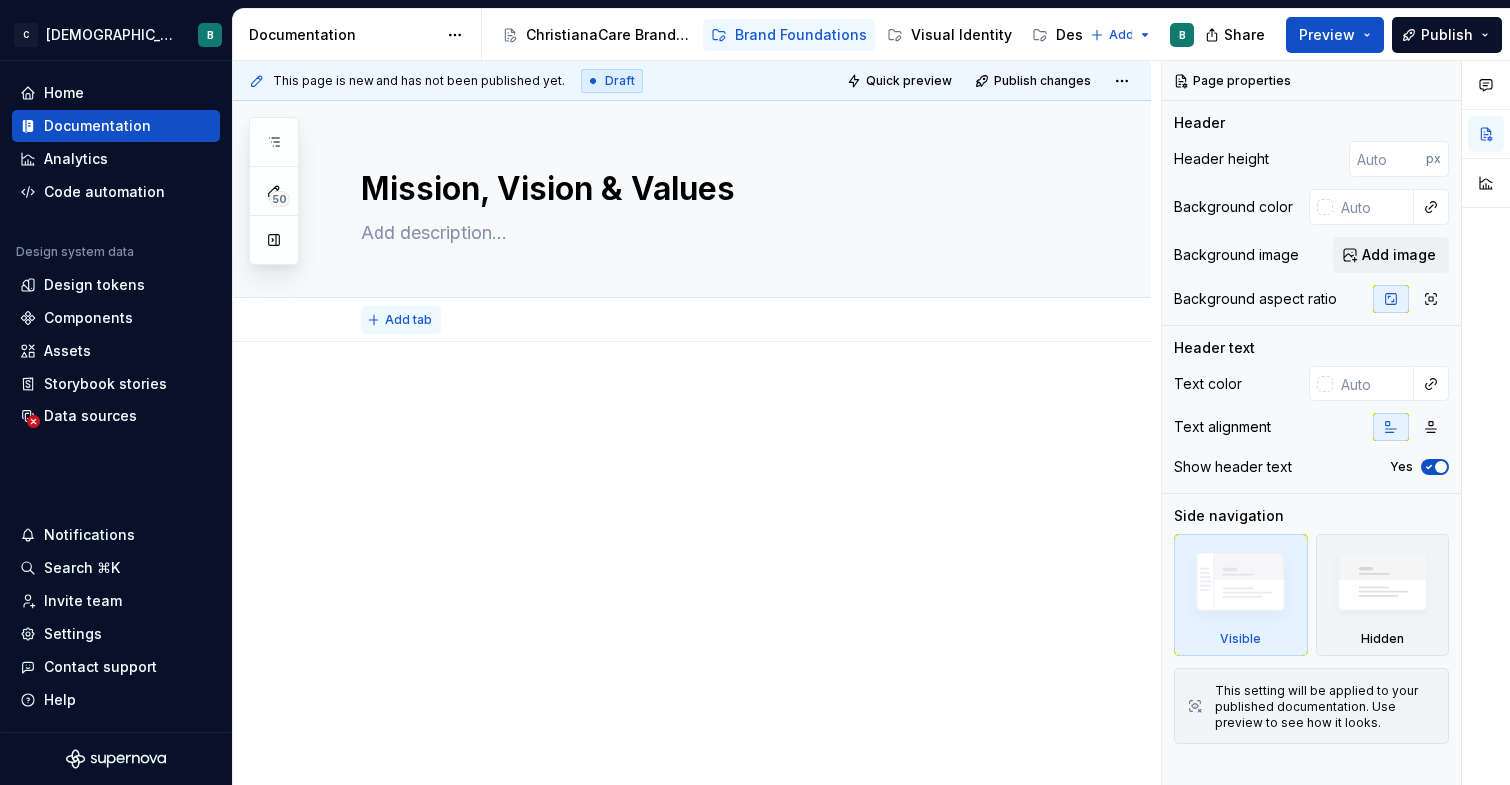
click at [397, 327] on button "Add tab" at bounding box center [400, 320] width 81 height 28
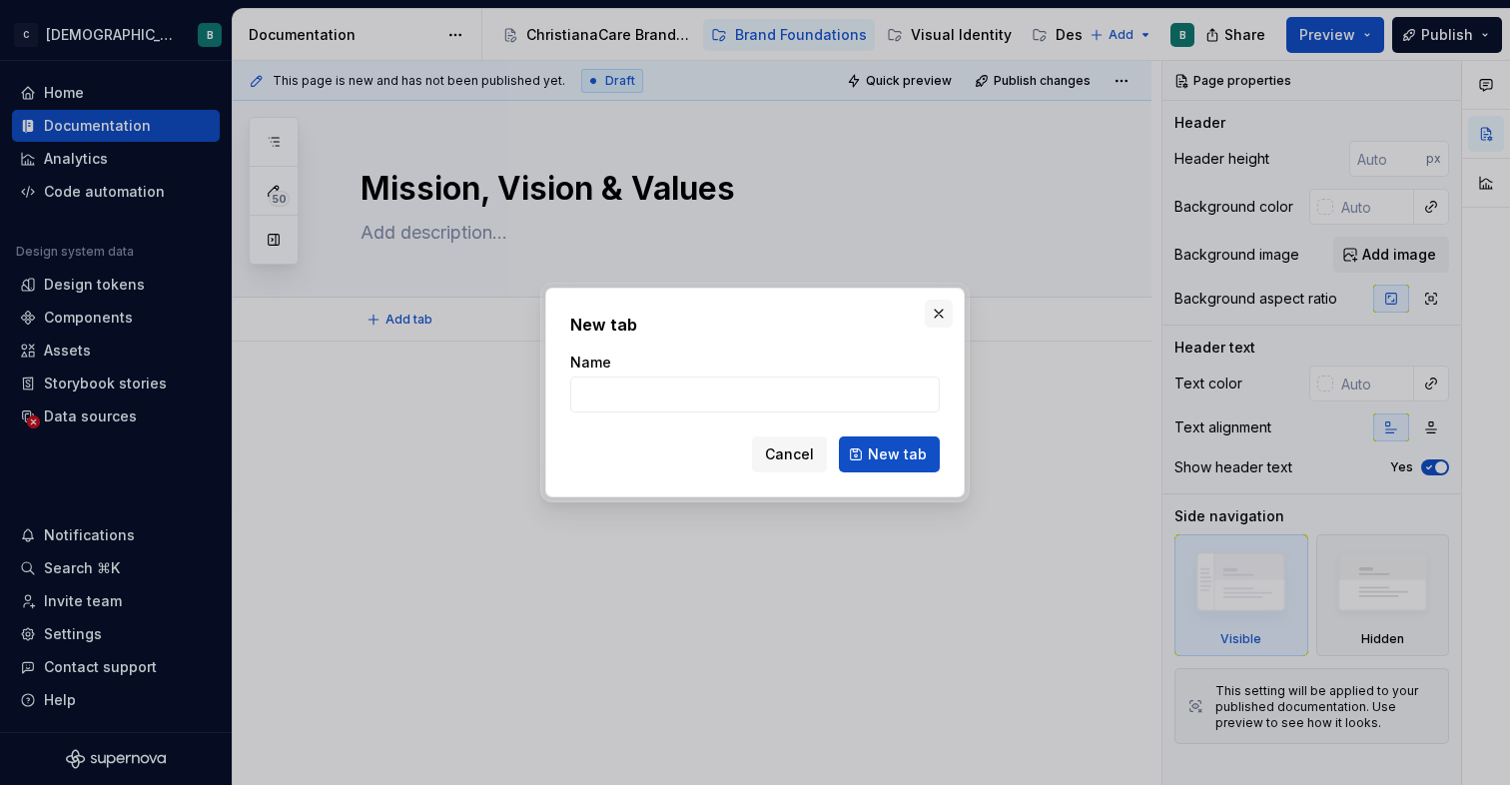
click at [940, 312] on button "button" at bounding box center [939, 314] width 28 height 28
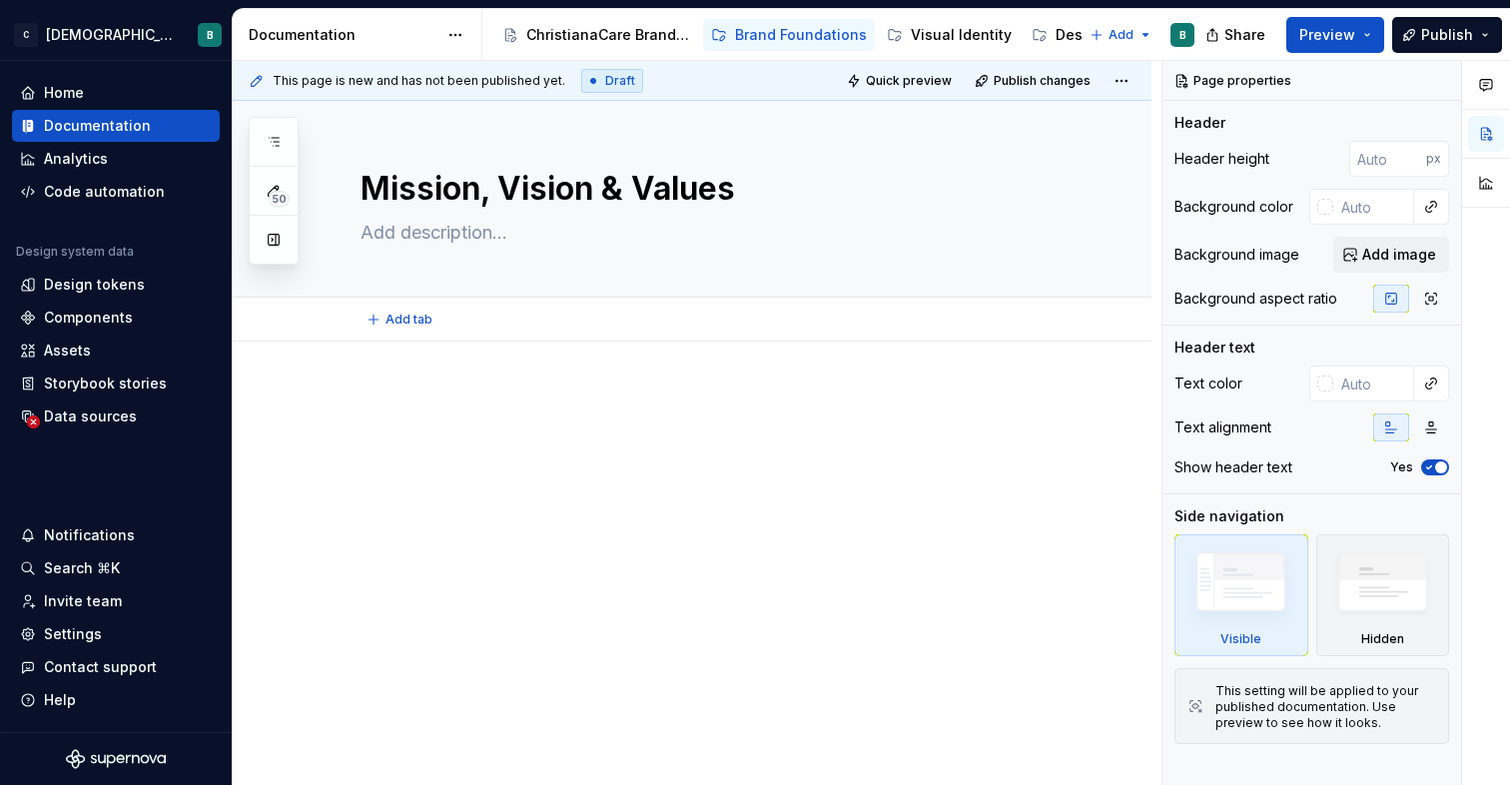
type textarea "*"
click at [429, 375] on div at bounding box center [692, 533] width 919 height 383
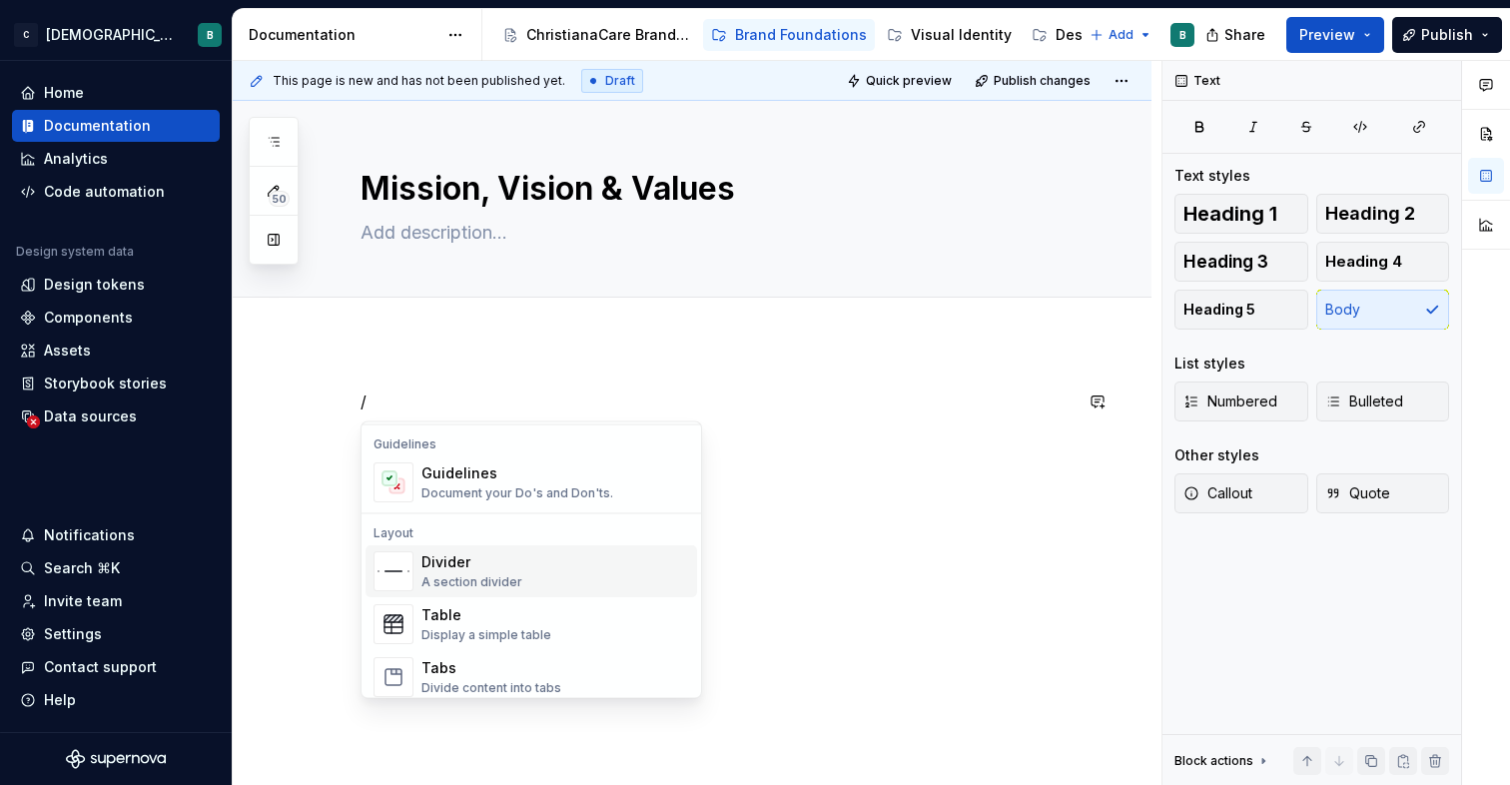
scroll to position [625, 0]
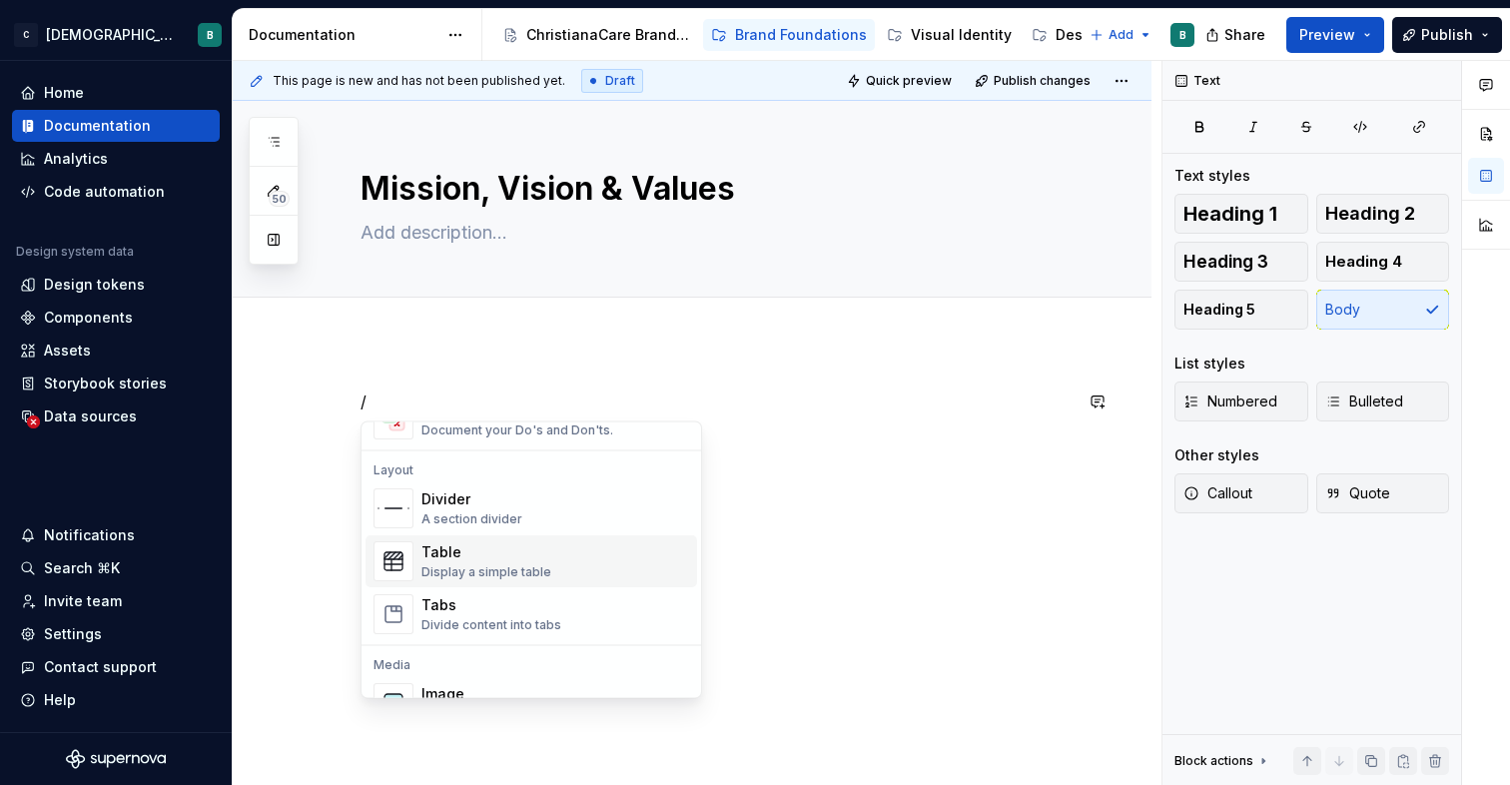
click at [492, 556] on div "Table" at bounding box center [486, 553] width 130 height 20
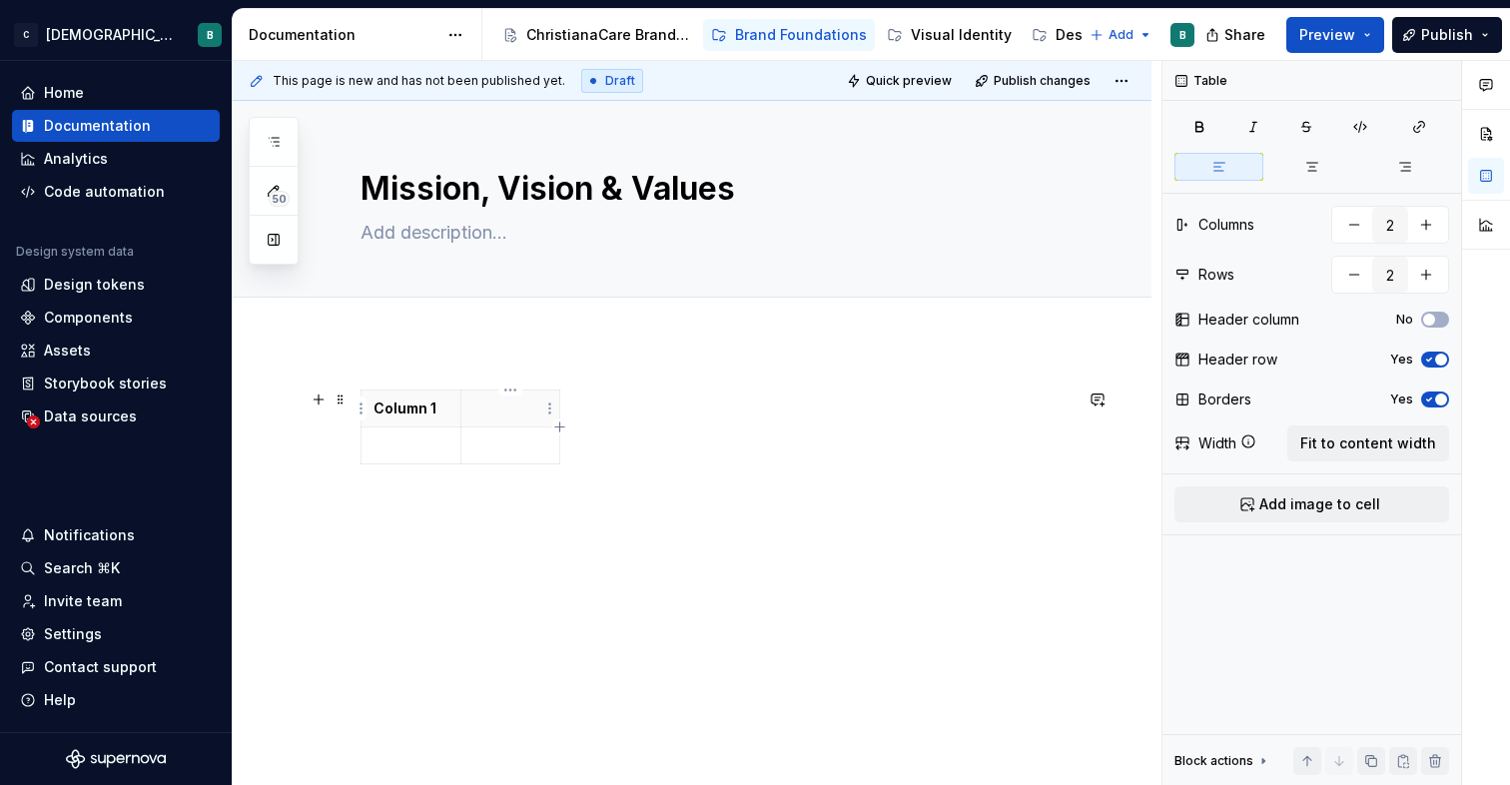
click at [509, 407] on p at bounding box center [510, 408] width 75 height 20
click at [461, 464] on icon "button" at bounding box center [460, 464] width 16 height 16
type input "3"
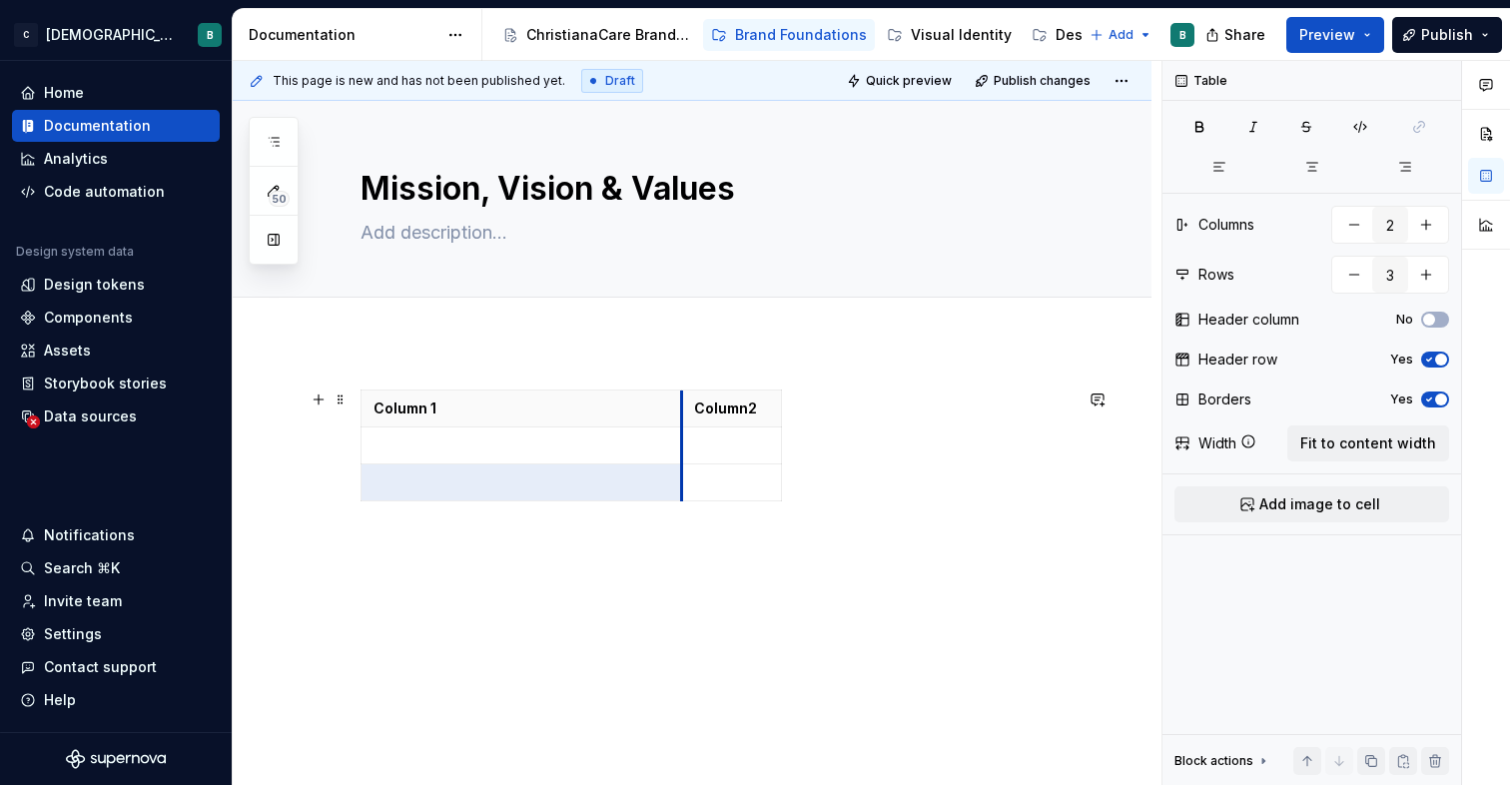
drag, startPoint x: 463, startPoint y: 440, endPoint x: 728, endPoint y: 448, distance: 264.8
click at [728, 448] on td at bounding box center [732, 445] width 100 height 37
drag, startPoint x: 823, startPoint y: 429, endPoint x: 1079, endPoint y: 420, distance: 256.8
click at [464, 539] on div "Column 1 Column2" at bounding box center [692, 555] width 919 height 427
click at [442, 521] on div "Column 1 Column2" at bounding box center [715, 461] width 711 height 144
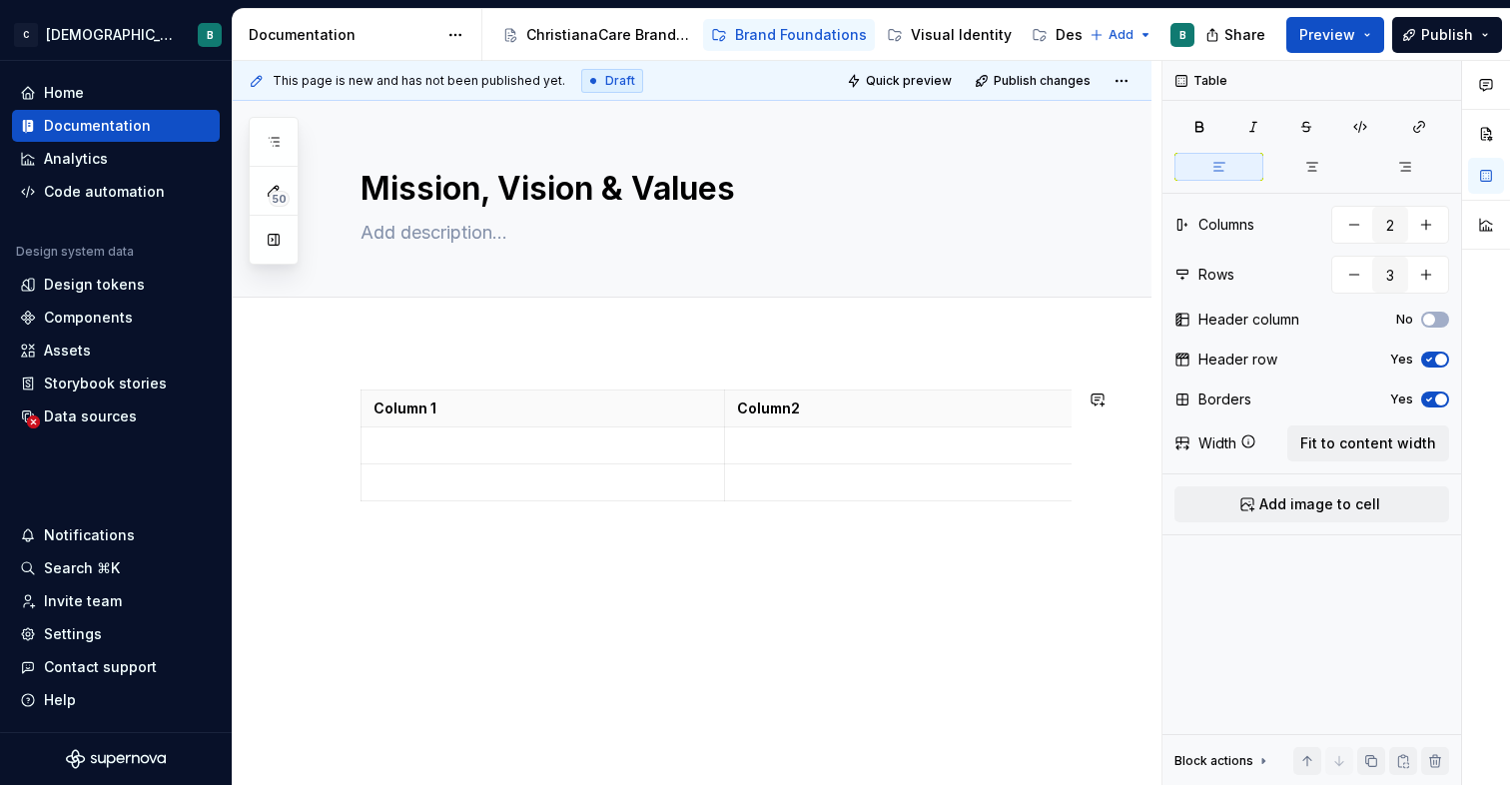
click at [391, 537] on div "Column 1 Column2" at bounding box center [692, 555] width 919 height 427
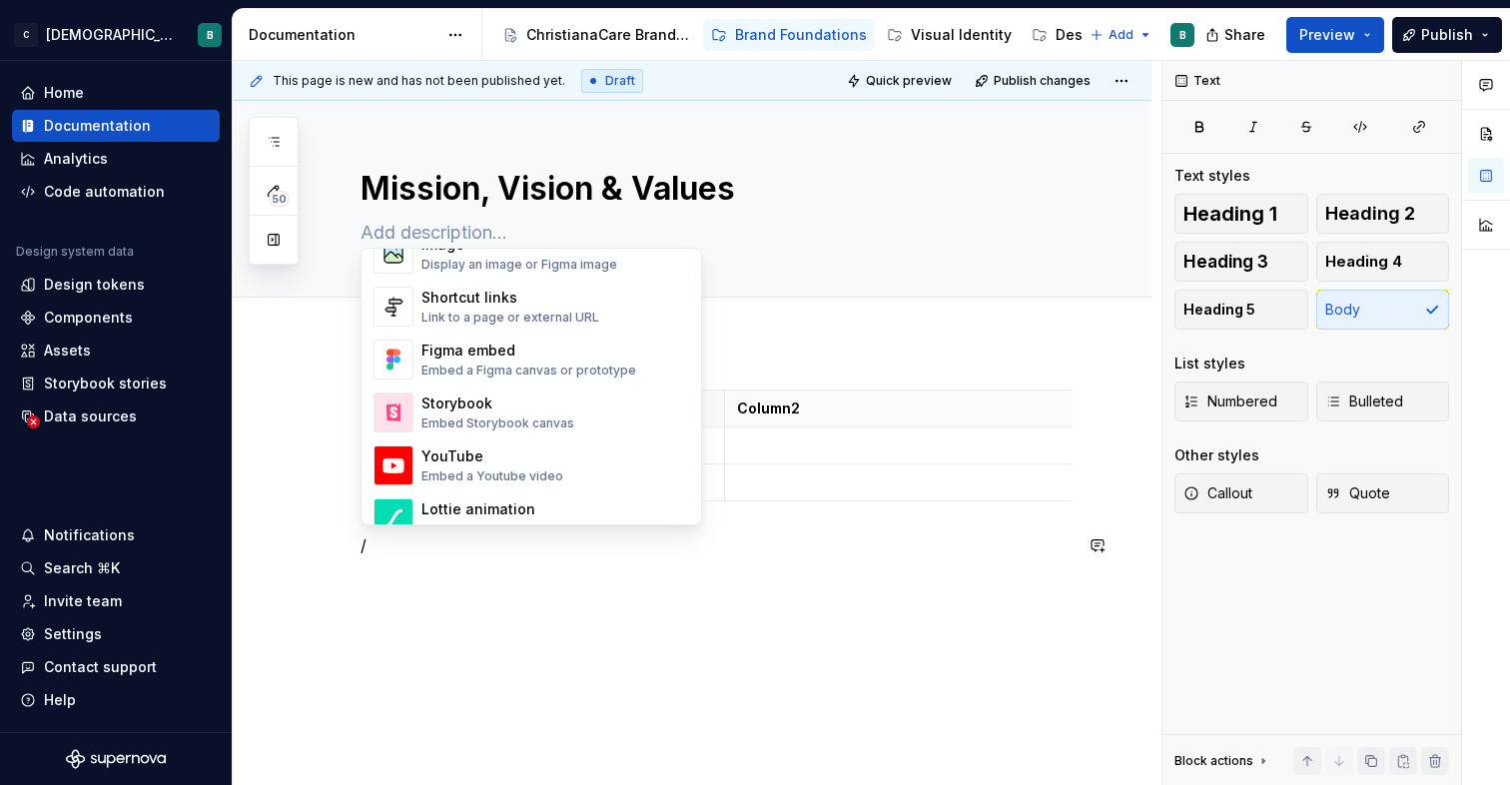
scroll to position [859, 0]
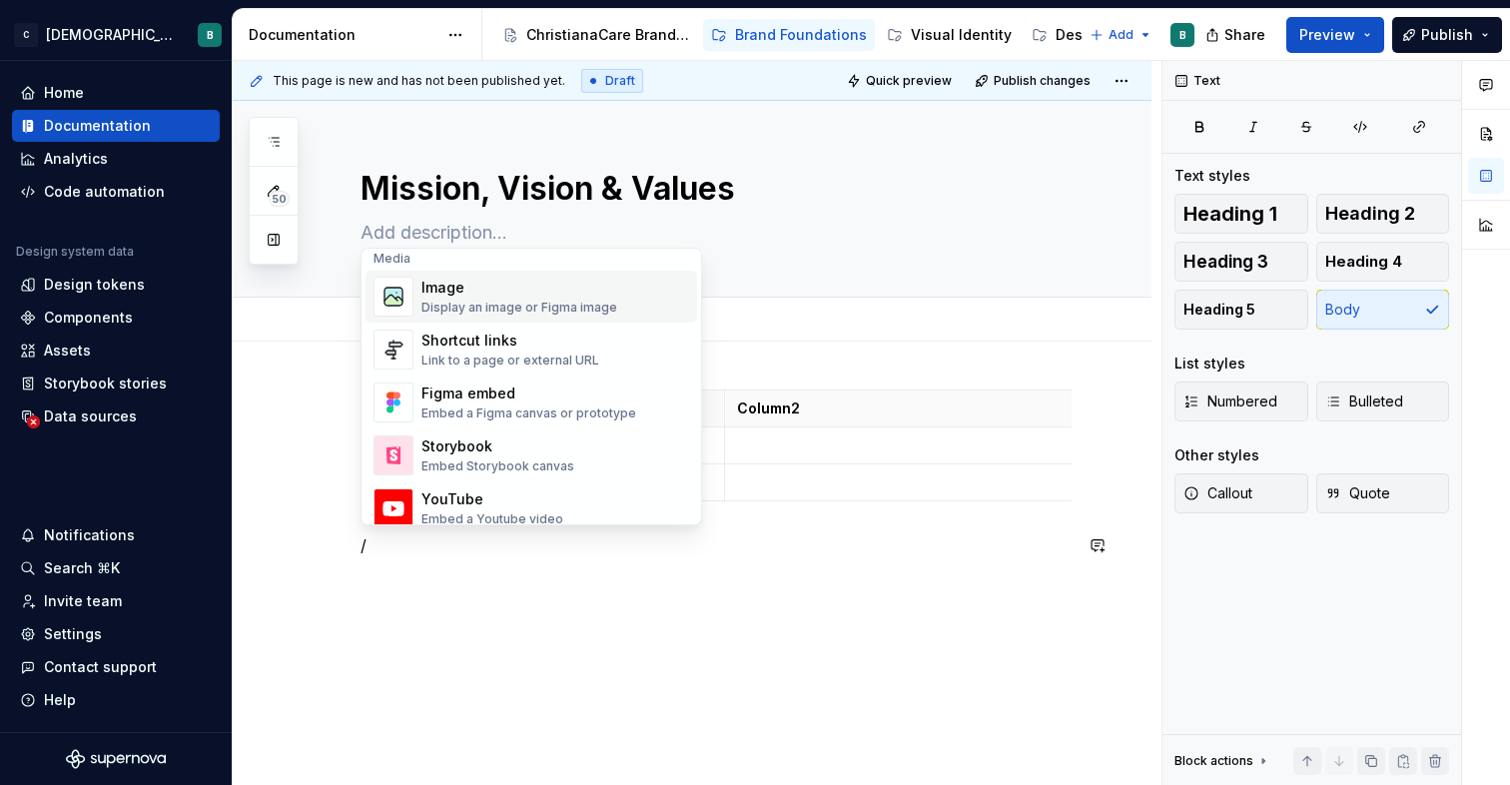
click at [1068, 306] on div "Add tab" at bounding box center [715, 320] width 711 height 28
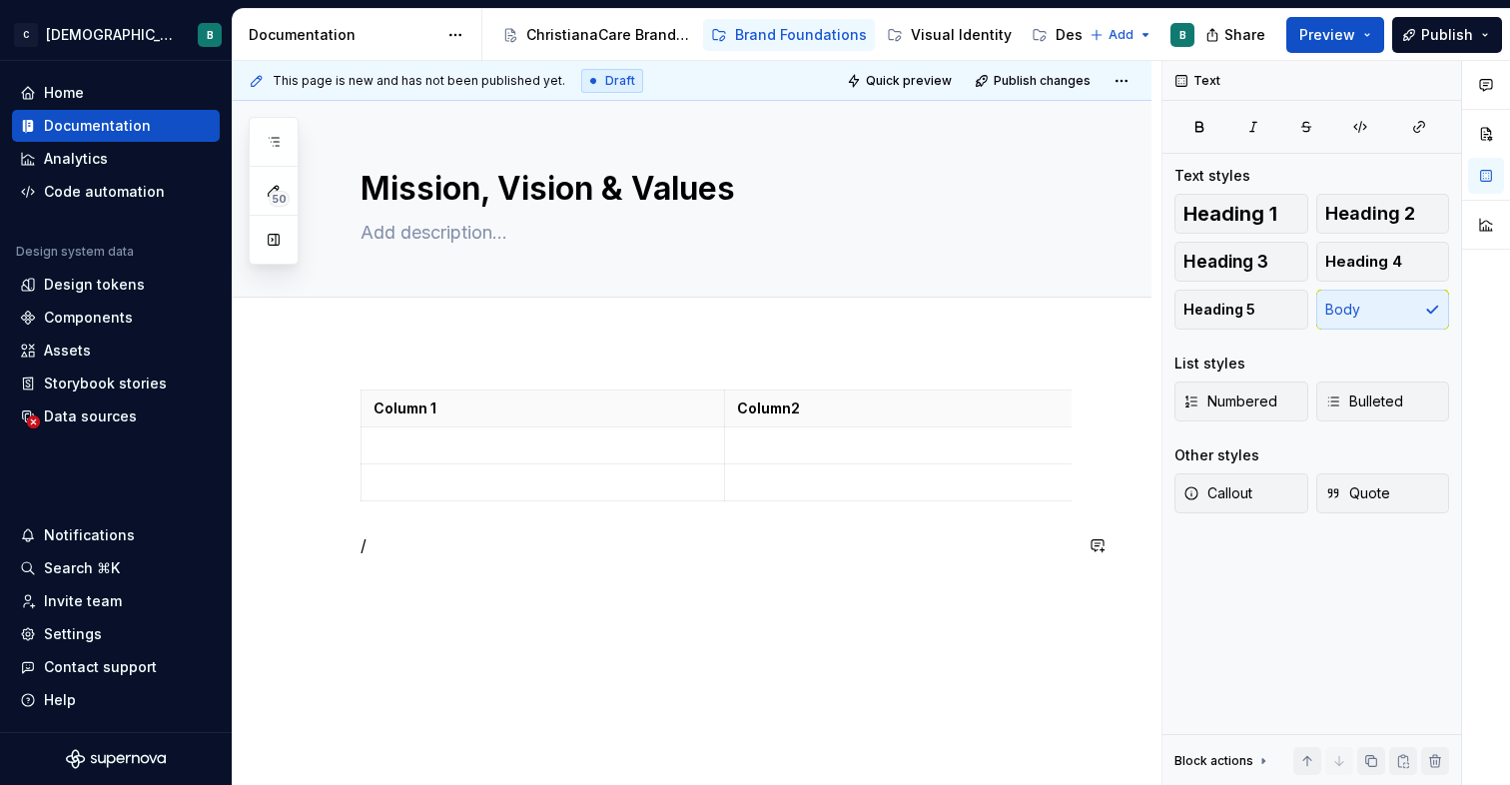
click at [404, 577] on div "Column 1 Column2 /" at bounding box center [715, 485] width 711 height 192
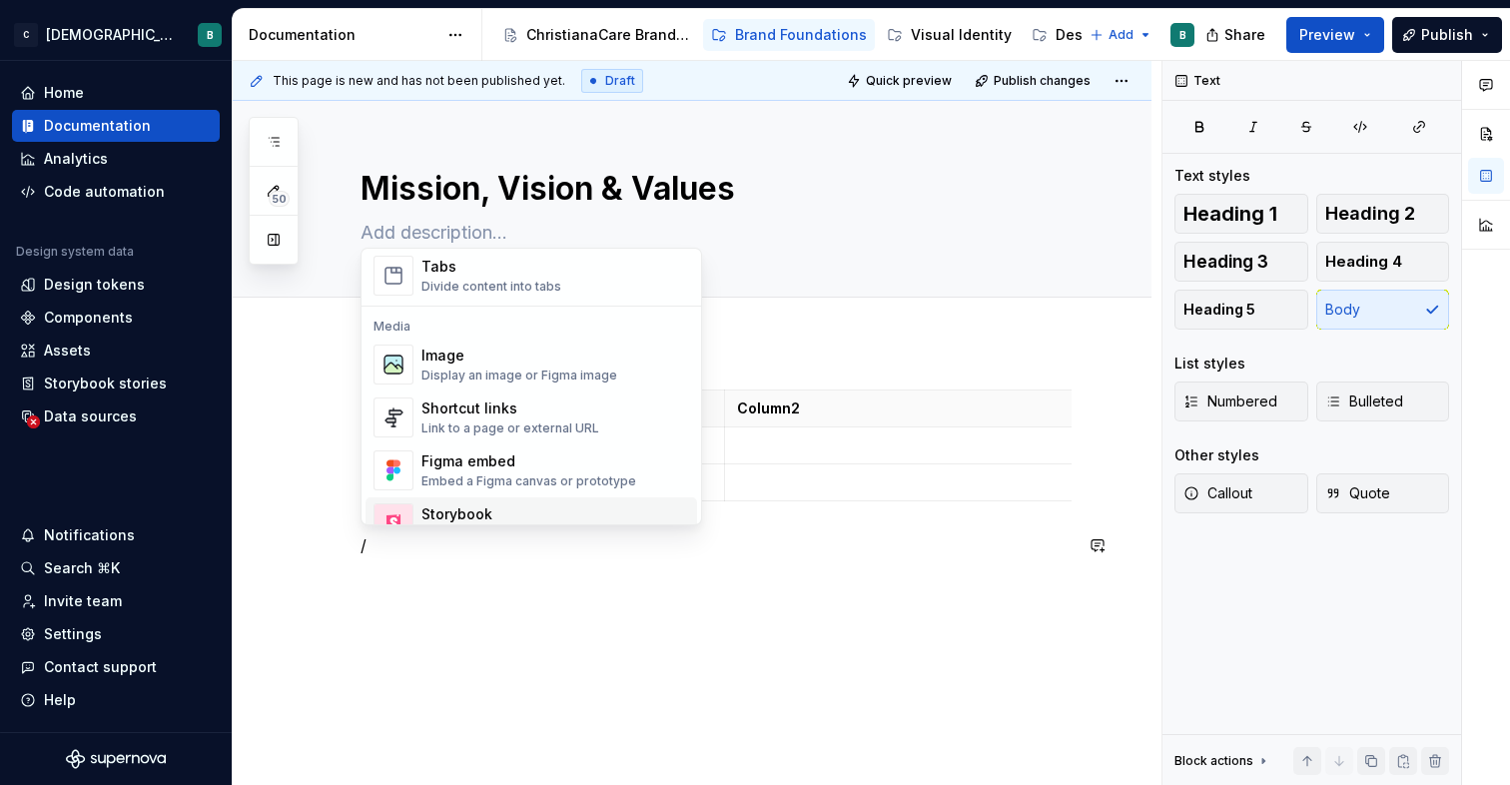
scroll to position [799, 0]
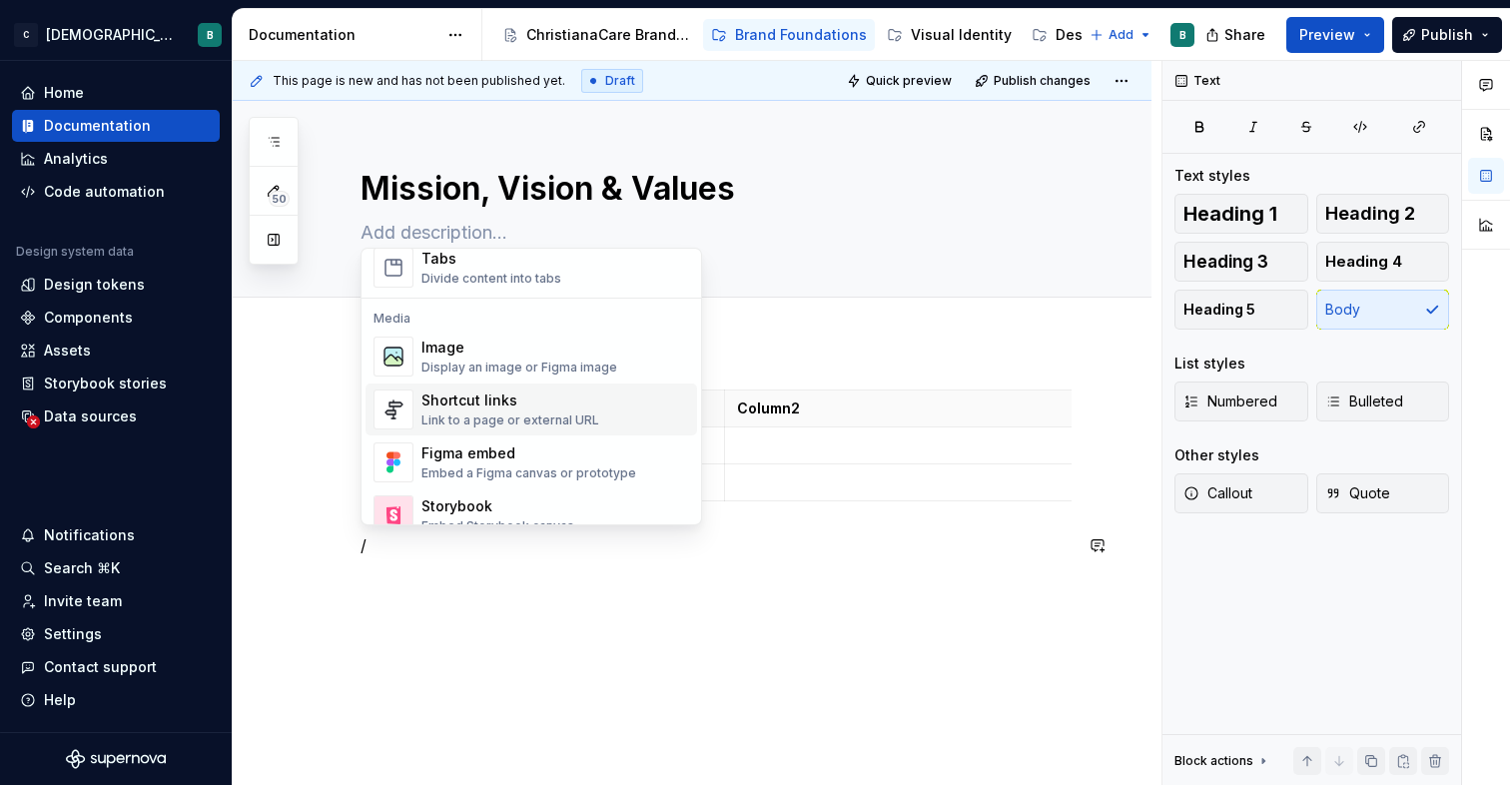
click at [483, 384] on span "Shortcut links Link to a page or external URL" at bounding box center [531, 409] width 332 height 52
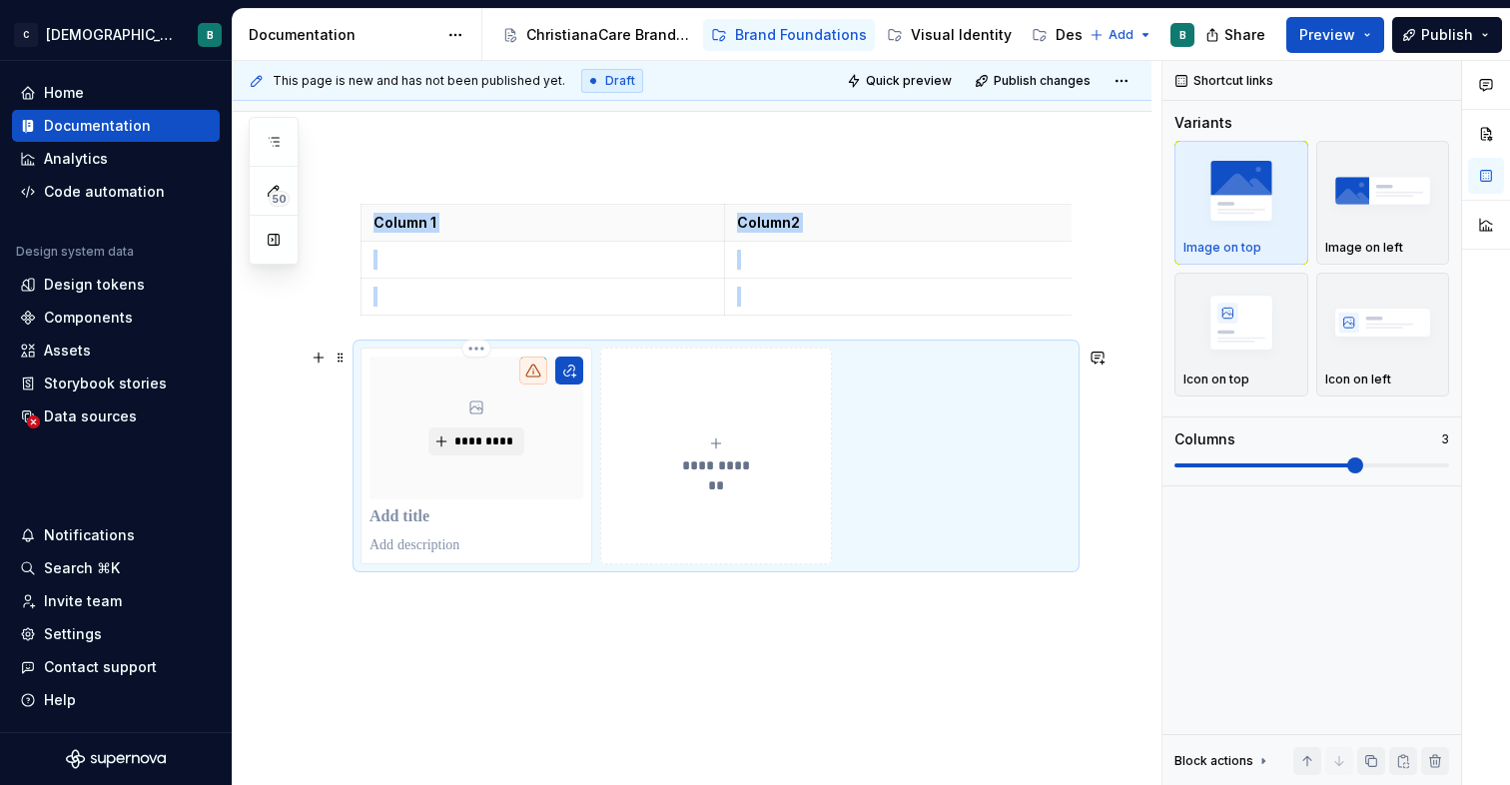
scroll to position [191, 0]
click at [413, 517] on p at bounding box center [476, 512] width 214 height 20
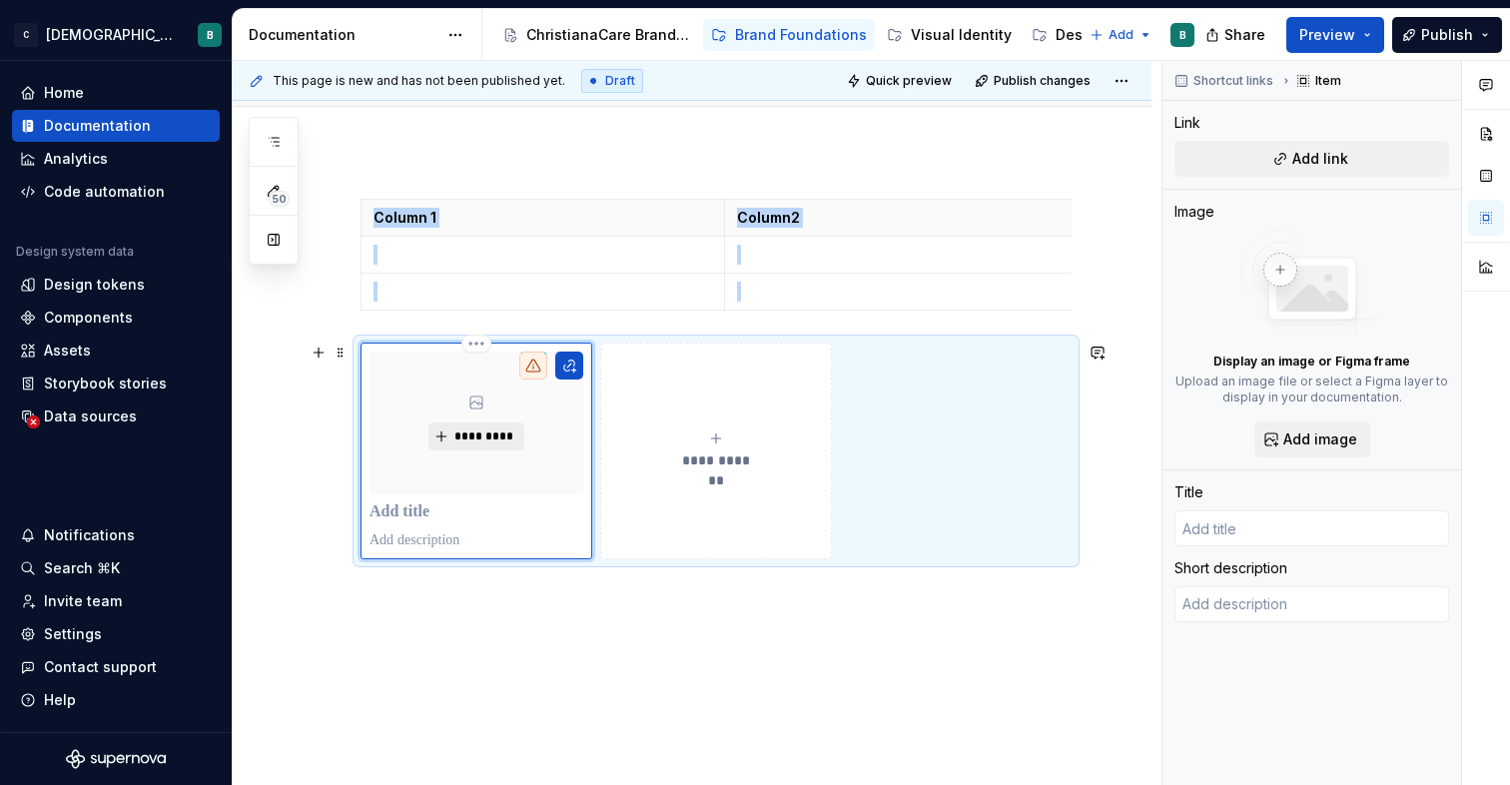
click at [474, 436] on span "*********" at bounding box center [483, 436] width 61 height 16
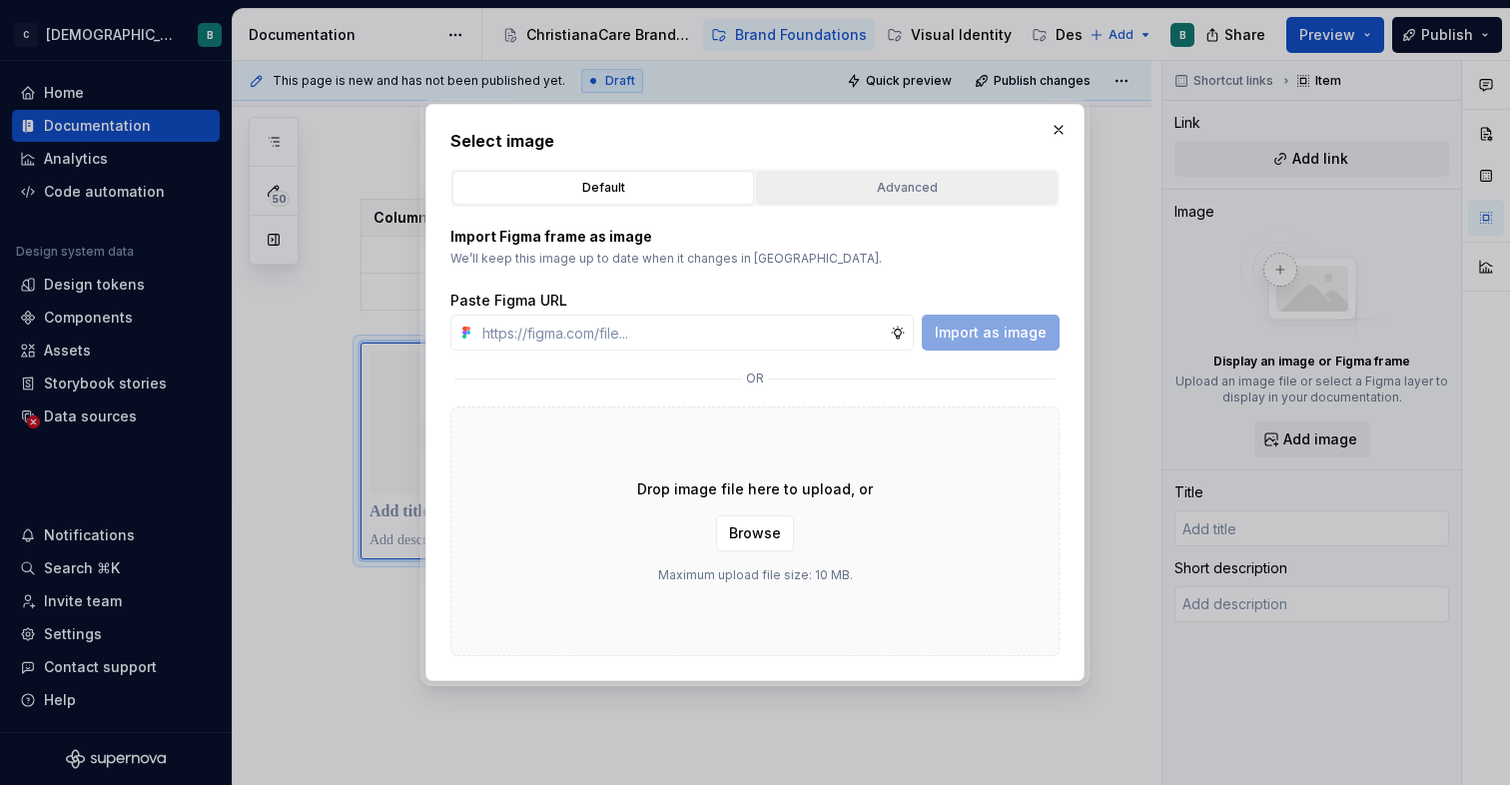
click at [858, 196] on div "Advanced" at bounding box center [907, 188] width 288 height 20
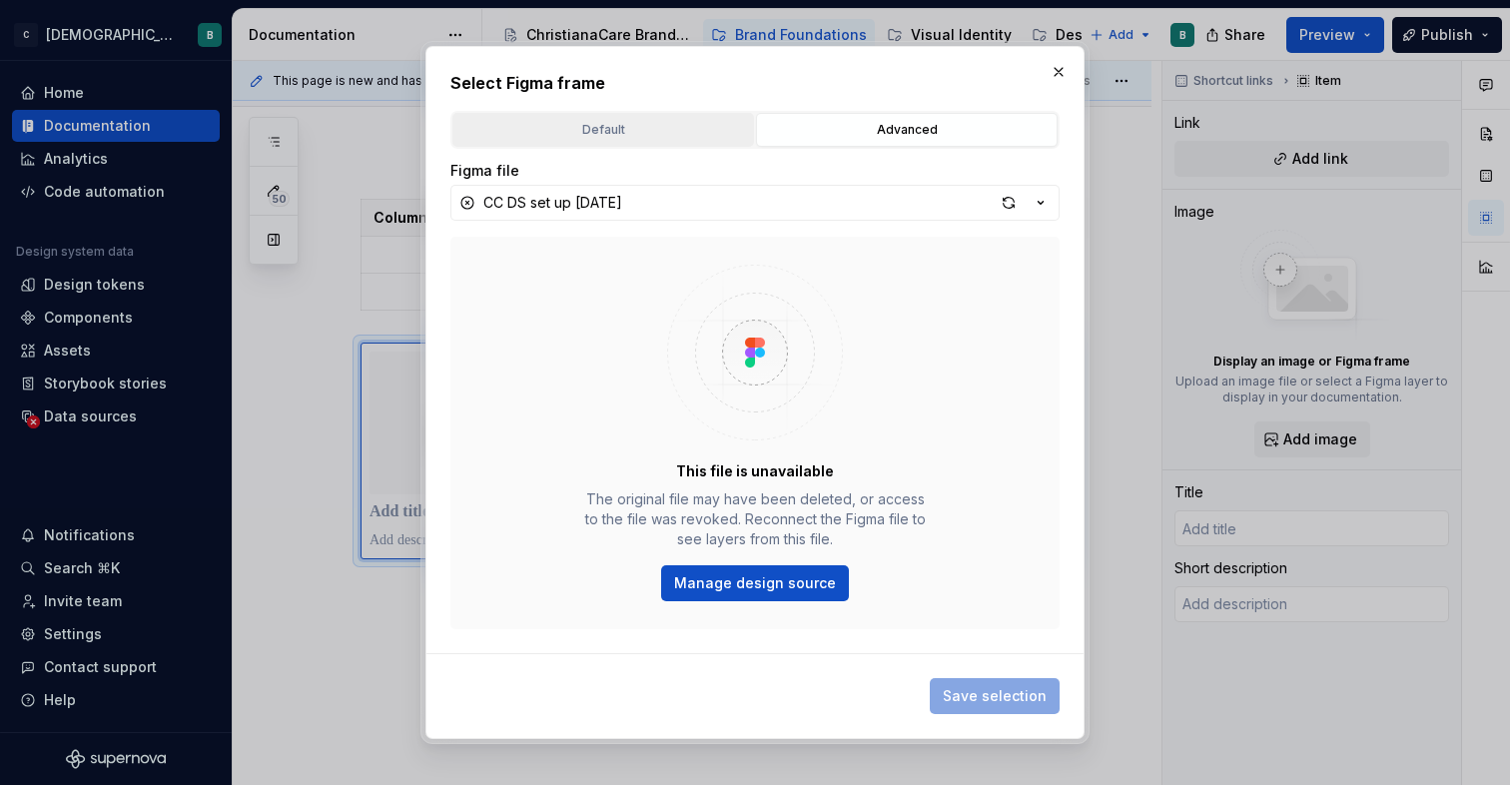
click at [644, 125] on div "Default" at bounding box center [603, 130] width 288 height 20
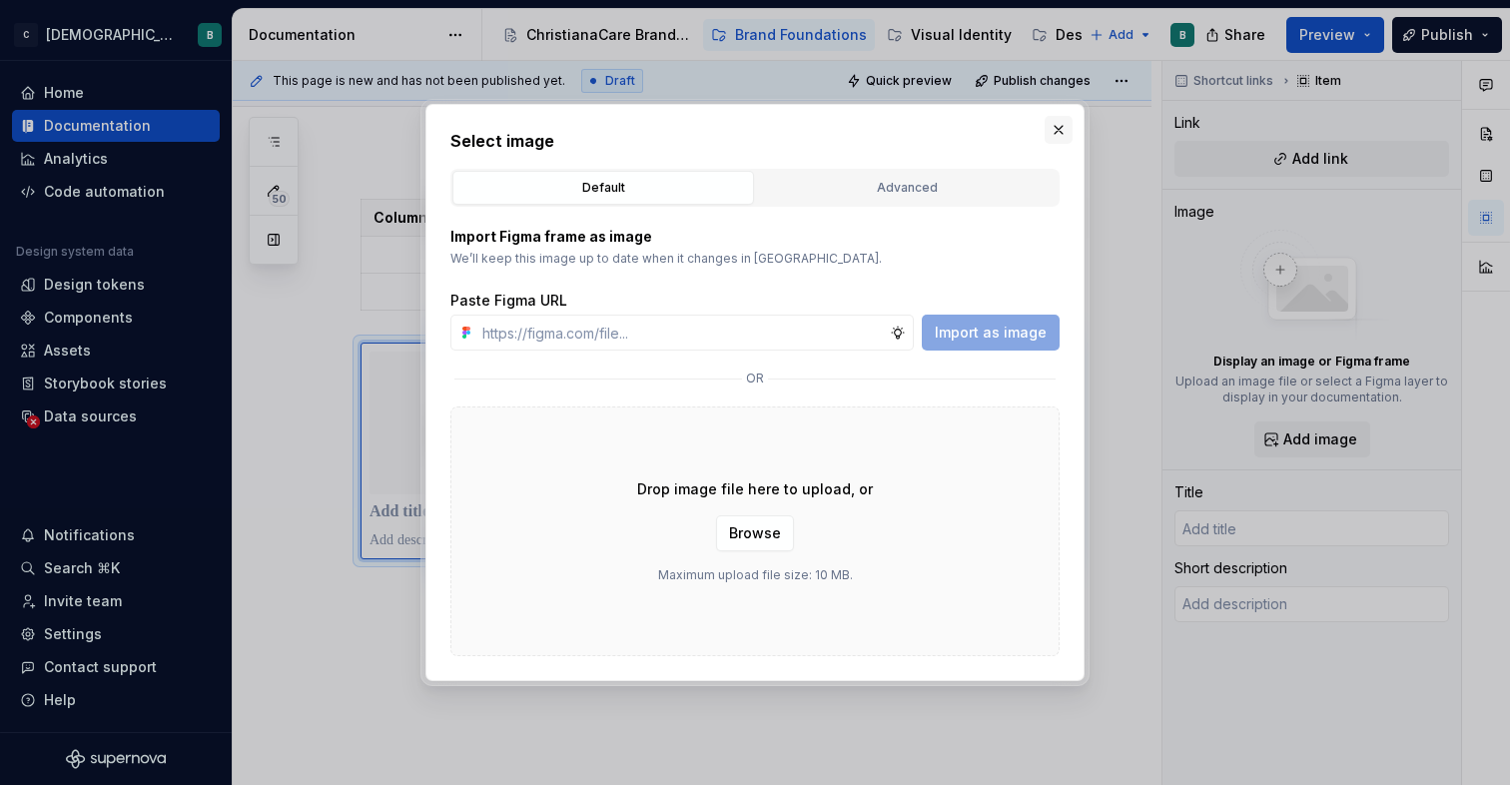
click at [1054, 129] on button "button" at bounding box center [1059, 130] width 28 height 28
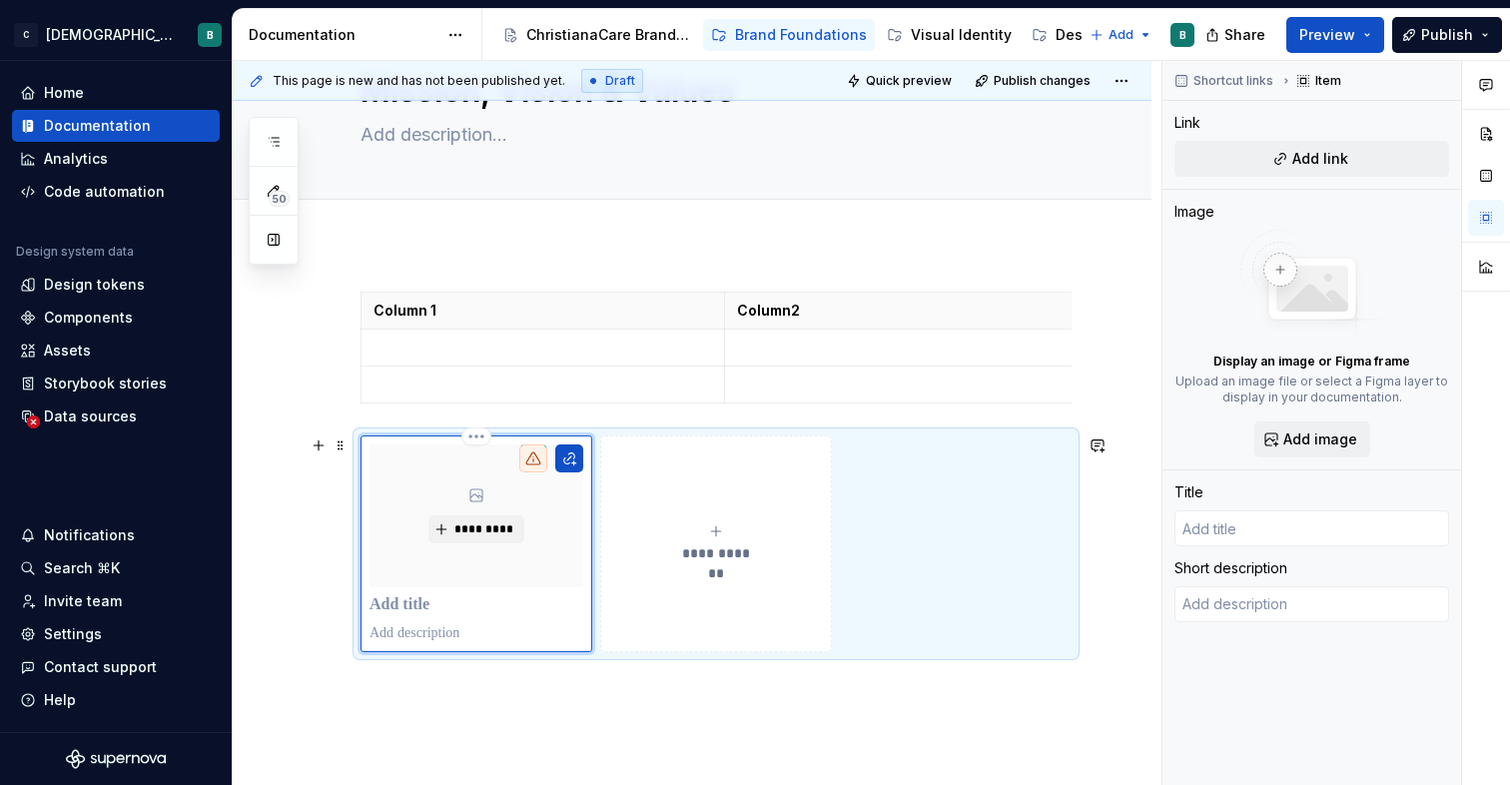
scroll to position [100, 0]
click at [341, 441] on span at bounding box center [341, 443] width 16 height 28
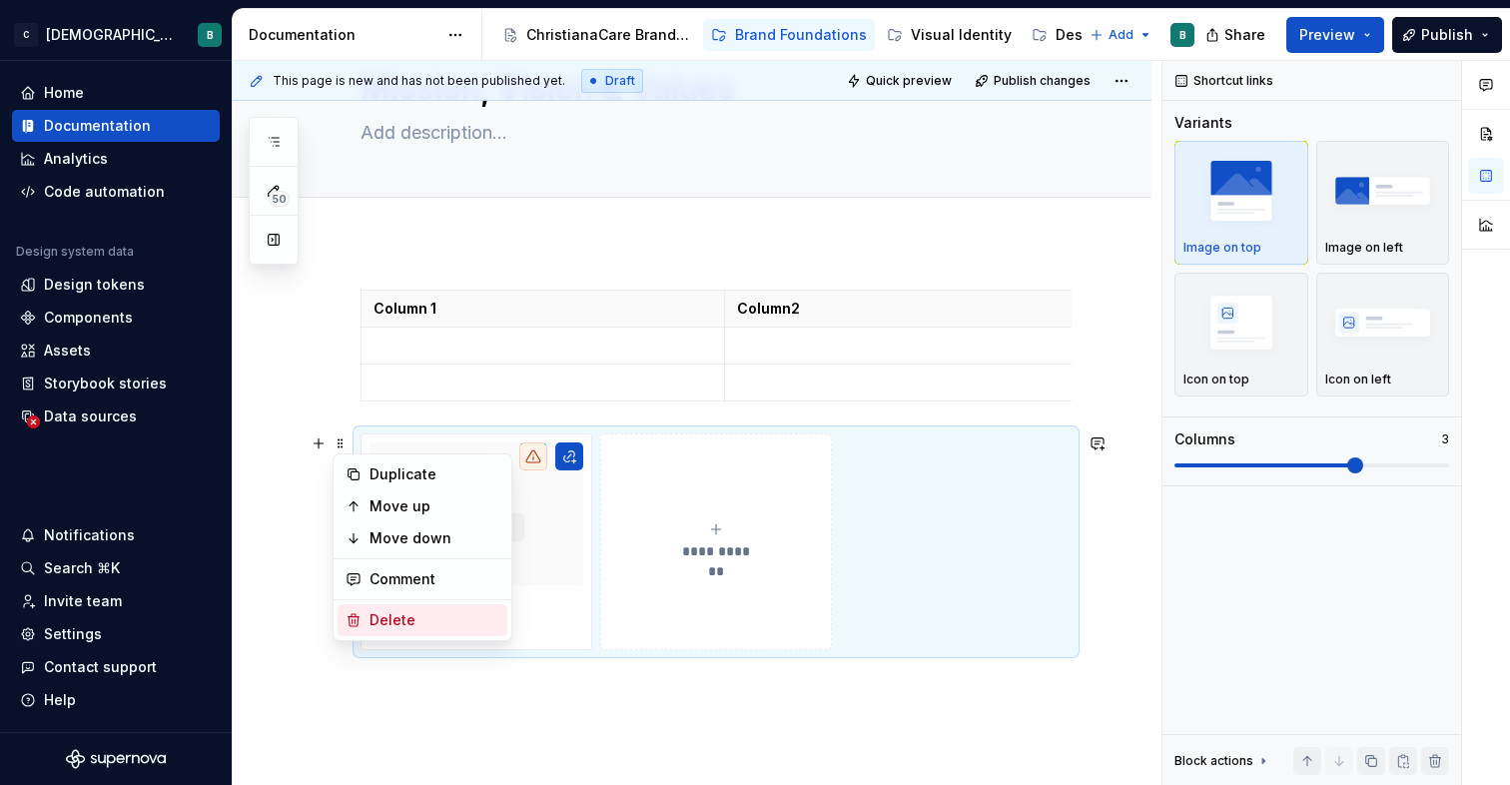
click at [381, 616] on div "Delete" at bounding box center [434, 620] width 130 height 20
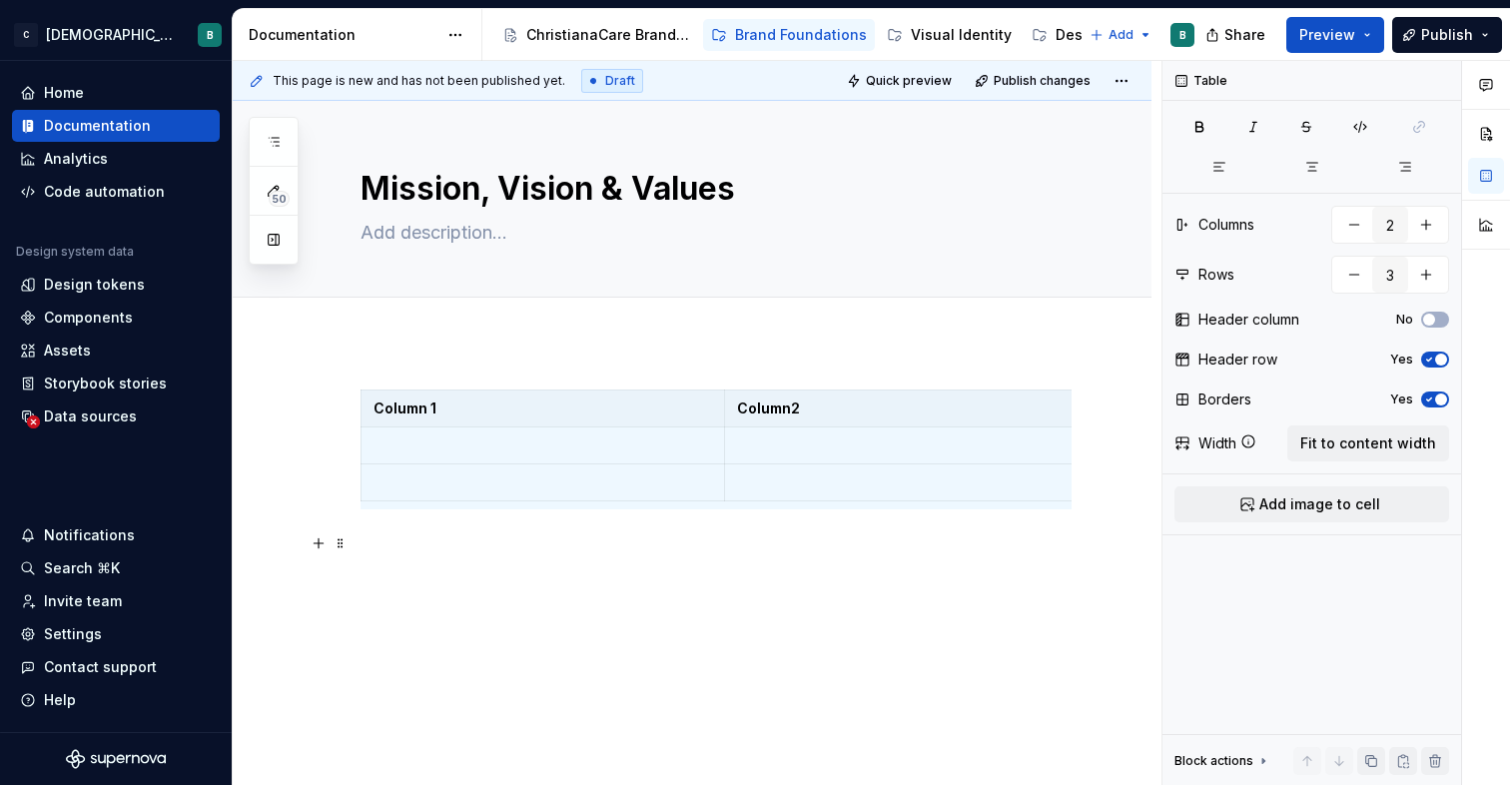
scroll to position [0, 0]
click at [342, 404] on span at bounding box center [341, 399] width 16 height 28
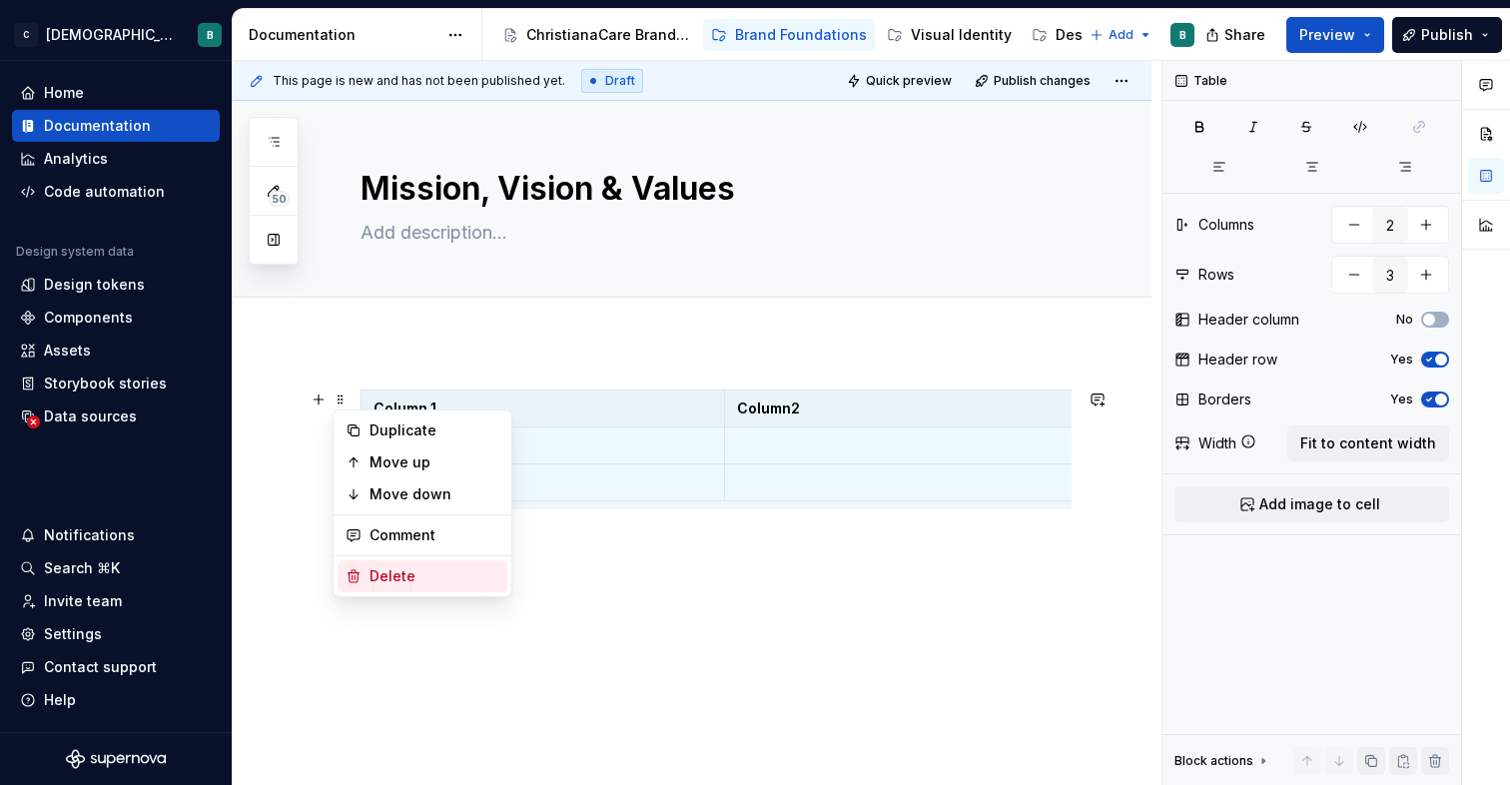
click at [371, 581] on div "Delete" at bounding box center [434, 576] width 130 height 20
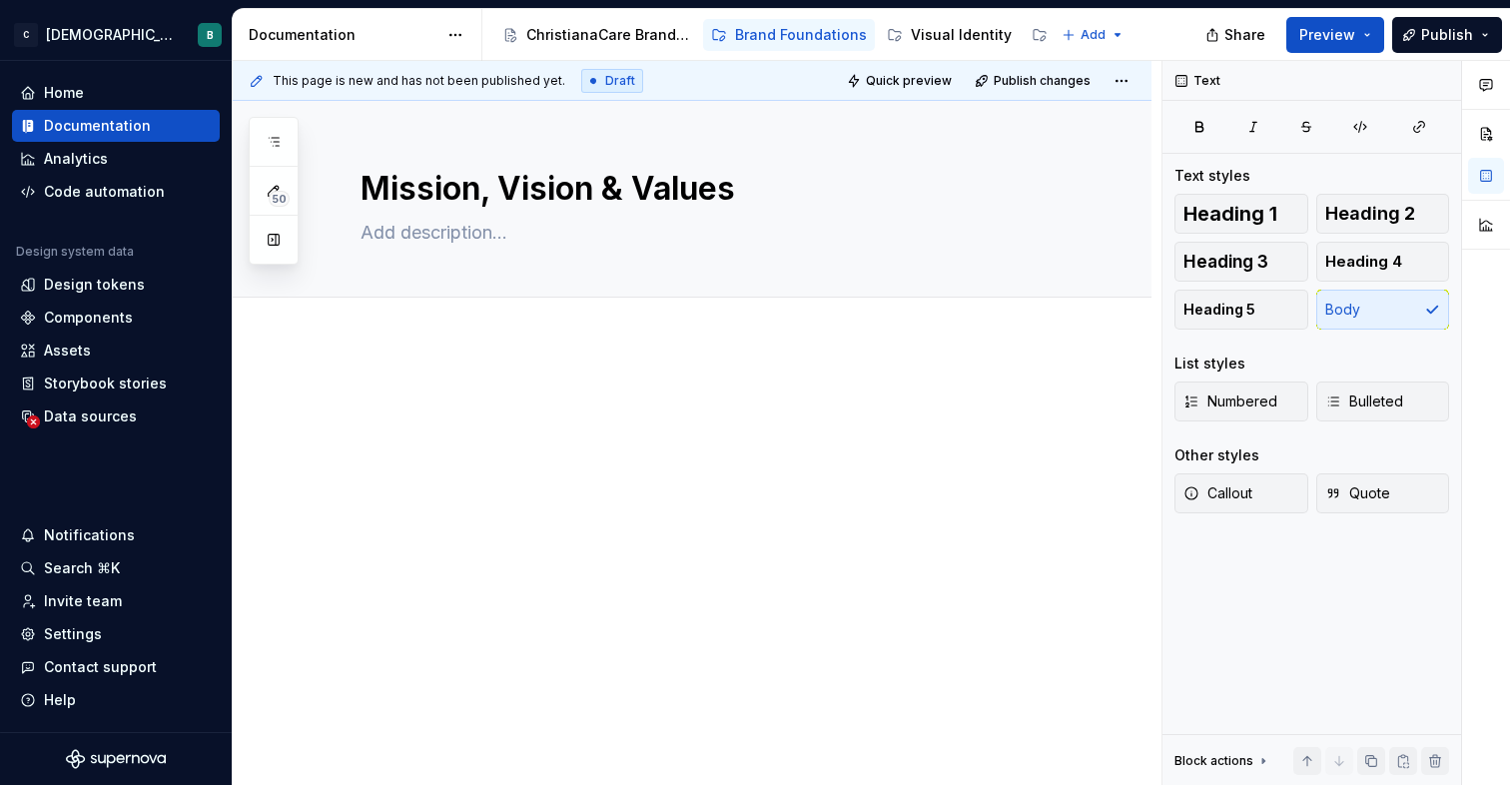
type textarea "*"
